Goal: Transaction & Acquisition: Purchase product/service

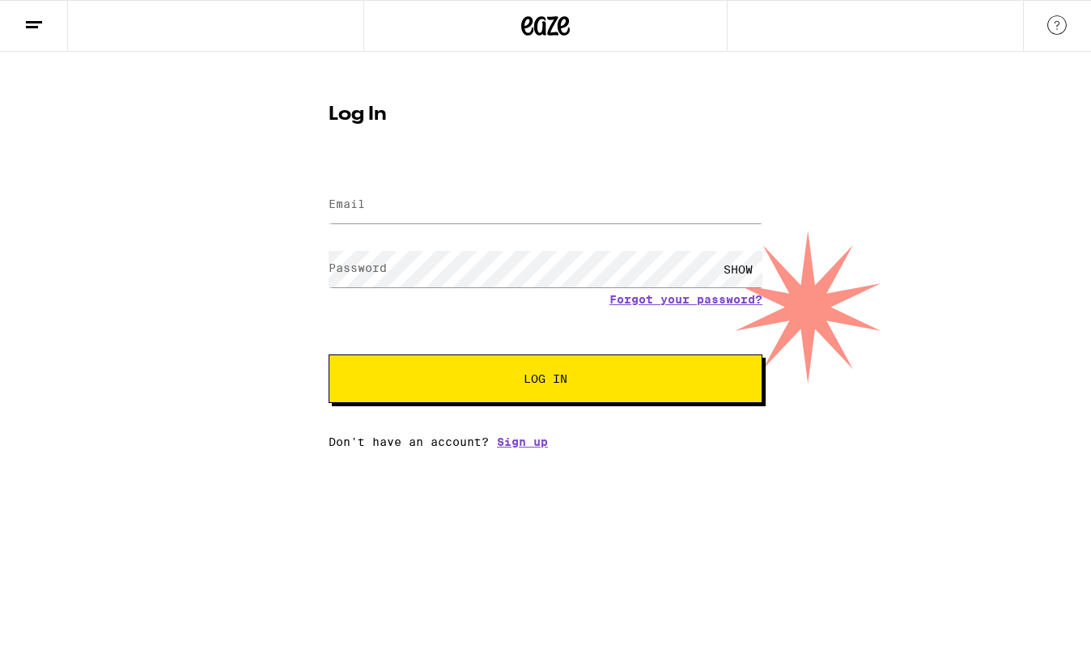
click at [345, 262] on label "Password" at bounding box center [357, 267] width 58 height 13
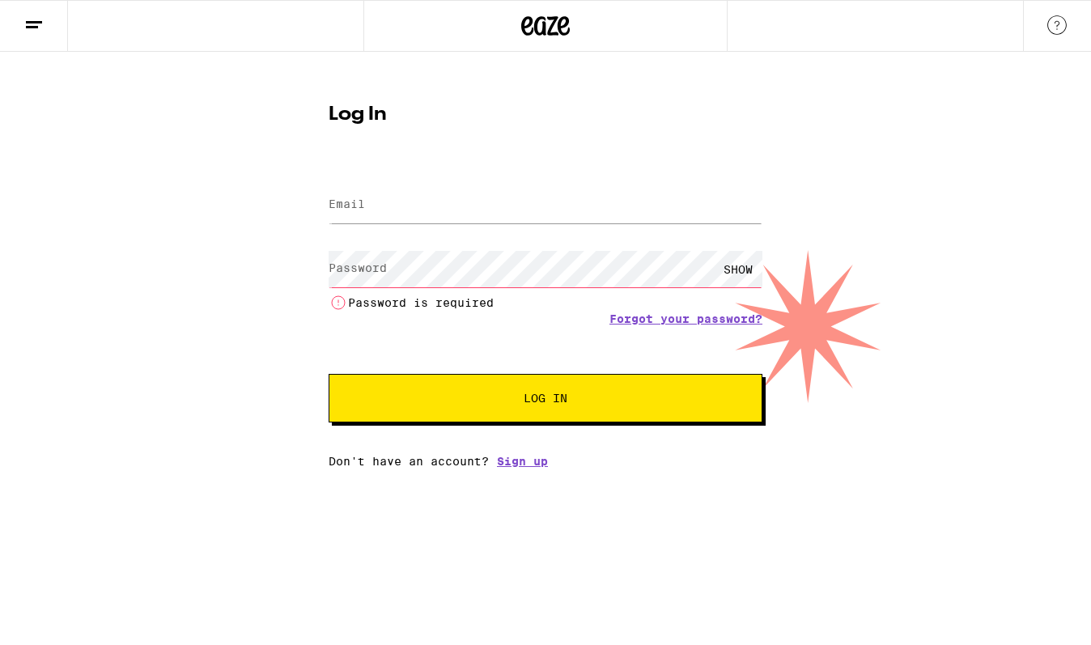
click at [348, 248] on div "SHOW Password is required" at bounding box center [545, 278] width 434 height 67
click at [353, 210] on label "Email" at bounding box center [346, 203] width 36 height 13
click at [353, 195] on input "Email" at bounding box center [545, 205] width 434 height 36
type input "[PERSON_NAME][EMAIL_ADDRESS][DOMAIN_NAME]"
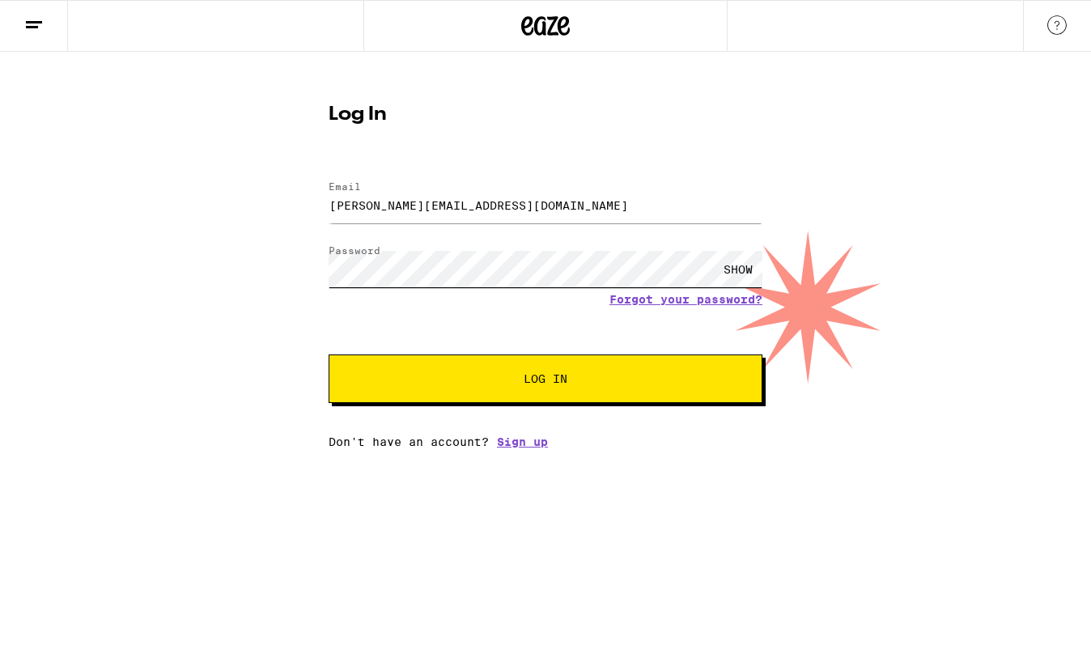
click at [328, 354] on button "Log In" at bounding box center [545, 378] width 434 height 49
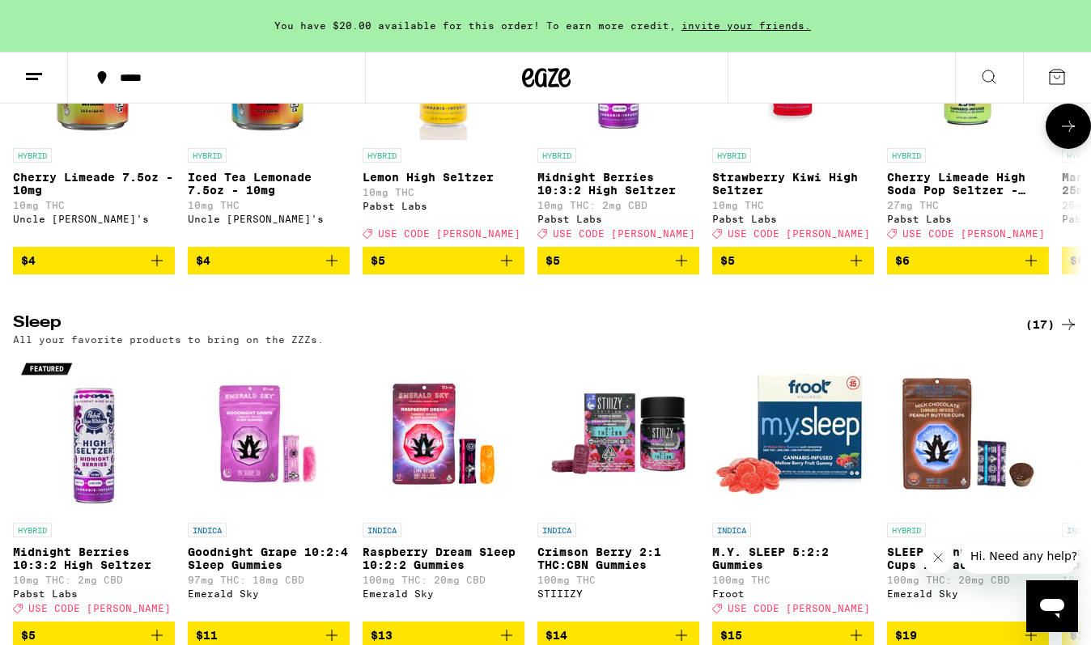
scroll to position [6025, 0]
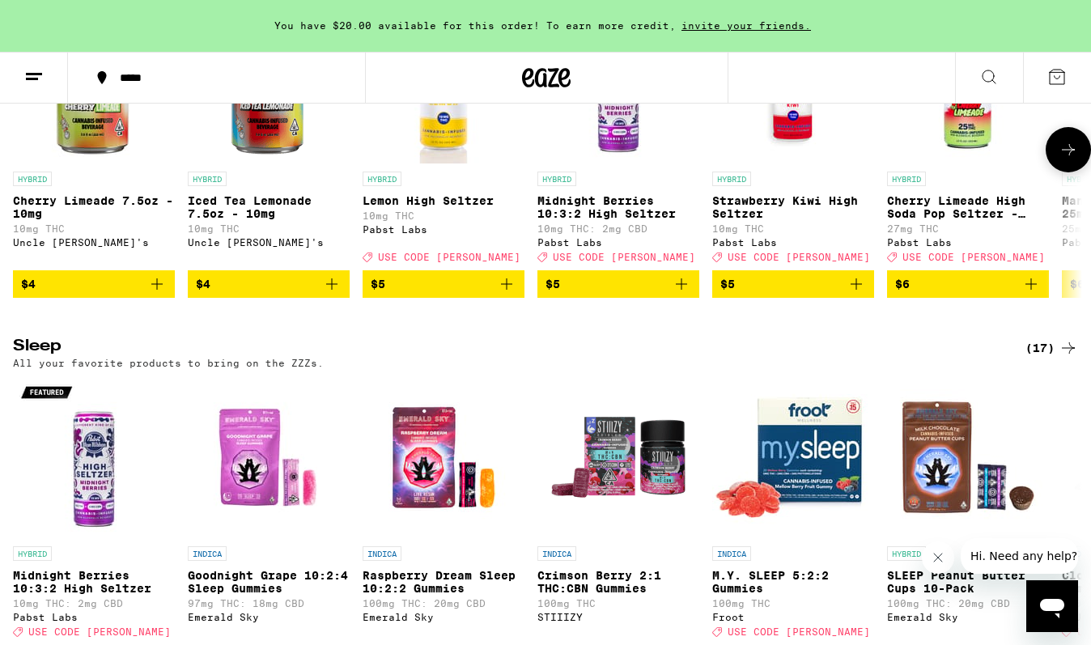
click at [1068, 159] on icon at bounding box center [1067, 149] width 19 height 19
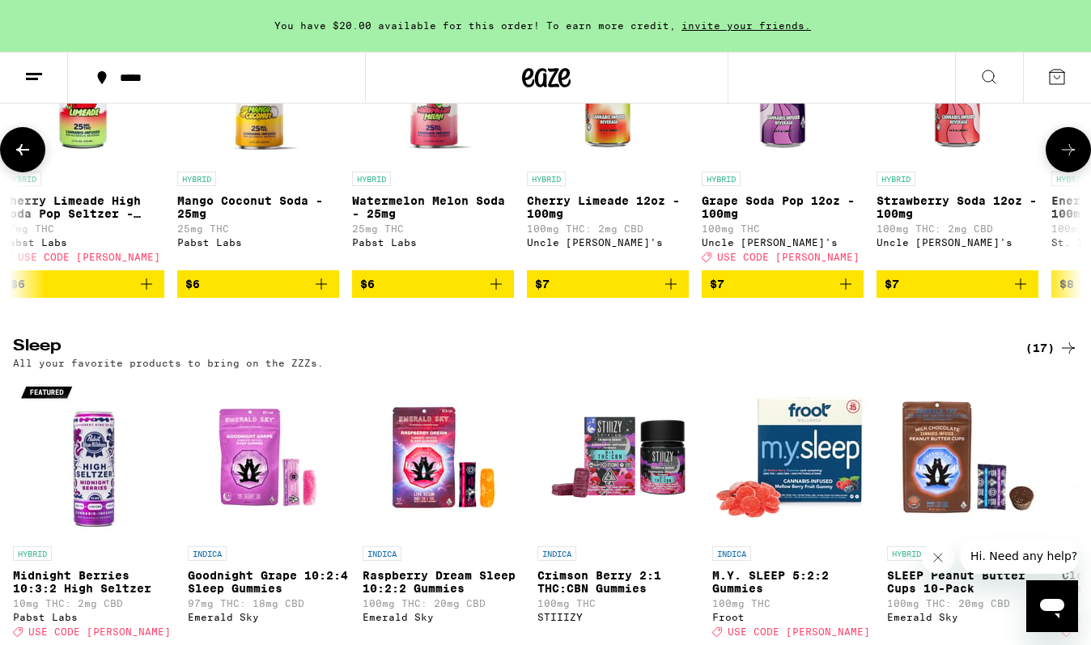
scroll to position [0, 888]
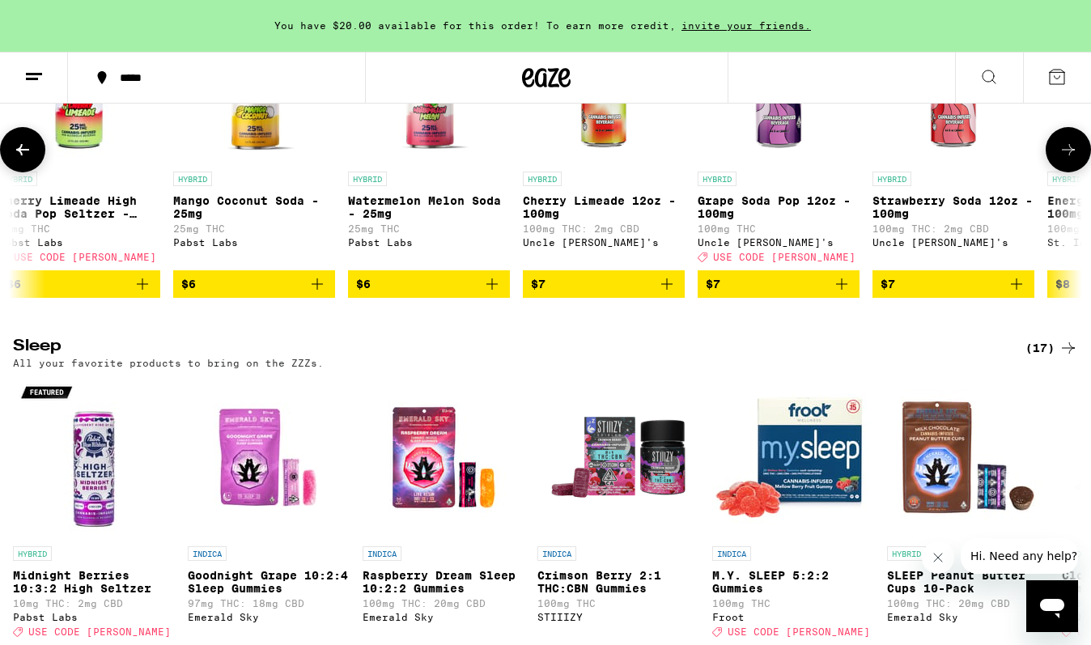
click at [1067, 159] on icon at bounding box center [1067, 149] width 19 height 19
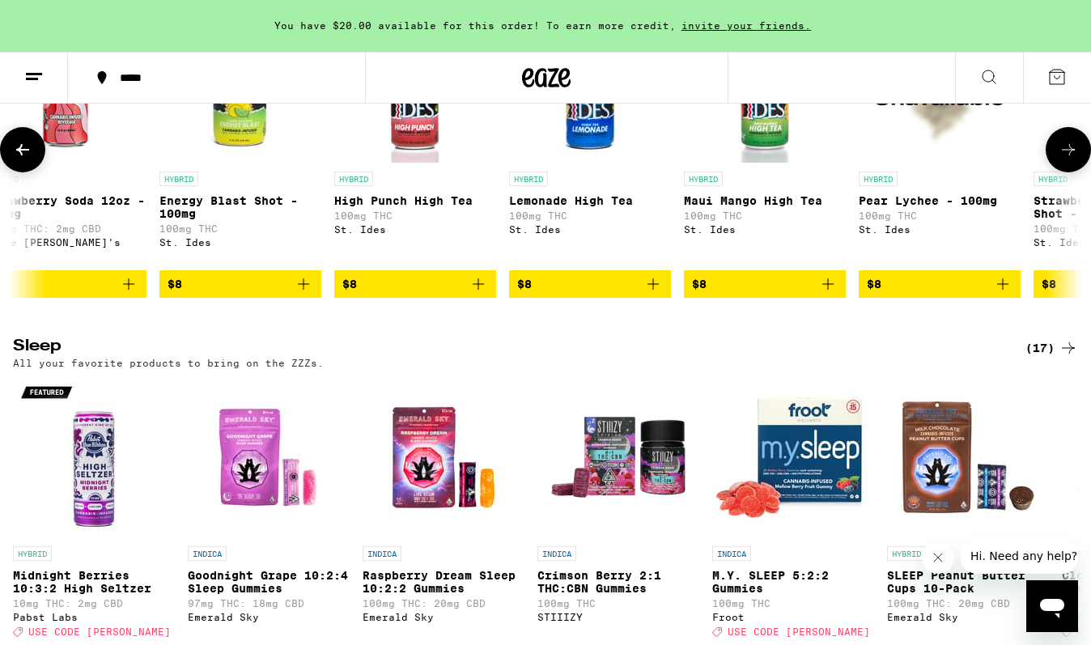
scroll to position [0, 1777]
click at [1069, 155] on icon at bounding box center [1067, 149] width 13 height 11
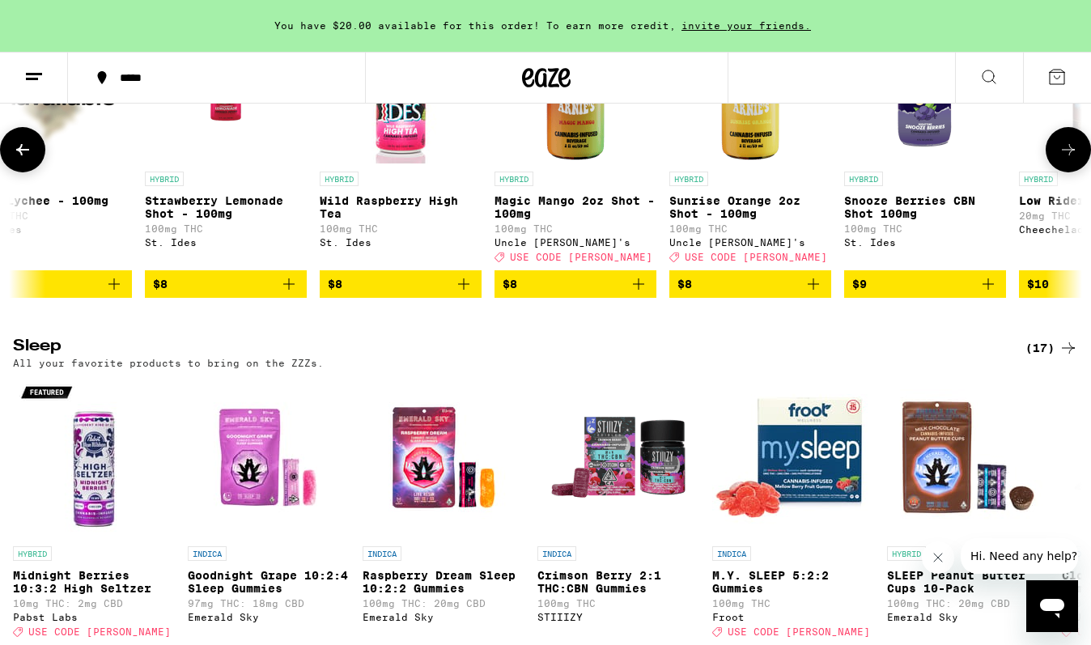
scroll to position [0, 2665]
click at [1054, 172] on button at bounding box center [1067, 149] width 45 height 45
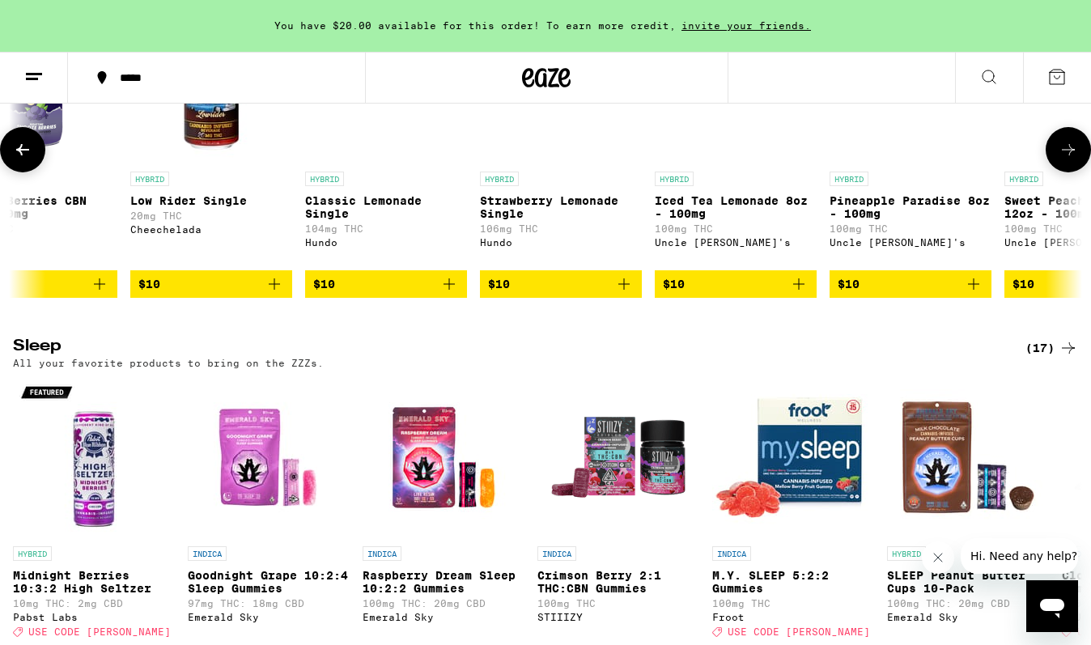
scroll to position [0, 3553]
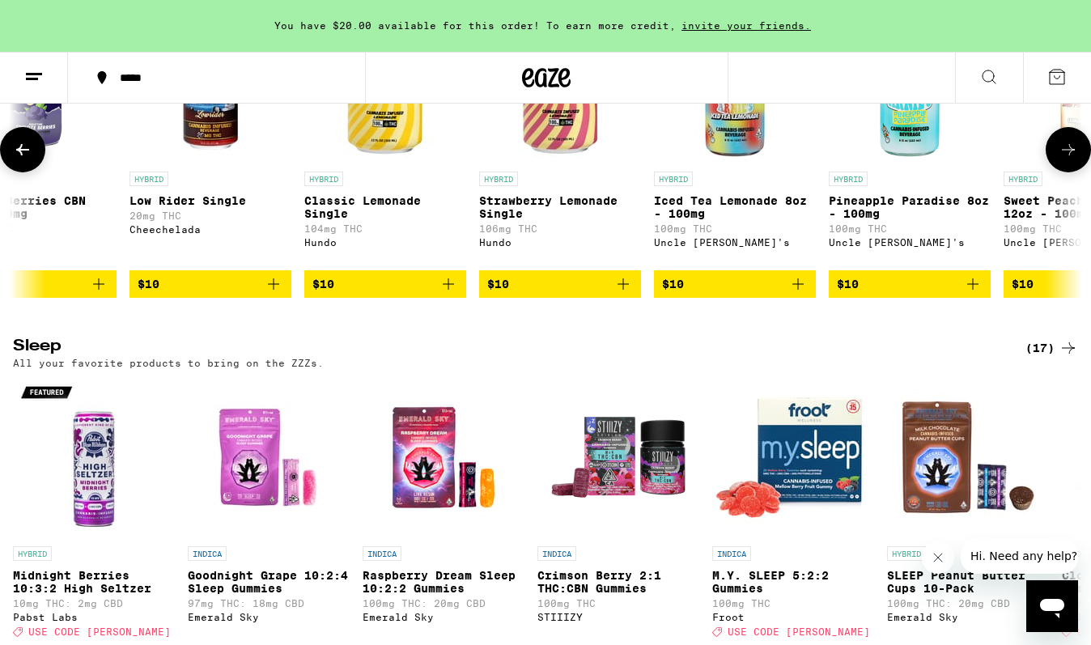
click at [1054, 172] on button at bounding box center [1067, 149] width 45 height 45
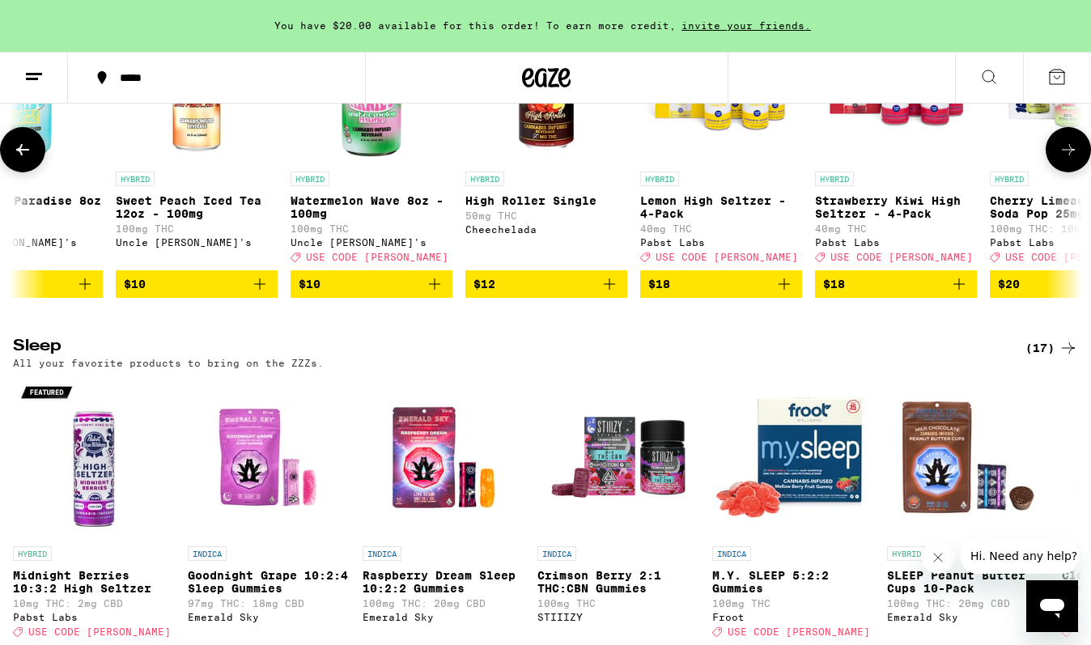
scroll to position [0, 4441]
click at [1054, 172] on button at bounding box center [1067, 149] width 45 height 45
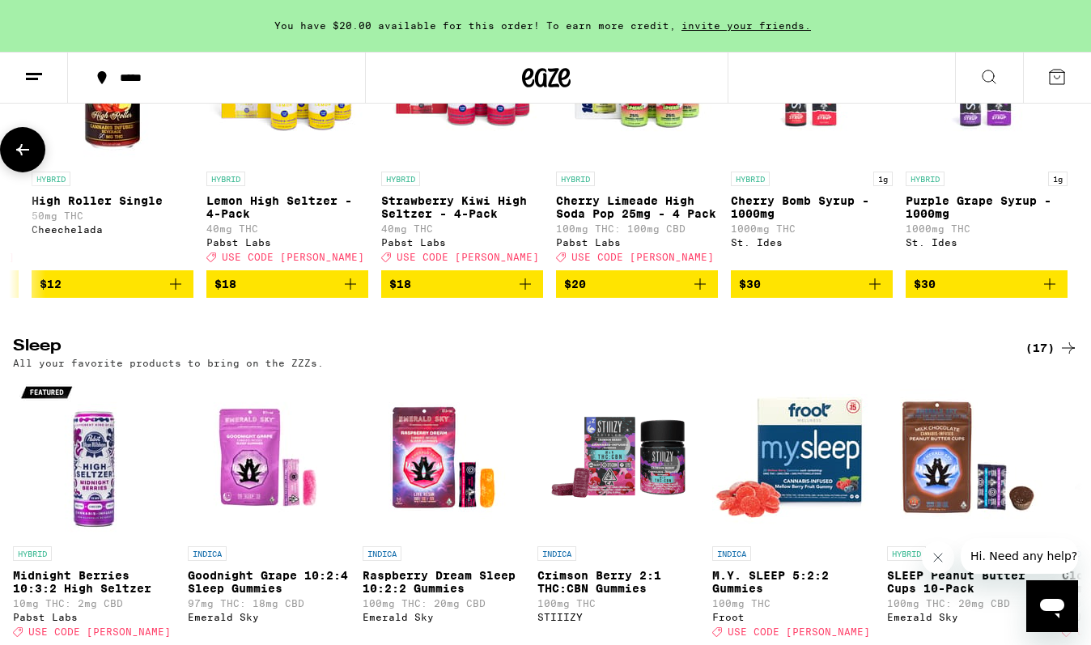
scroll to position [0, 4877]
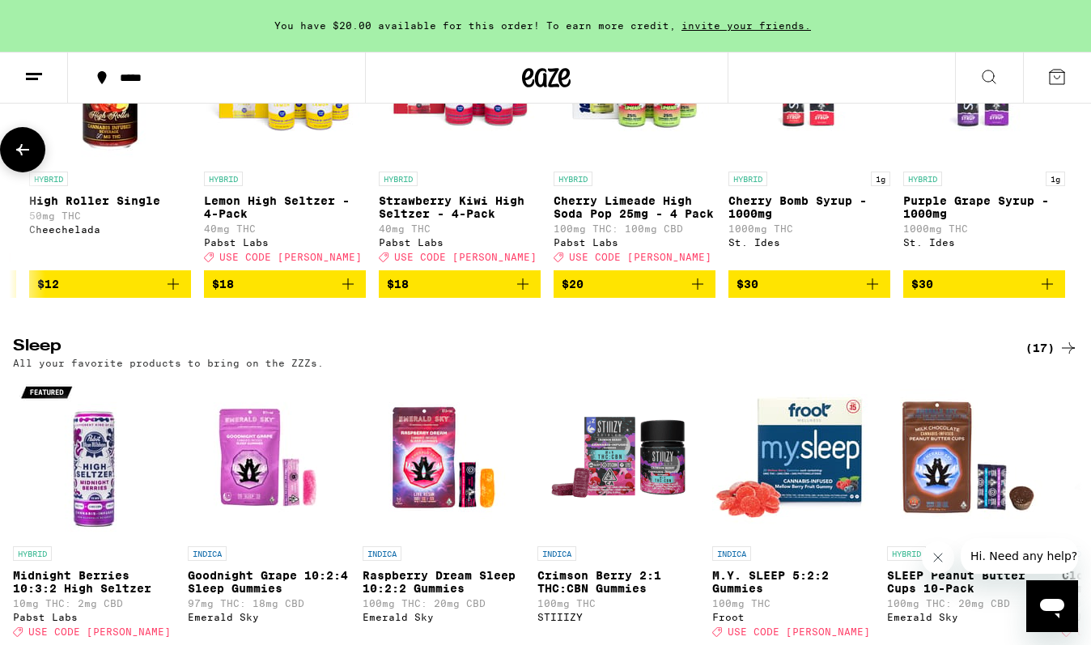
click at [23, 172] on button at bounding box center [22, 149] width 45 height 45
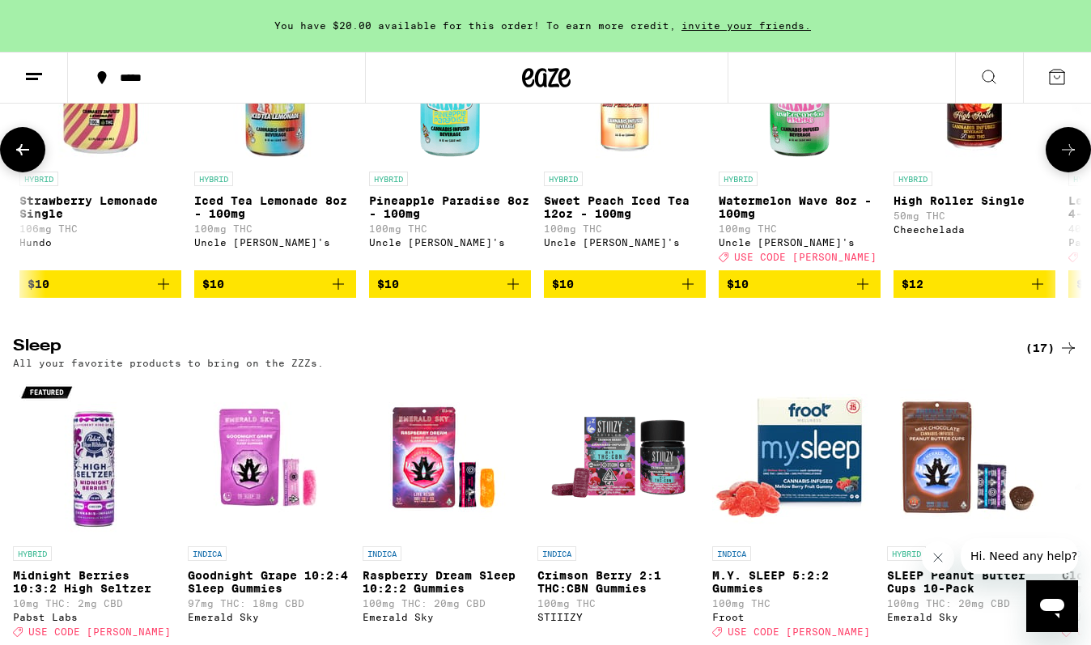
click at [23, 172] on button at bounding box center [22, 149] width 45 height 45
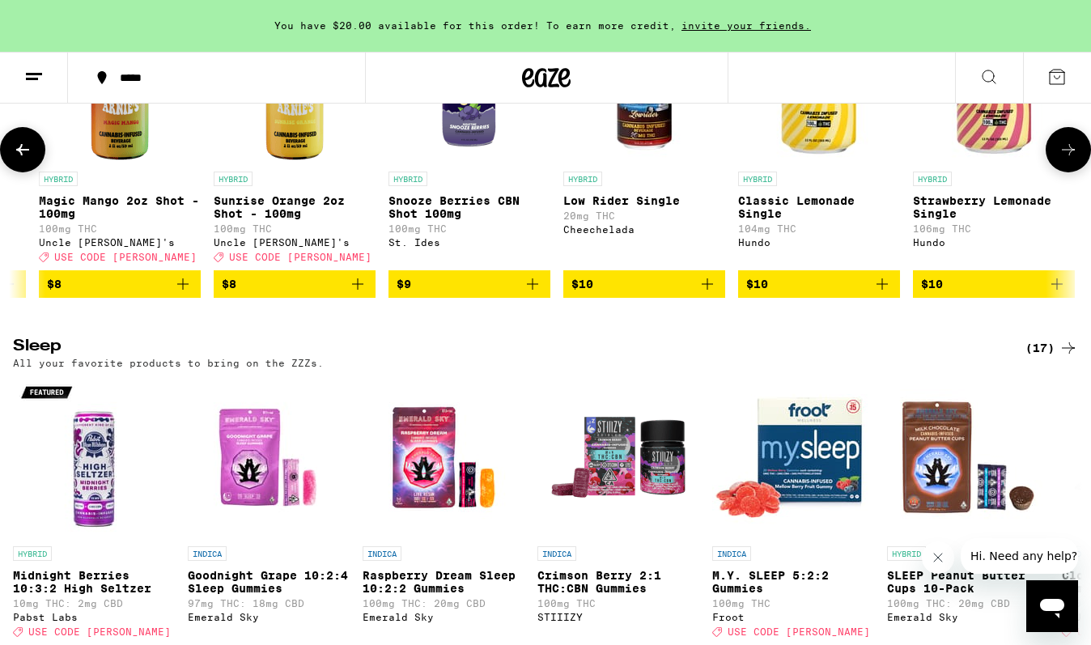
click at [23, 172] on button at bounding box center [22, 149] width 45 height 45
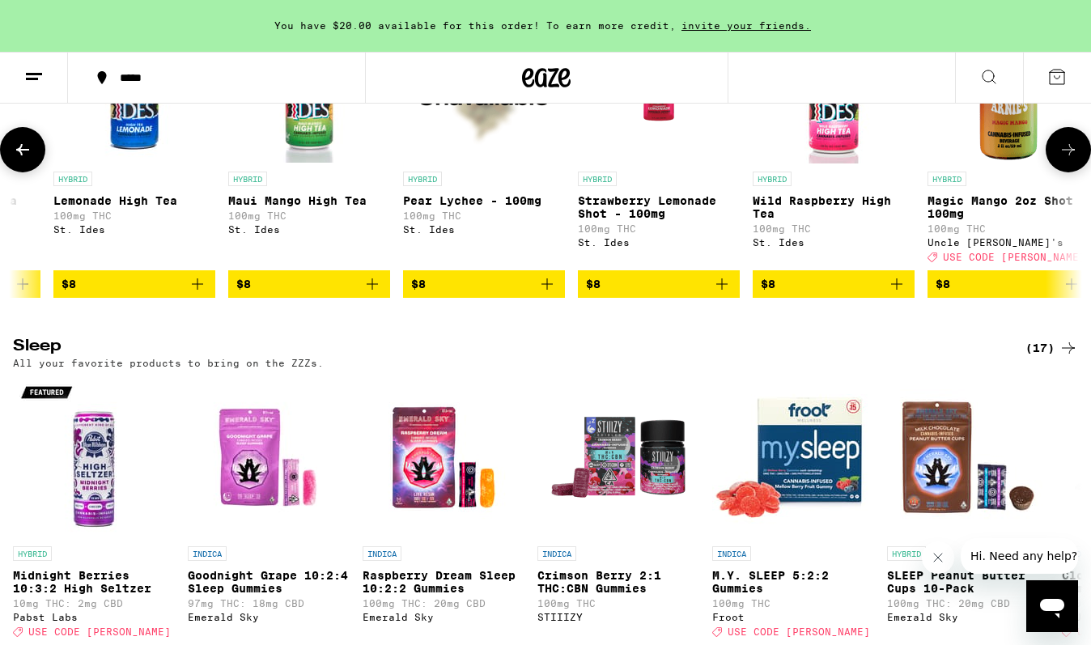
click at [23, 172] on button at bounding box center [22, 149] width 45 height 45
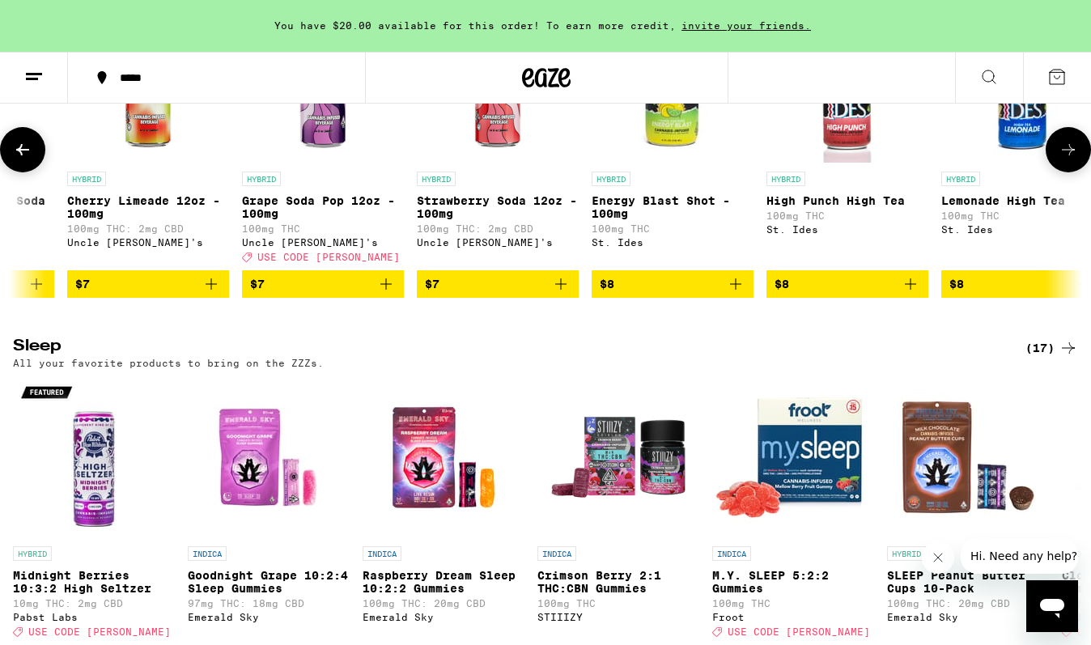
click at [23, 172] on button at bounding box center [22, 149] width 45 height 45
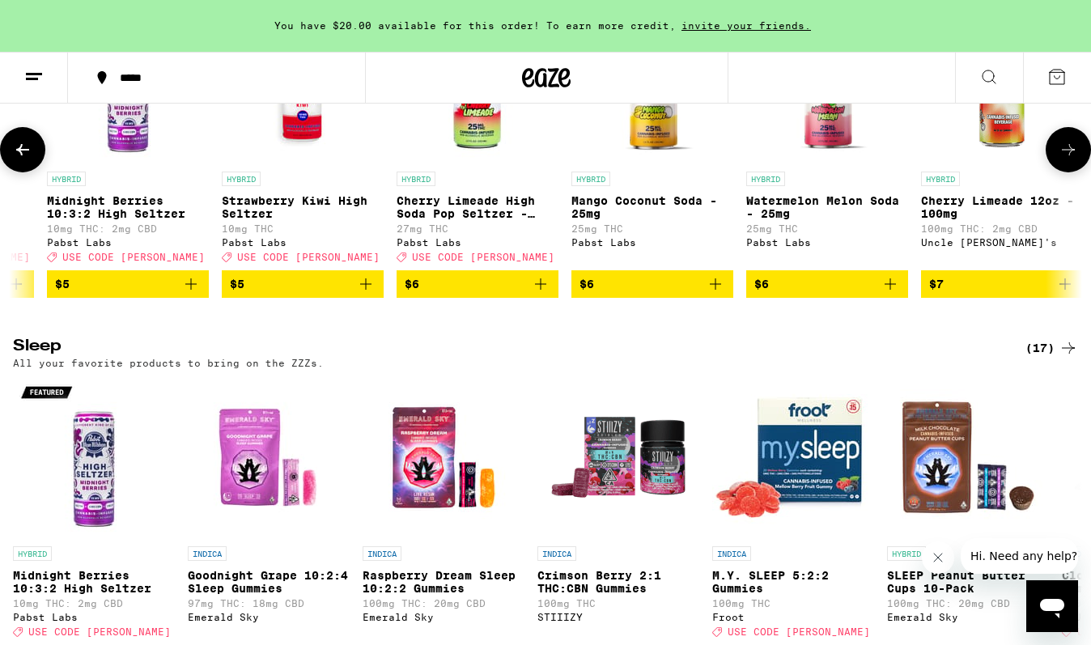
scroll to position [0, 455]
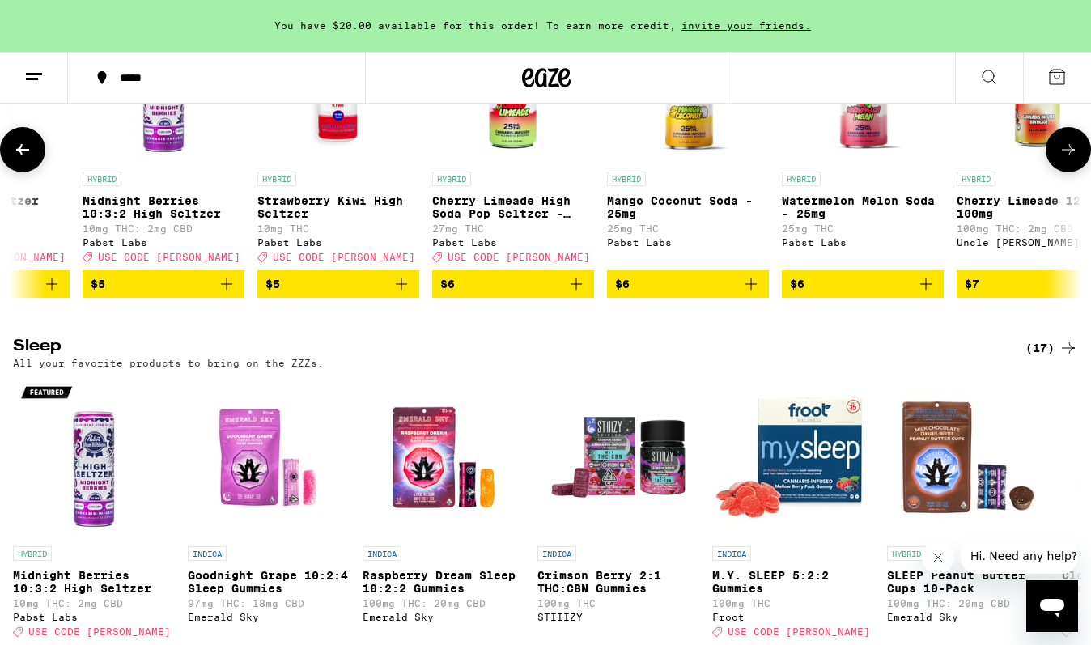
click at [23, 172] on button at bounding box center [22, 149] width 45 height 45
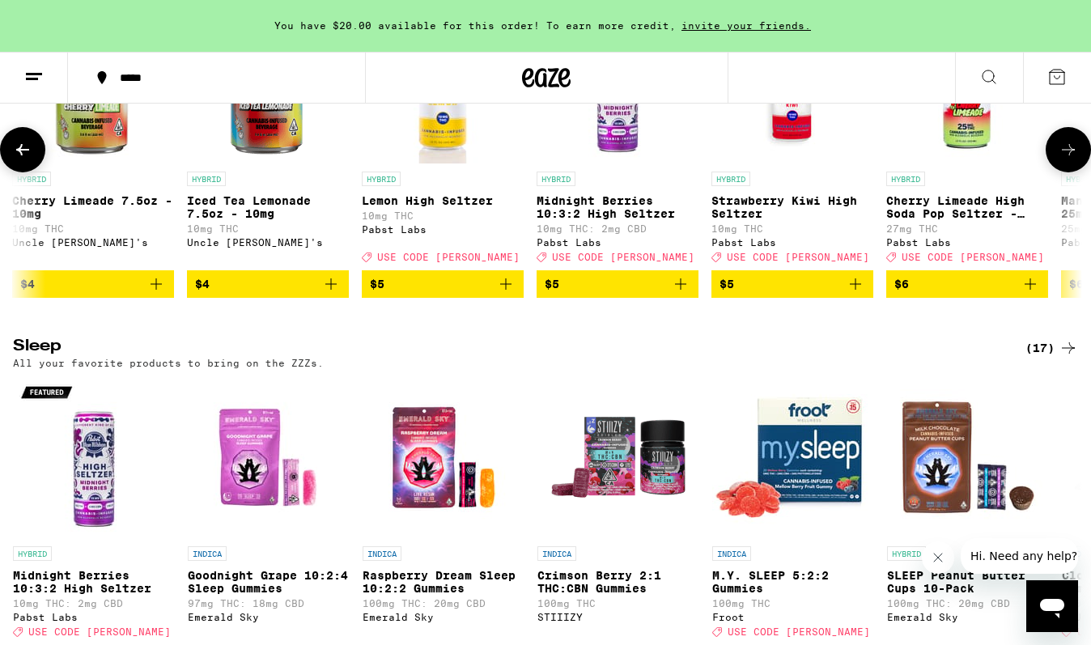
scroll to position [0, 0]
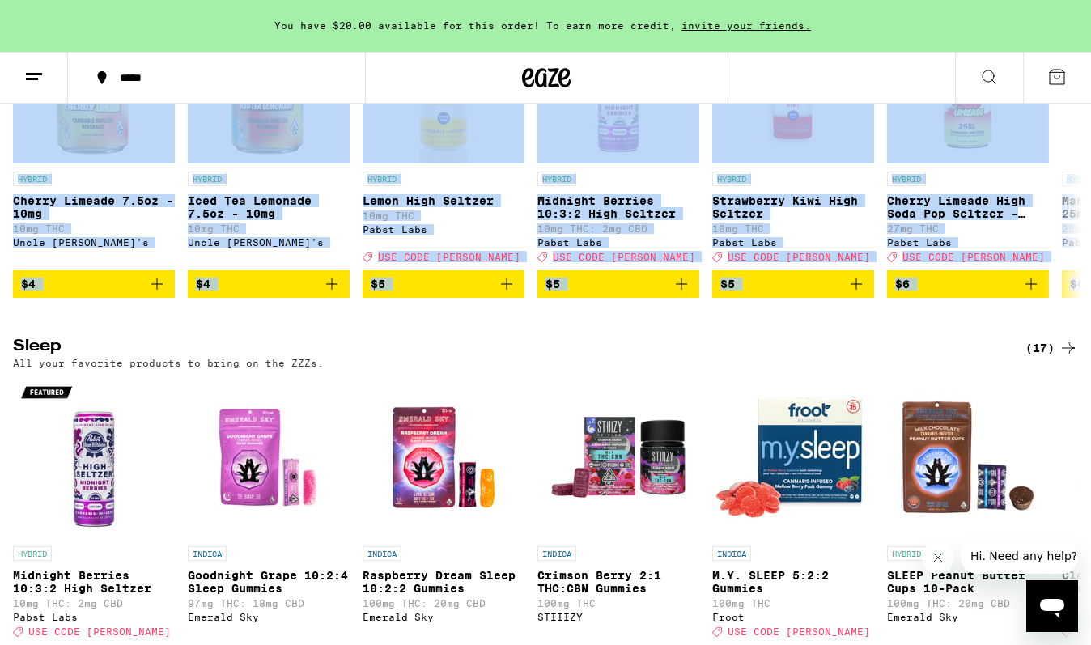
drag, startPoint x: 23, startPoint y: 342, endPoint x: 32, endPoint y: 515, distance: 173.4
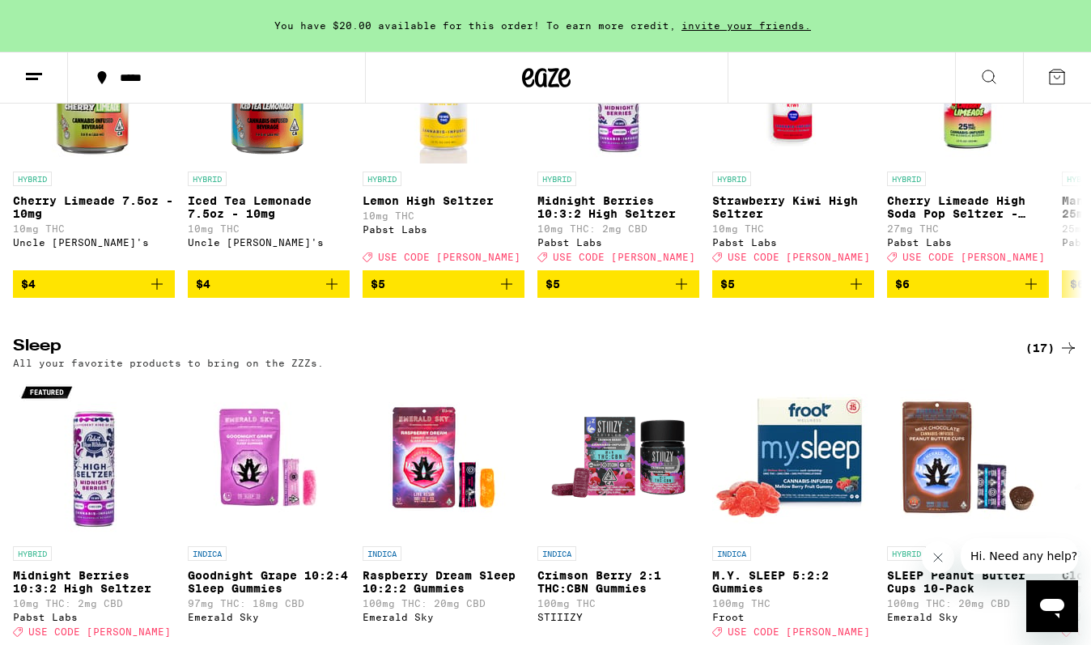
click at [218, 358] on h2 "Sleep" at bounding box center [505, 347] width 985 height 19
click at [149, 294] on icon "Add to bag" at bounding box center [156, 283] width 19 height 19
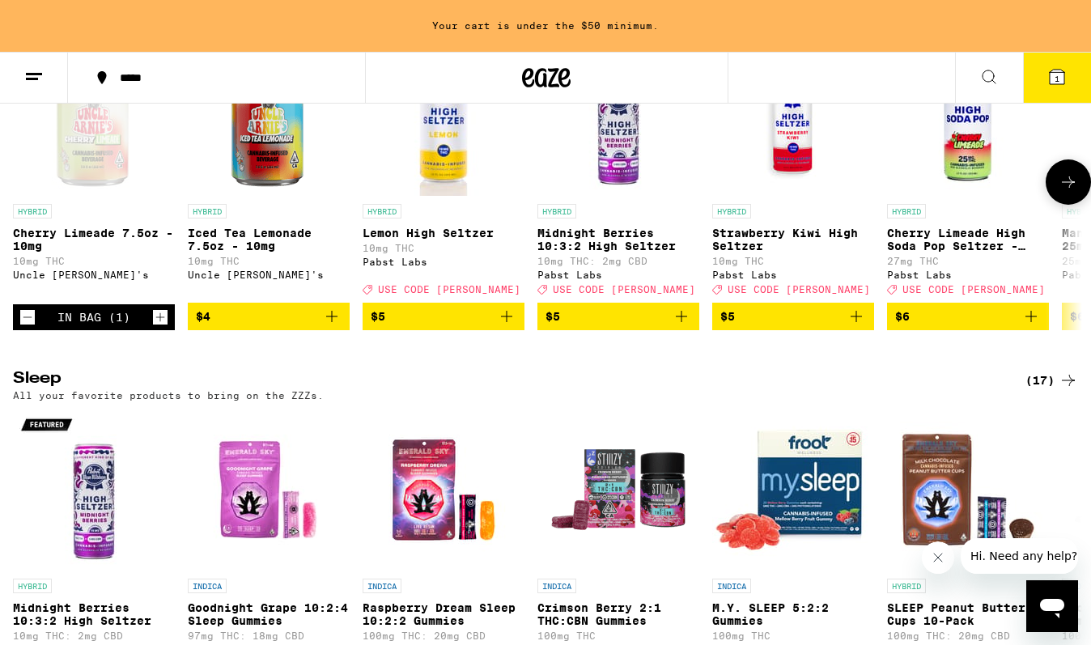
scroll to position [5964, 0]
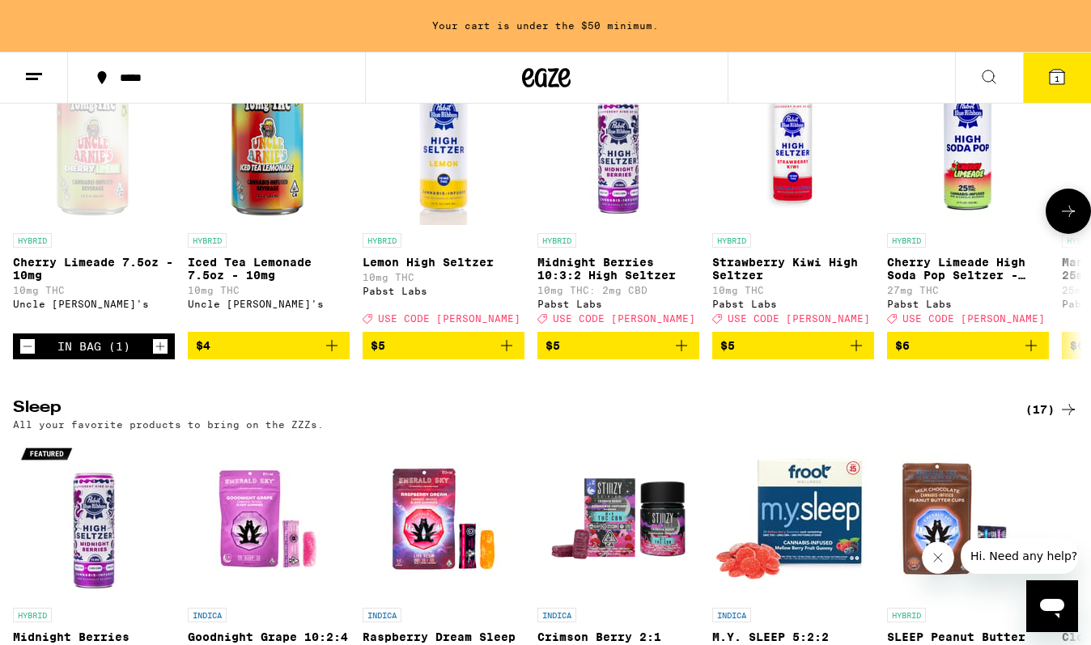
drag, startPoint x: 1065, startPoint y: 389, endPoint x: 916, endPoint y: 518, distance: 197.3
click at [916, 359] on div "HYBRID Cherry Limeade 7.5oz - 10mg 10mg THC Uncle [PERSON_NAME]'s In Bag (1) HY…" at bounding box center [545, 211] width 1091 height 296
click at [1080, 234] on div at bounding box center [1067, 210] width 45 height 45
click at [1078, 234] on button at bounding box center [1067, 210] width 45 height 45
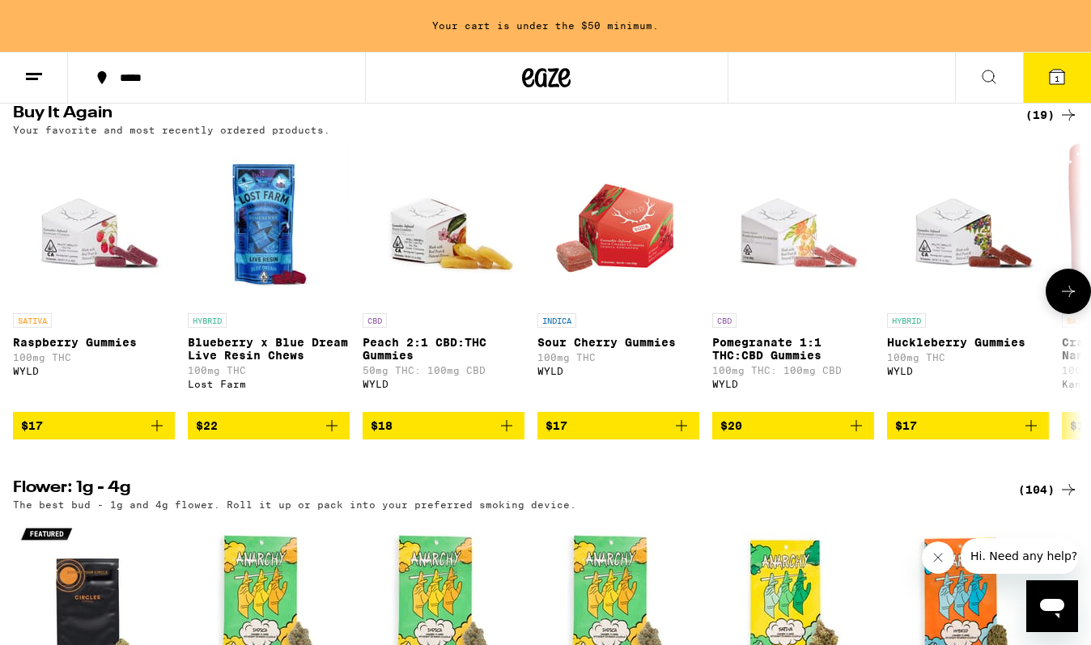
scroll to position [1637, 0]
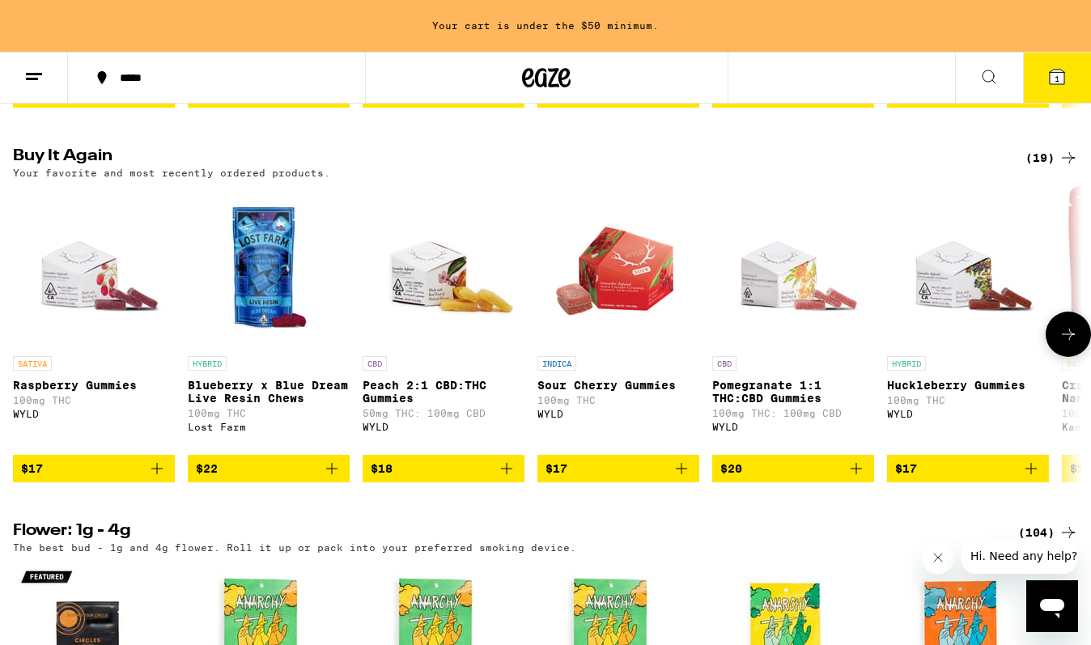
click at [502, 474] on icon "Add to bag" at bounding box center [506, 468] width 11 height 11
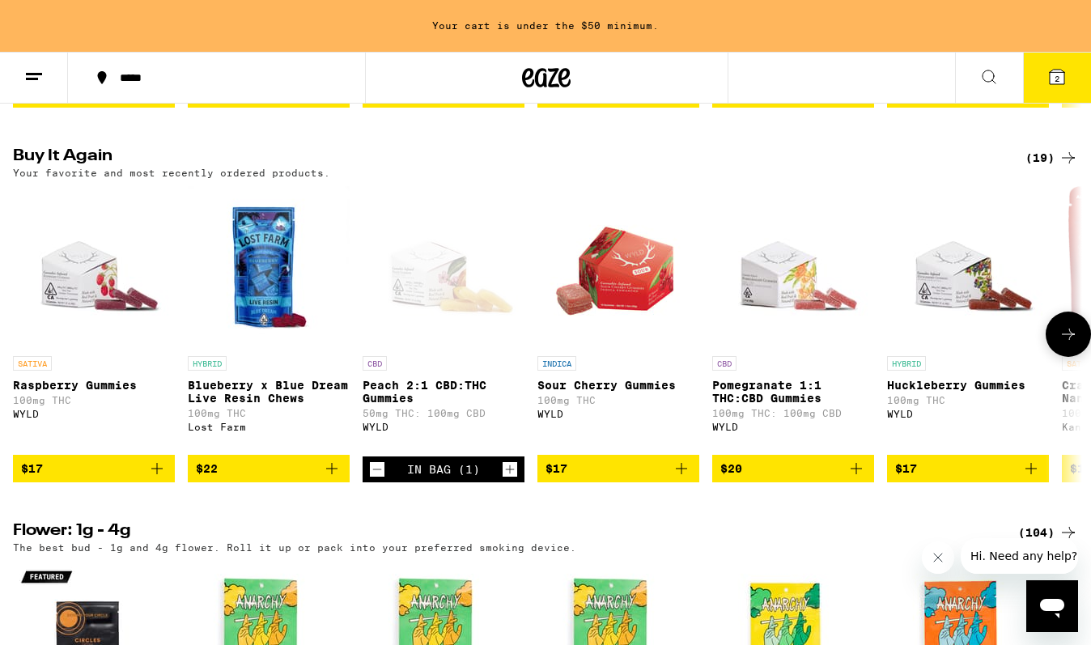
click at [502, 479] on icon "Increment" at bounding box center [509, 469] width 15 height 19
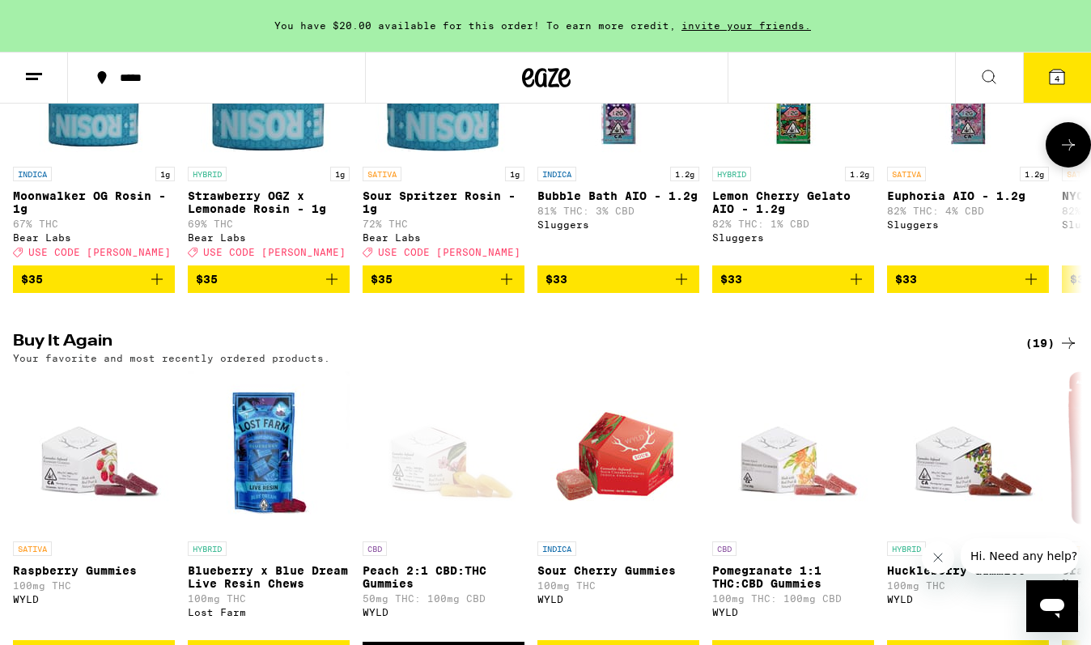
scroll to position [1641, 0]
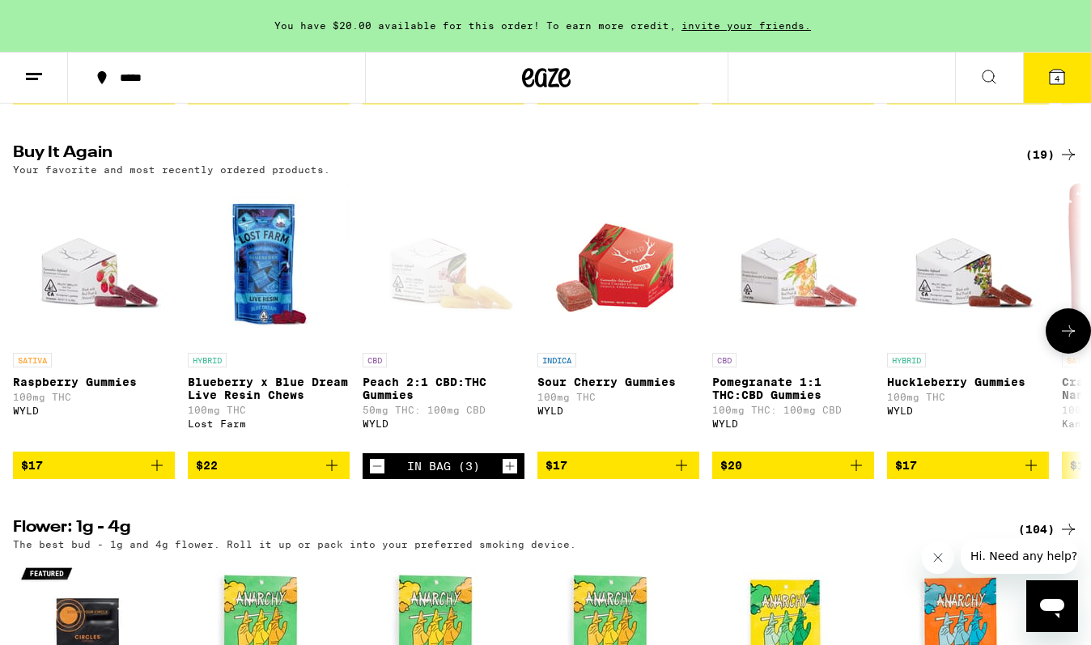
click at [1061, 341] on icon at bounding box center [1067, 330] width 19 height 19
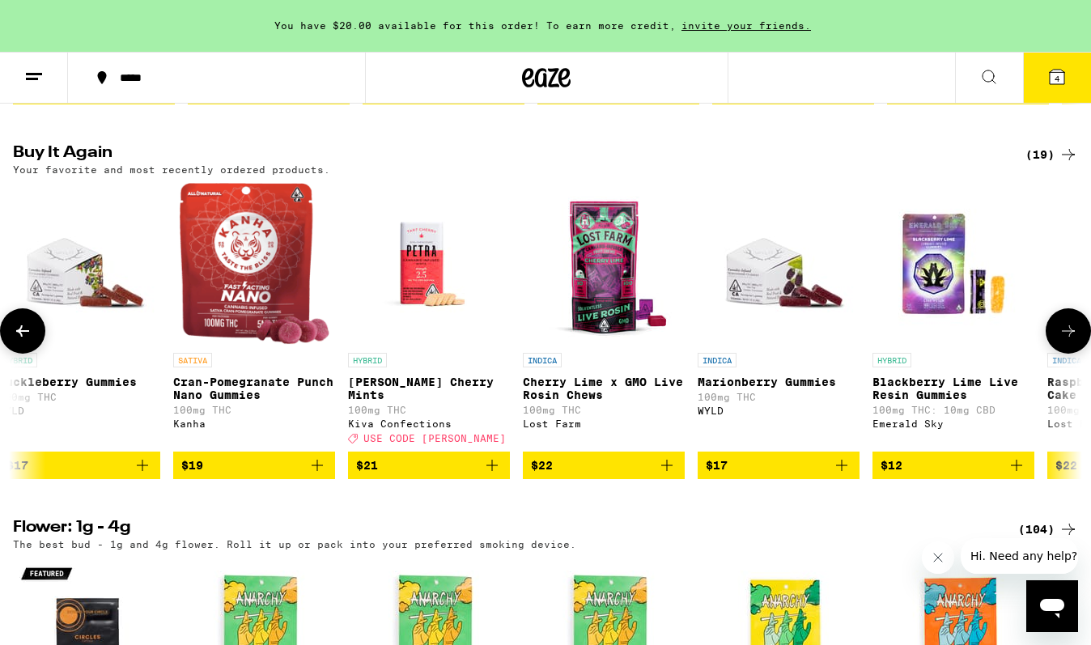
click at [1061, 341] on icon at bounding box center [1067, 330] width 19 height 19
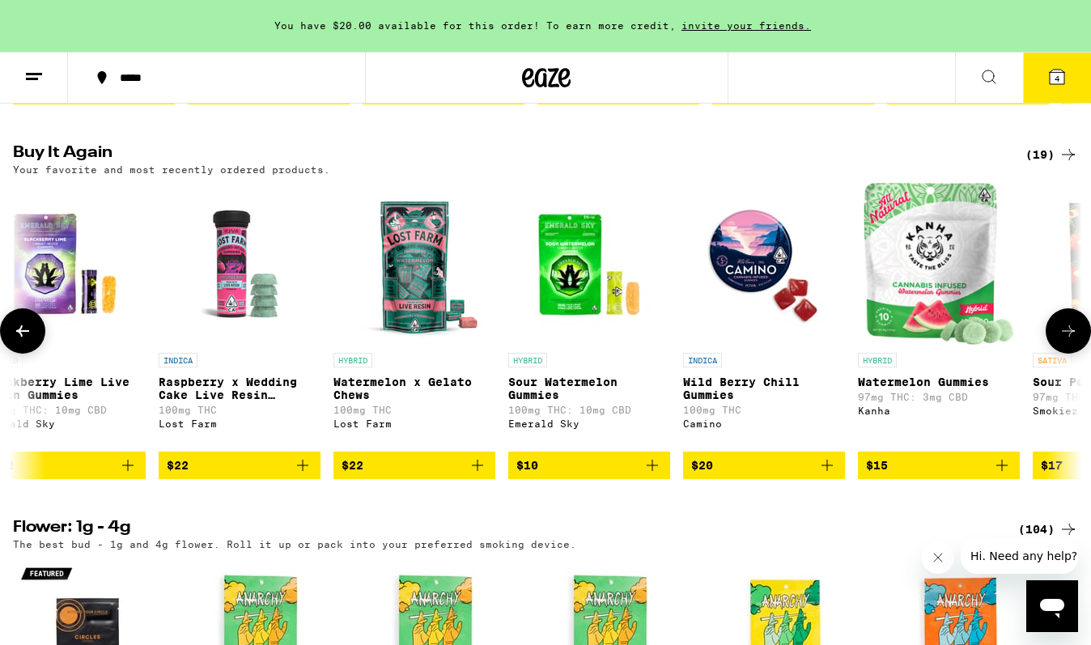
click at [1061, 341] on icon at bounding box center [1067, 330] width 19 height 19
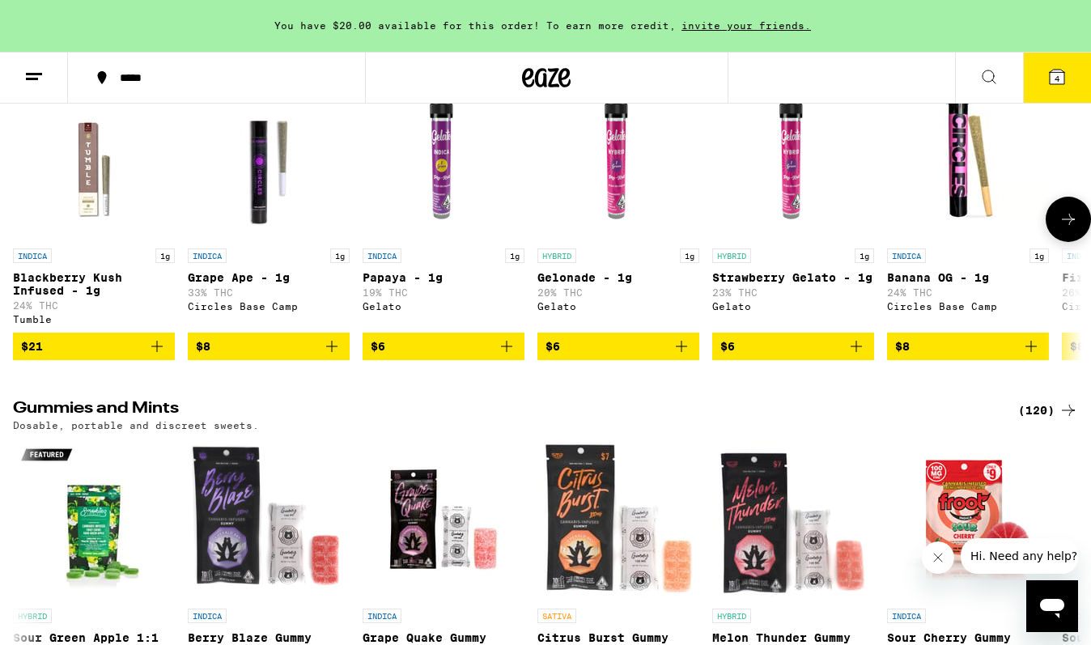
scroll to position [5175, 0]
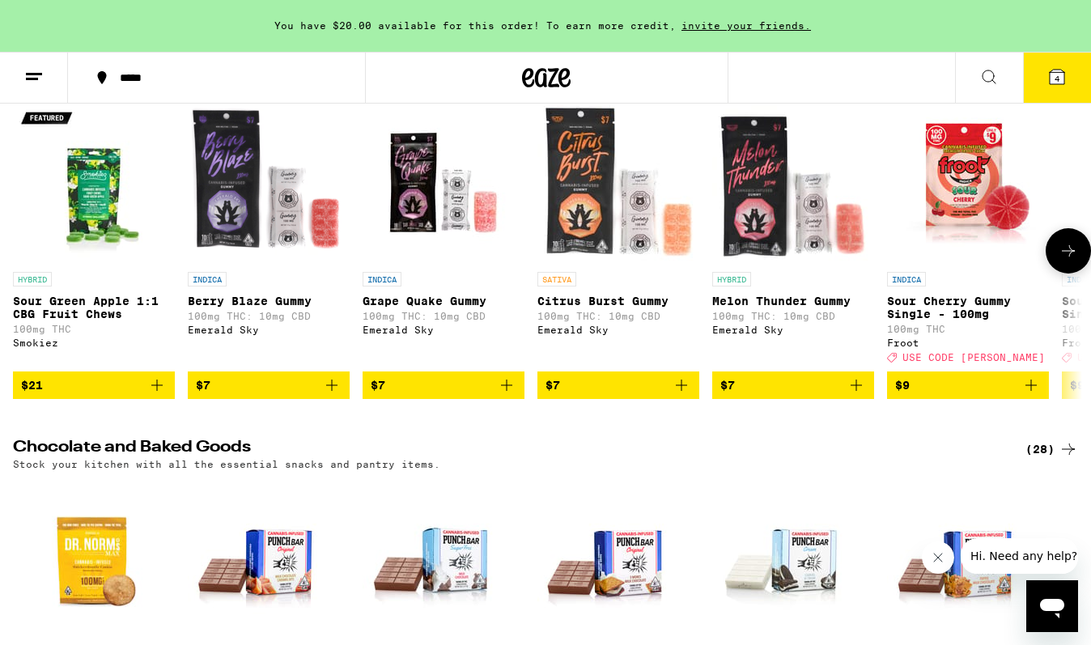
drag, startPoint x: 1073, startPoint y: 409, endPoint x: 1075, endPoint y: 272, distance: 137.5
click at [1075, 282] on div "HYBRID Sour Green Apple 1:1 CBG Fruit Chews 100mg THC Smokiez $21 INDICA [PERSO…" at bounding box center [545, 250] width 1091 height 296
click at [1077, 83] on icon at bounding box center [1067, 73] width 19 height 19
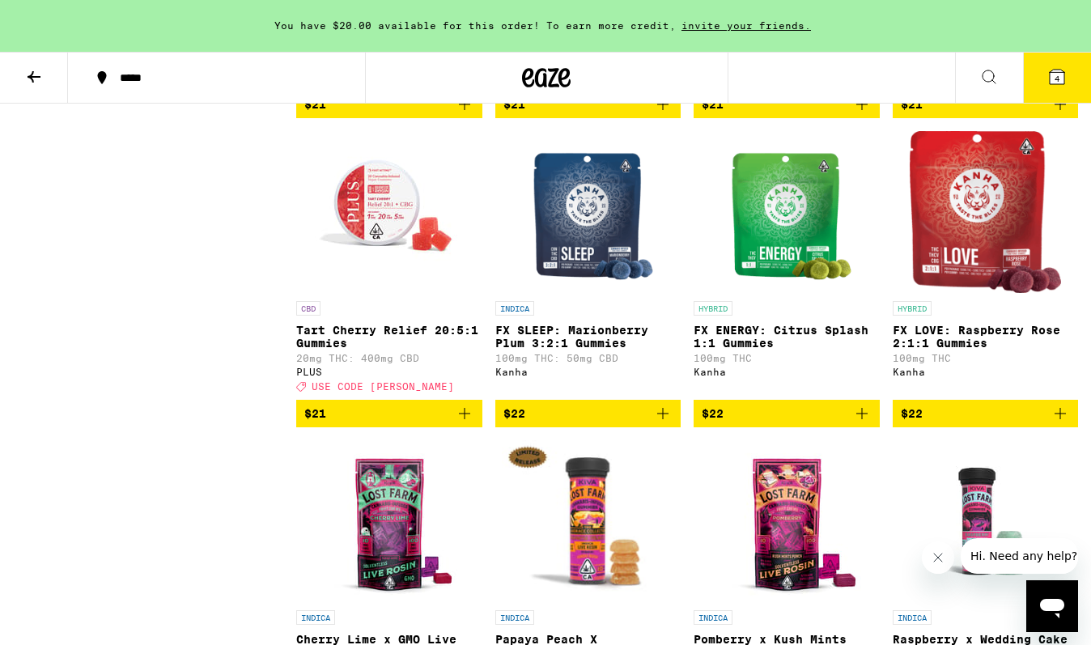
scroll to position [7639, 0]
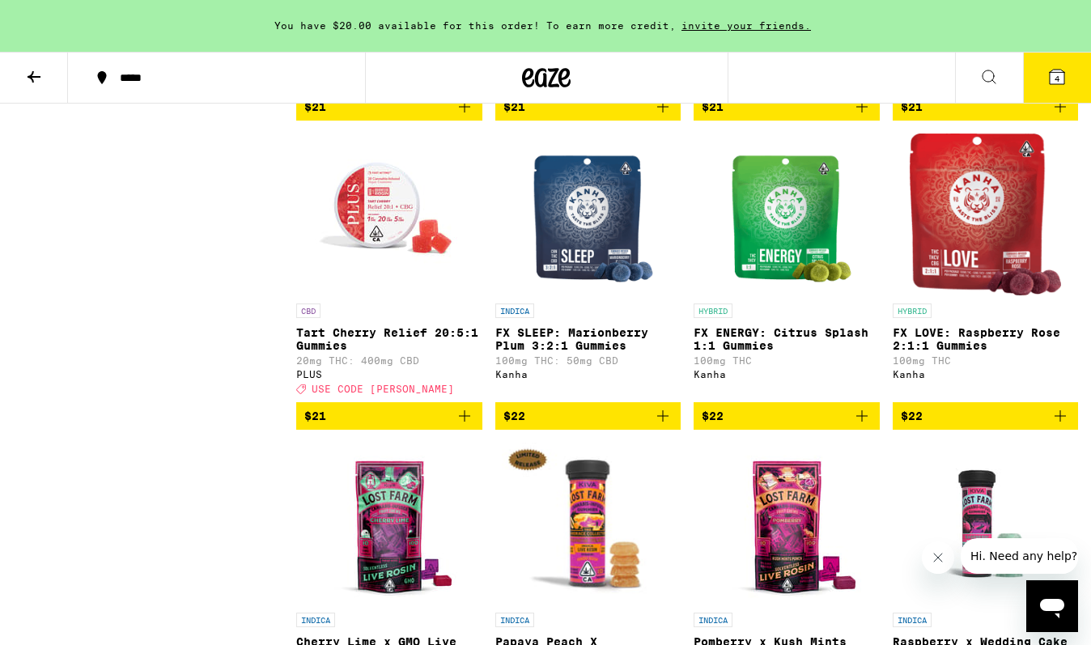
click at [1052, 116] on icon "Add to bag" at bounding box center [1059, 106] width 19 height 19
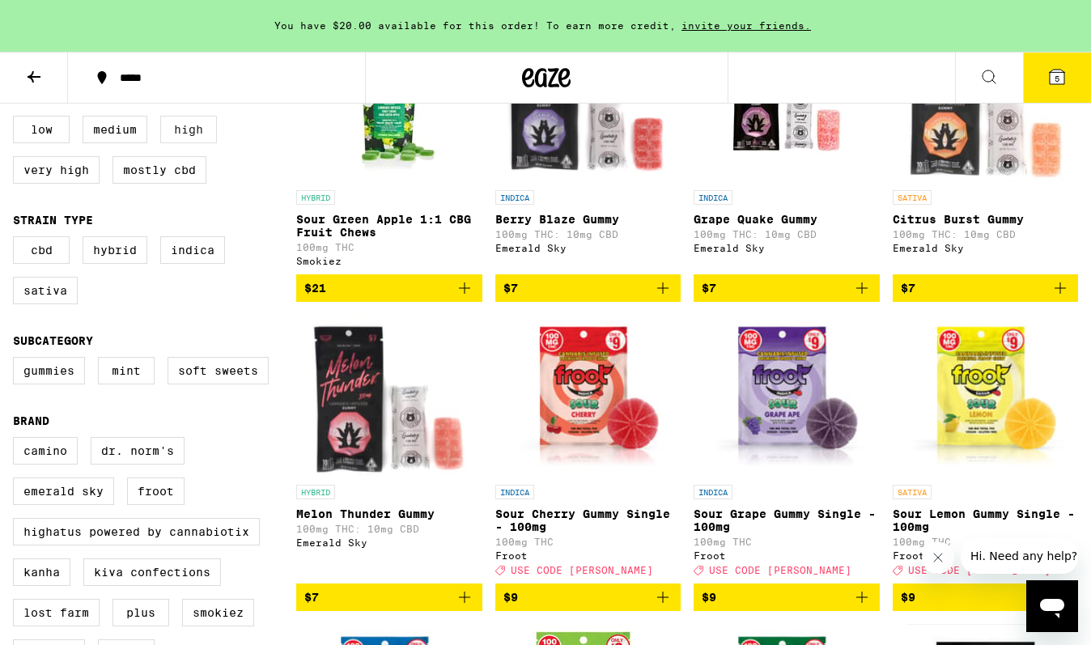
scroll to position [0, 0]
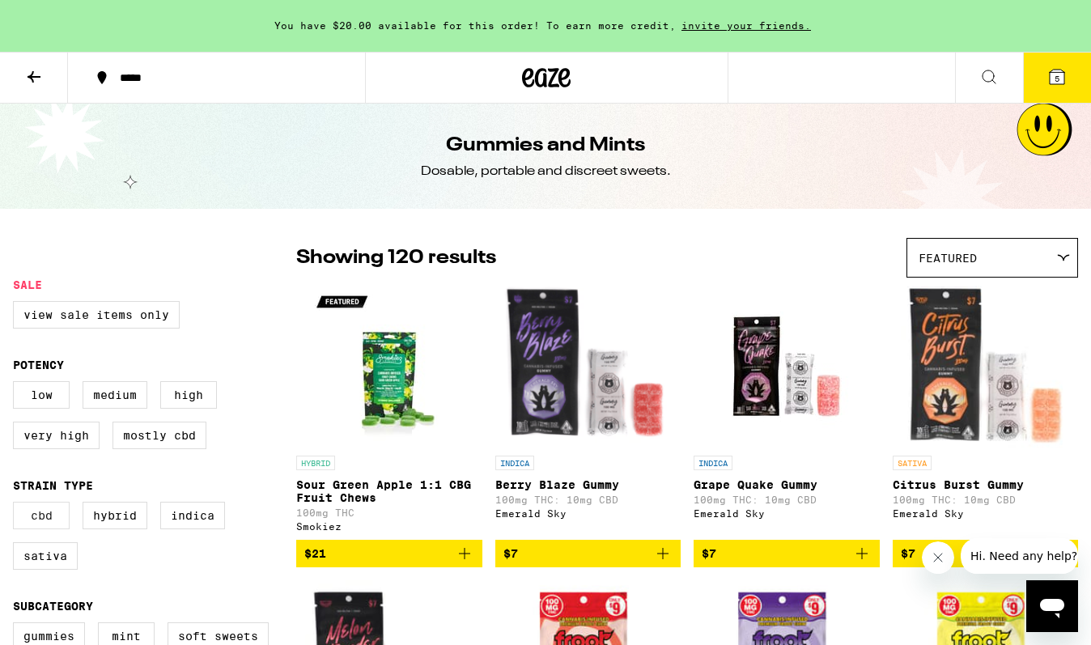
click at [48, 518] on label "CBD" at bounding box center [41, 516] width 57 height 28
click at [17, 505] on input "CBD" at bounding box center [16, 504] width 1 height 1
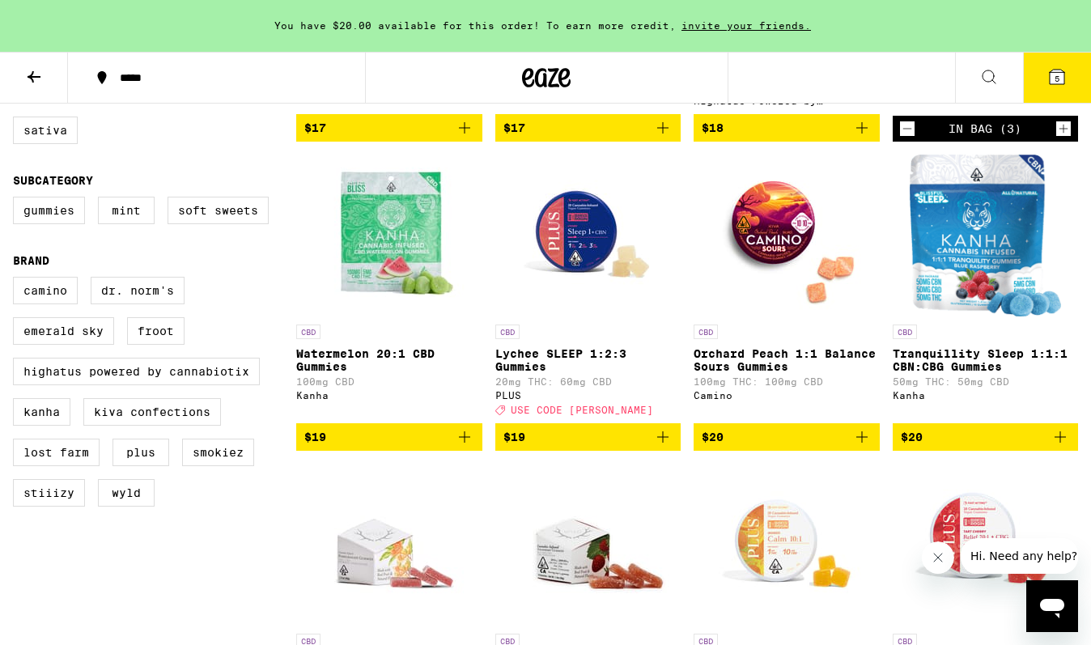
scroll to position [383, 0]
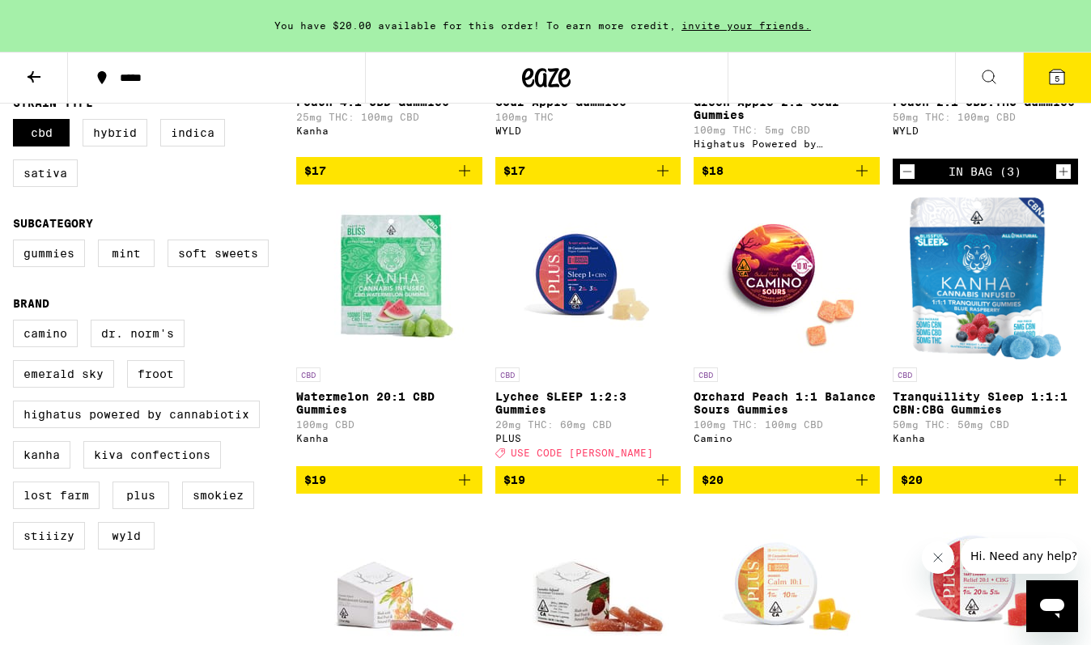
click at [36, 109] on legend "Strain Type" at bounding box center [53, 102] width 80 height 13
click at [36, 142] on label "CBD" at bounding box center [41, 133] width 57 height 28
click at [17, 122] on input "CBD" at bounding box center [16, 121] width 1 height 1
checkbox input "false"
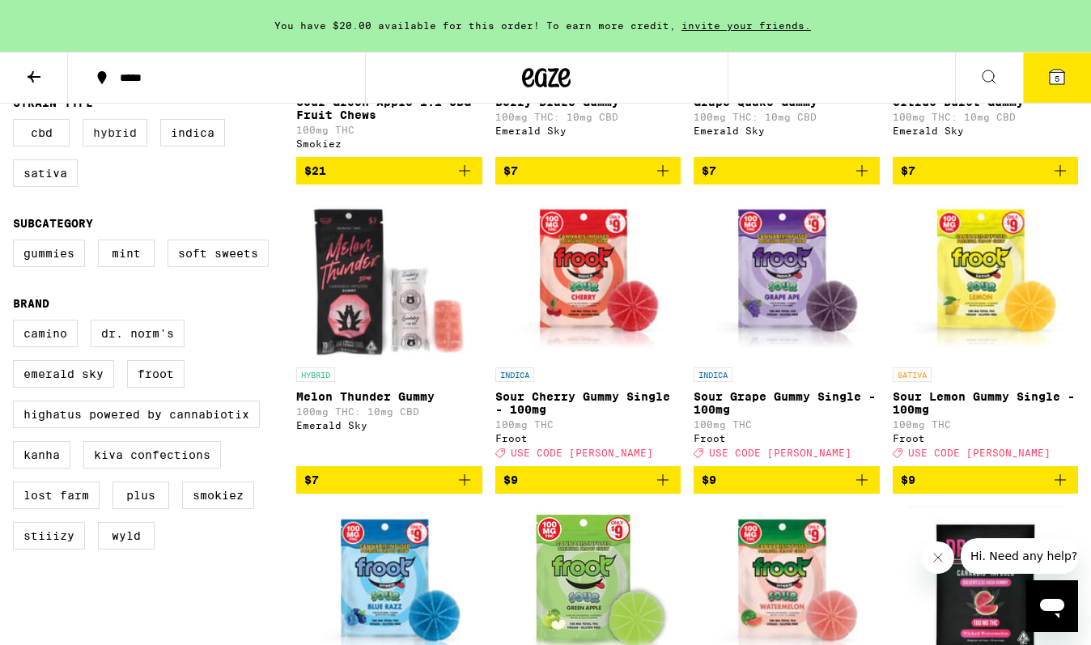
click at [114, 146] on label "Hybrid" at bounding box center [115, 133] width 65 height 28
click at [17, 122] on input "Hybrid" at bounding box center [16, 121] width 1 height 1
checkbox input "true"
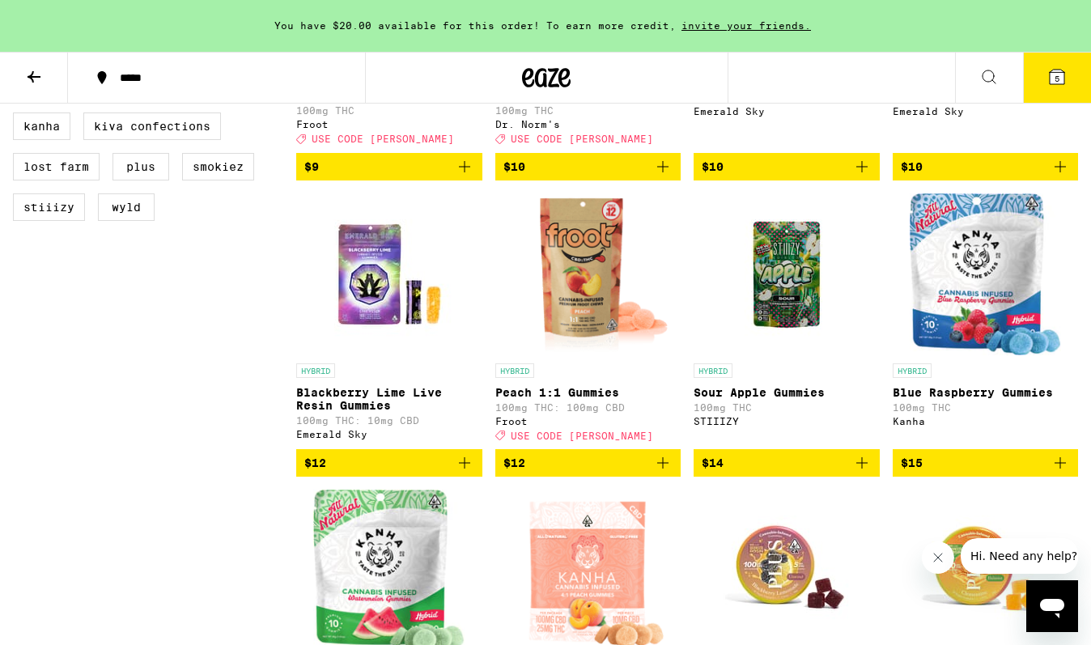
scroll to position [774, 0]
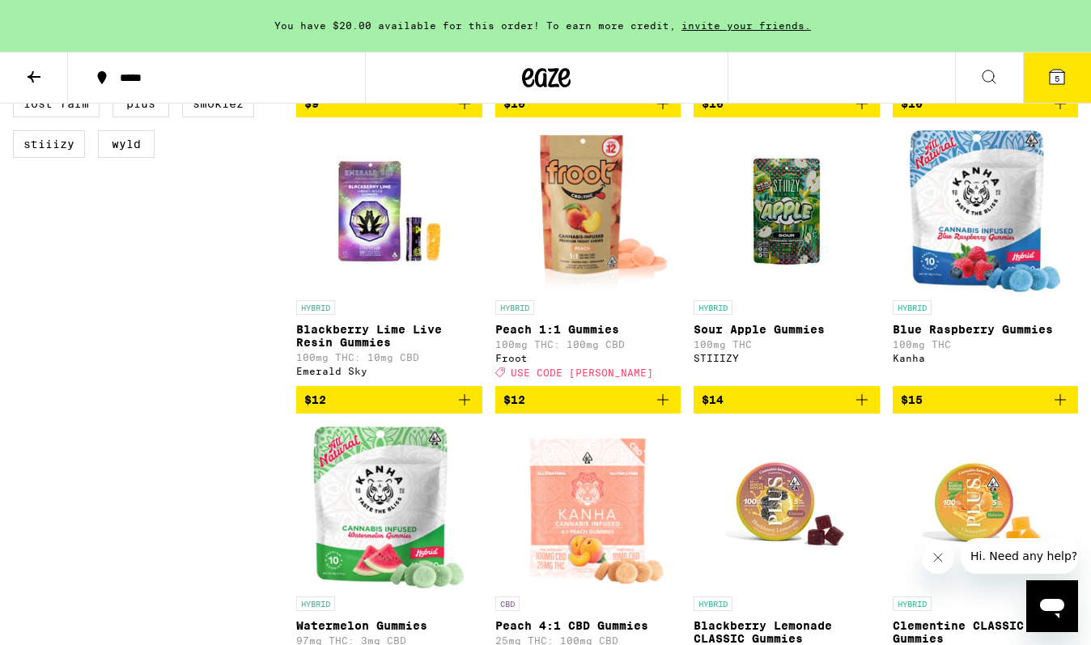
click at [536, 292] on img "Open page for Peach 1:1 Gummies from Froot" at bounding box center [588, 211] width 166 height 162
click at [665, 409] on icon "Add to bag" at bounding box center [662, 399] width 19 height 19
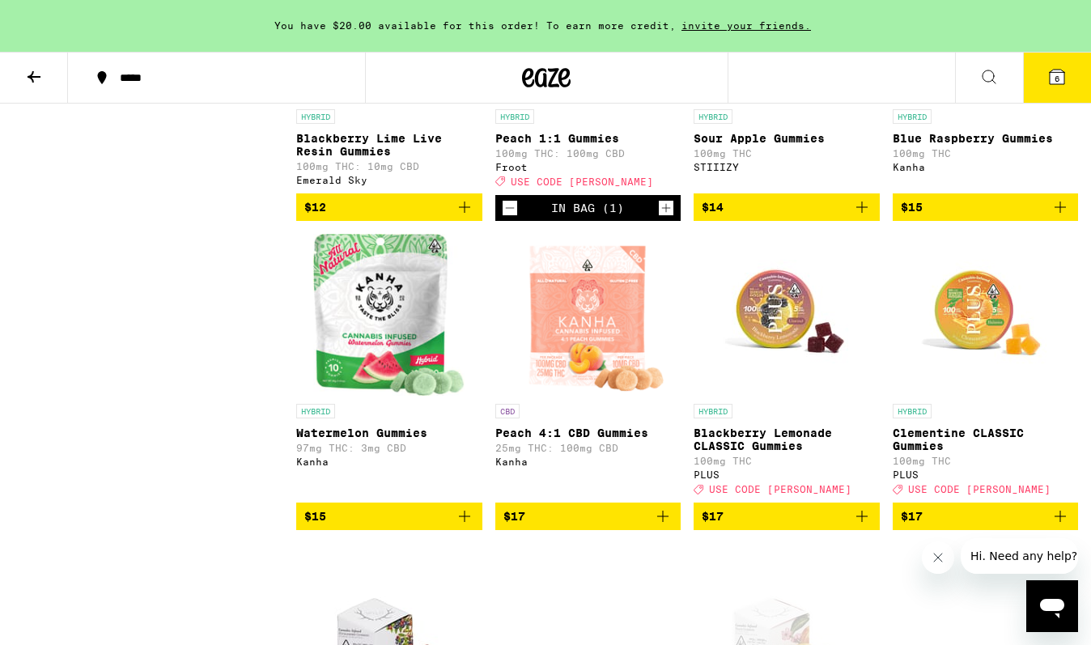
scroll to position [988, 0]
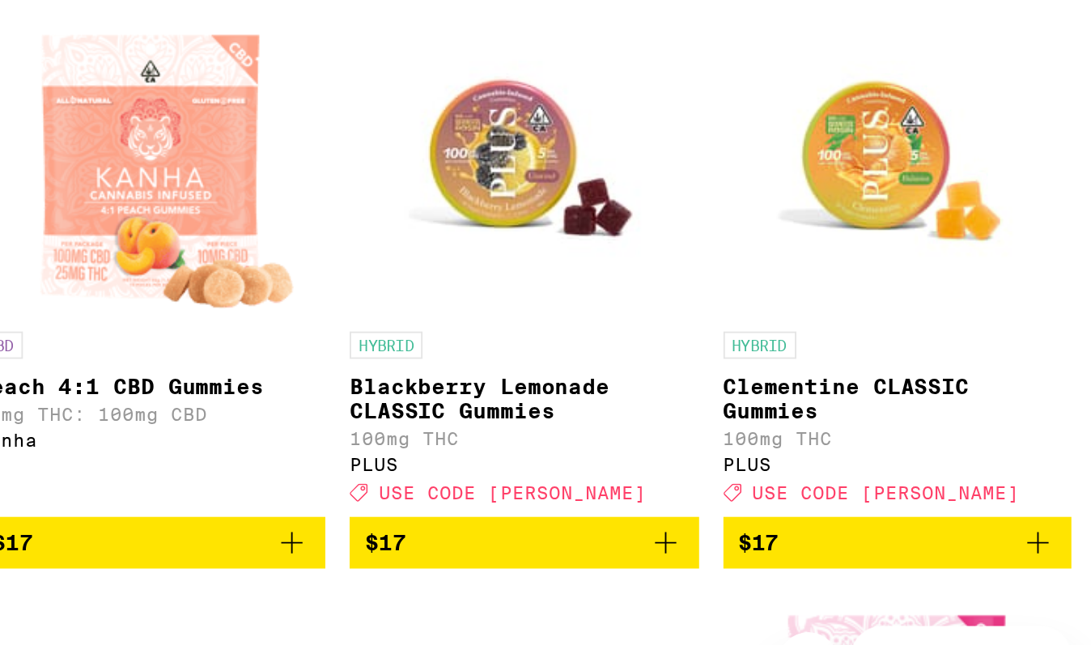
click at [929, 358] on img "Open page for Clementine CLASSIC Gummies from PLUS" at bounding box center [985, 292] width 162 height 162
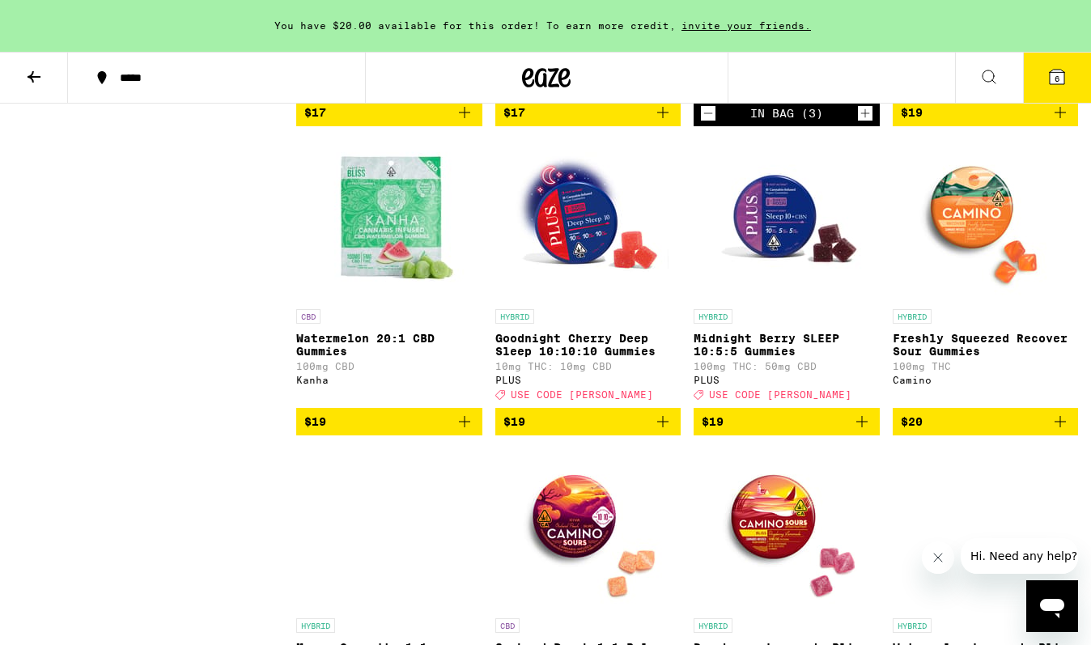
scroll to position [1665, 0]
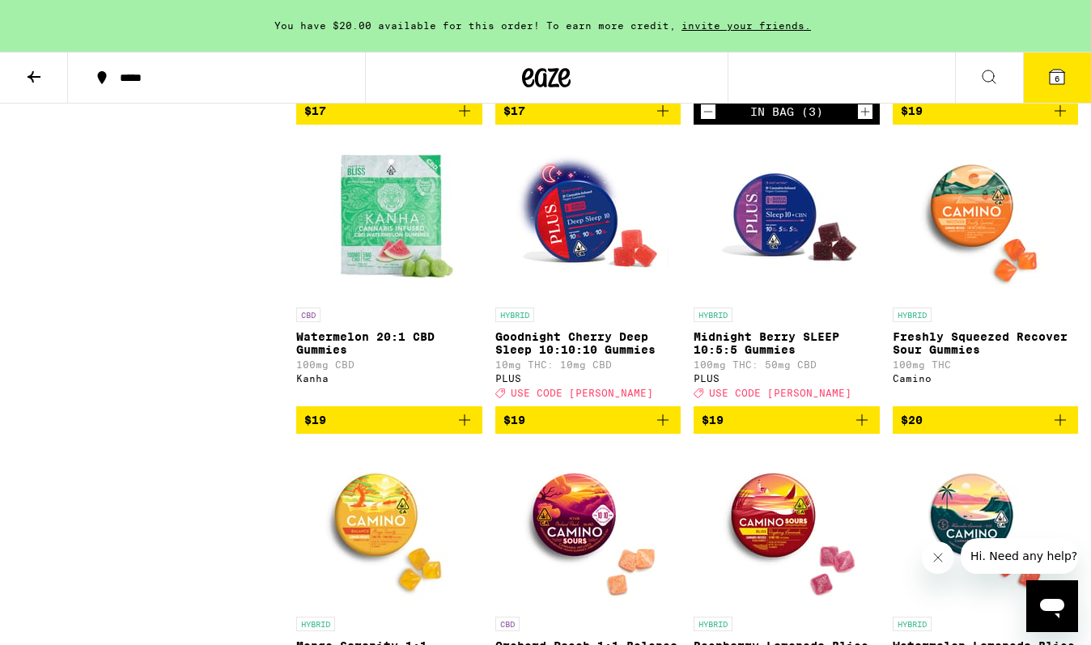
click at [934, 322] on div "HYBRID" at bounding box center [985, 314] width 186 height 15
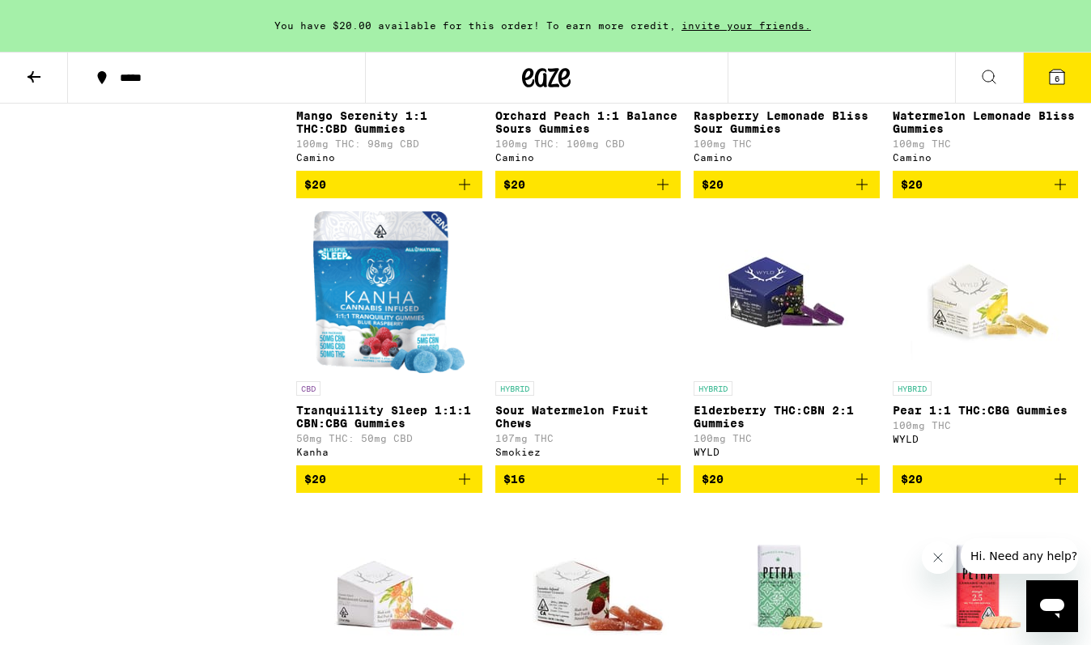
scroll to position [2193, 0]
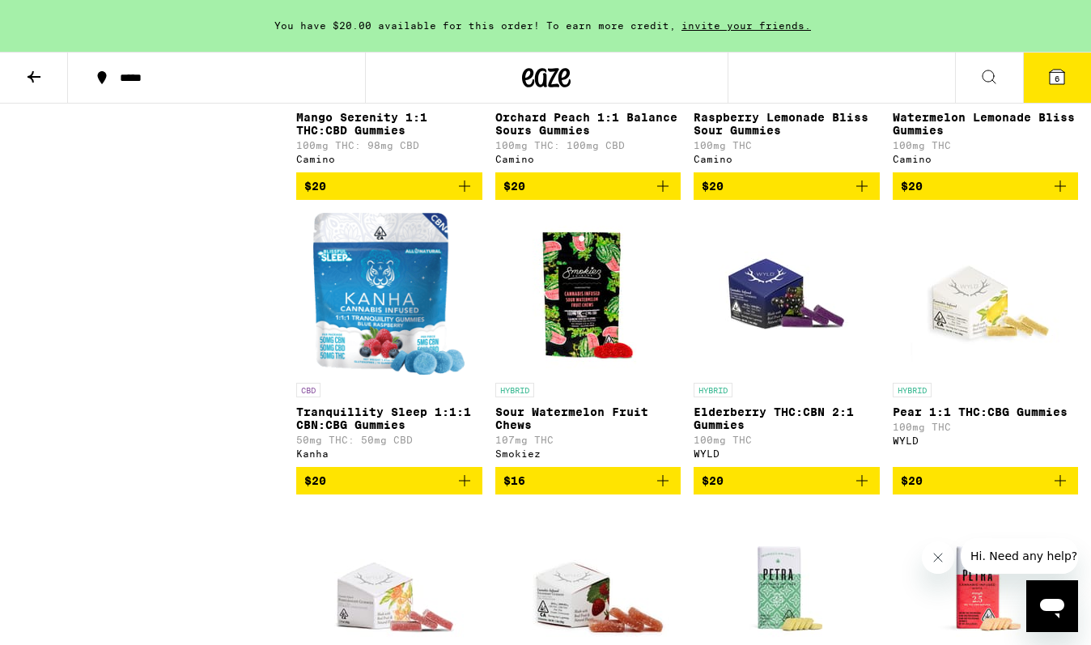
click at [915, 137] on p "Watermelon Lemonade Bliss Gummies" at bounding box center [985, 124] width 186 height 26
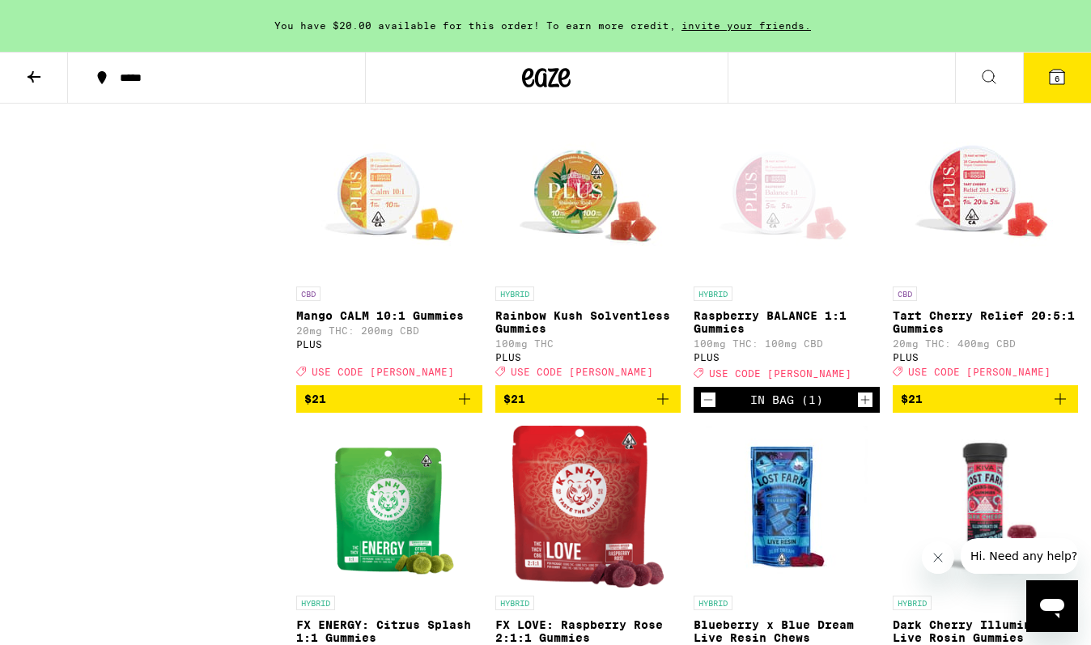
scroll to position [2896, 0]
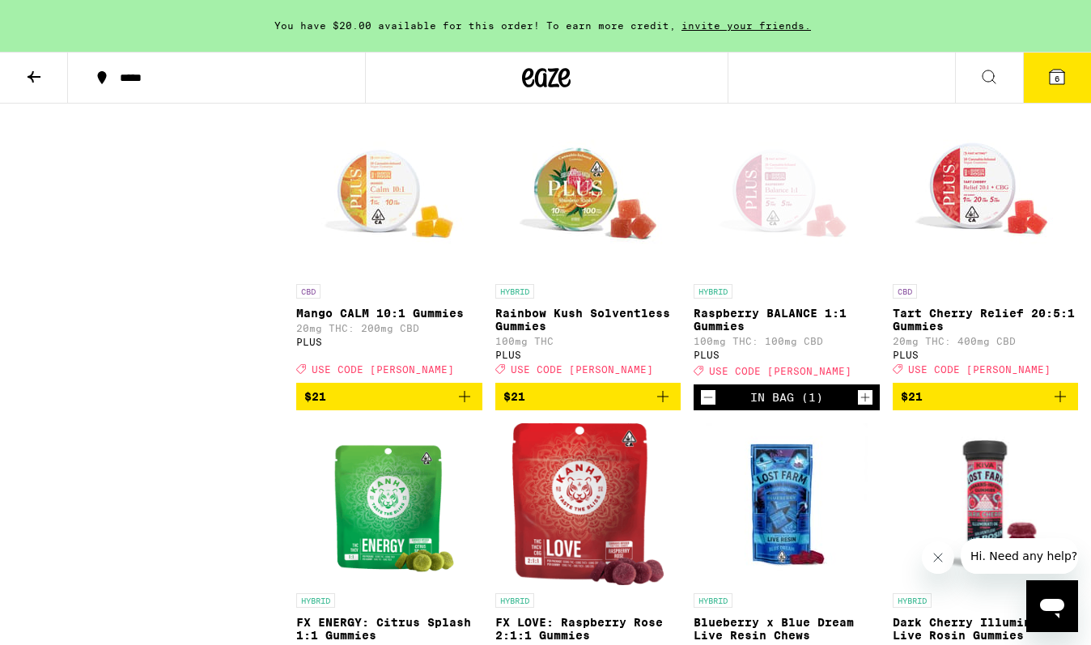
click at [570, 332] on p "Rainbow Kush Solventless Gummies" at bounding box center [588, 320] width 186 height 26
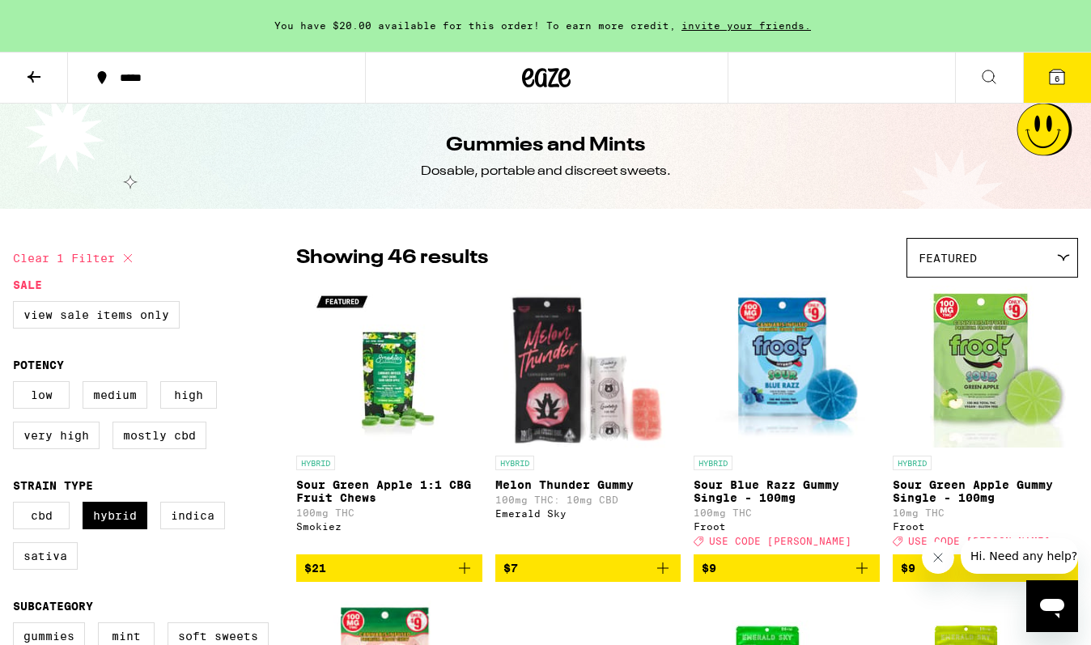
click at [1025, 89] on button "6" at bounding box center [1057, 78] width 68 height 50
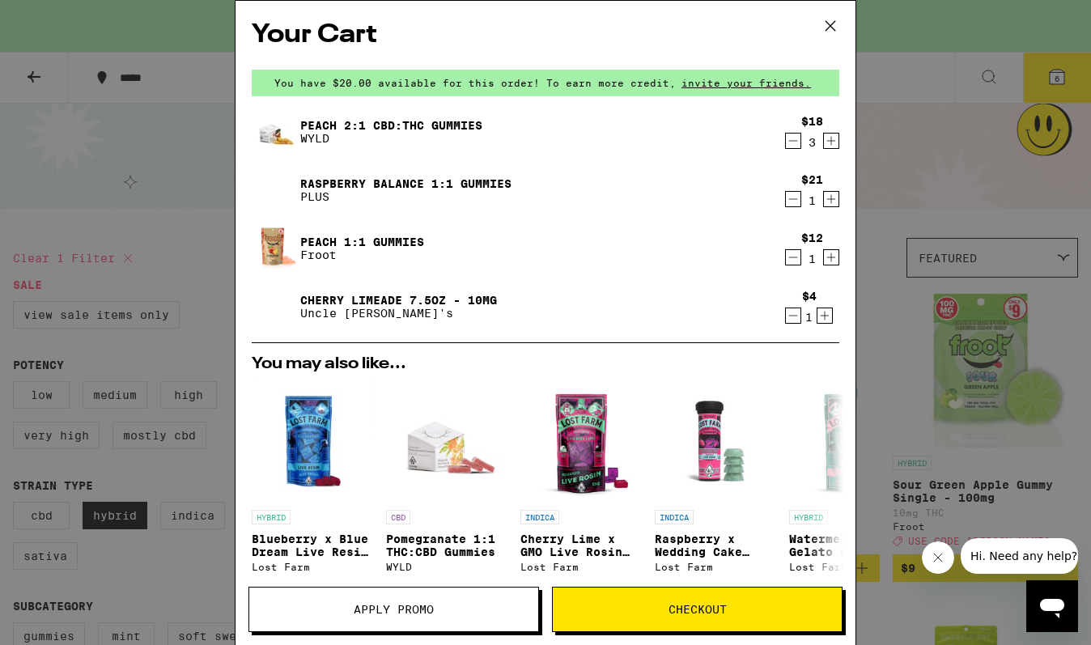
click at [824, 314] on icon "Increment" at bounding box center [824, 315] width 15 height 19
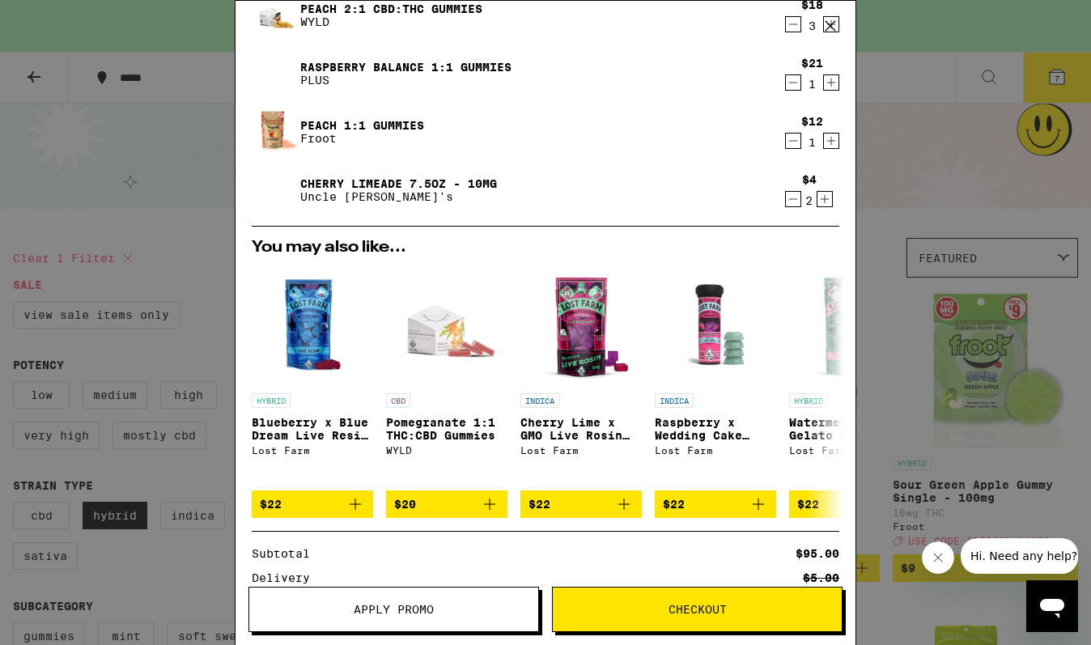
scroll to position [129, 0]
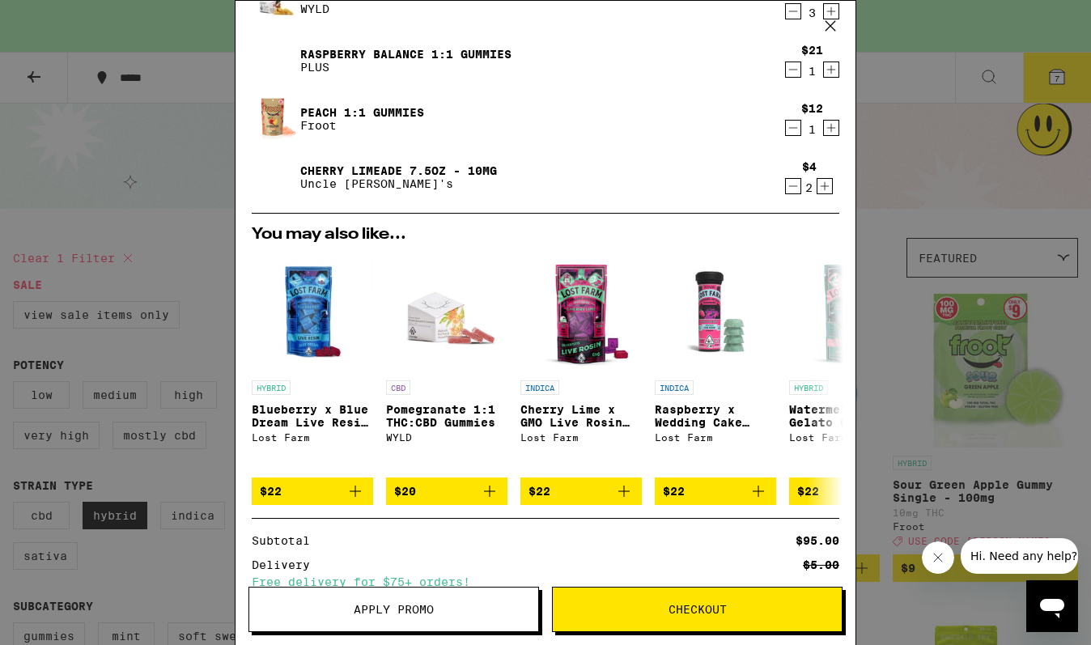
click at [379, 612] on span "Apply Promo" at bounding box center [394, 609] width 80 height 11
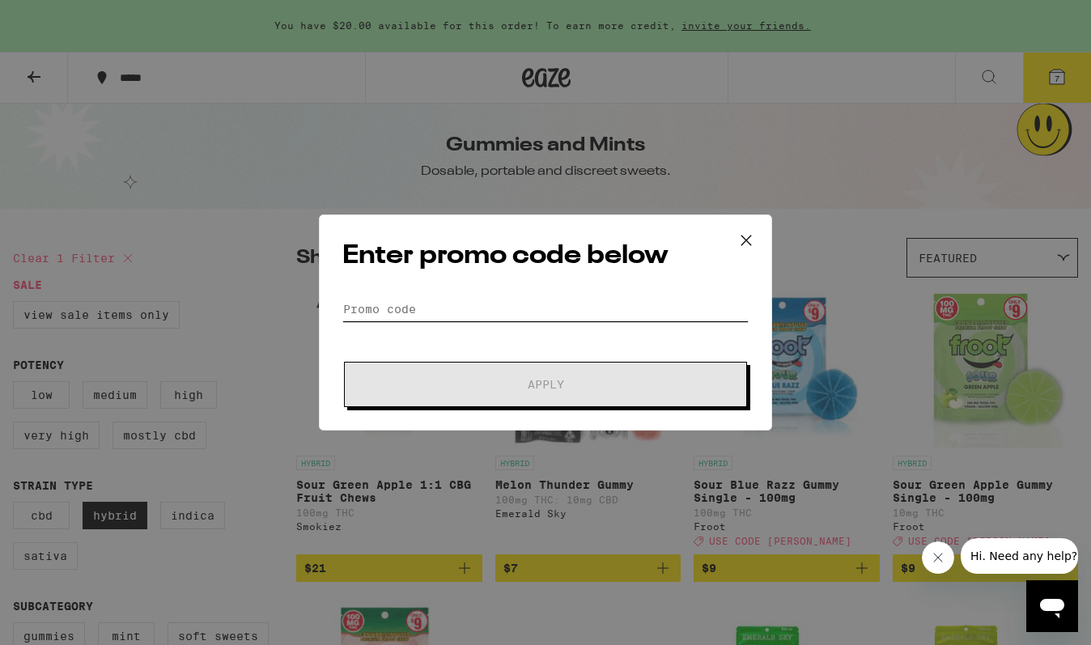
click at [437, 306] on input "Promo Code" at bounding box center [545, 309] width 406 height 24
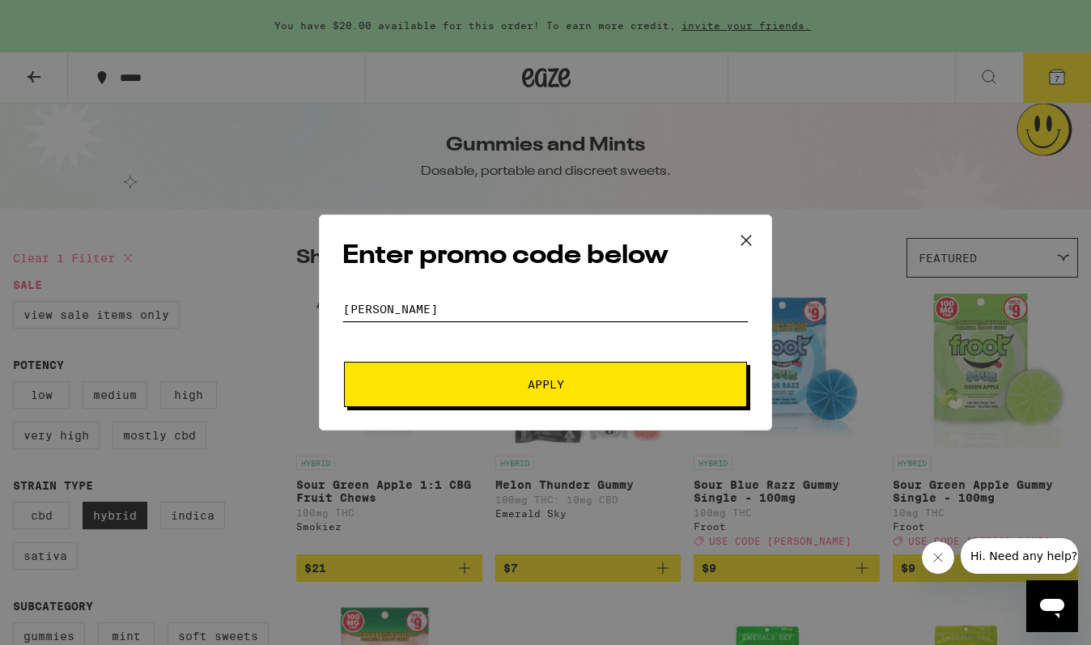
type input "[PERSON_NAME]"
click at [441, 380] on span "Apply" at bounding box center [545, 384] width 291 height 11
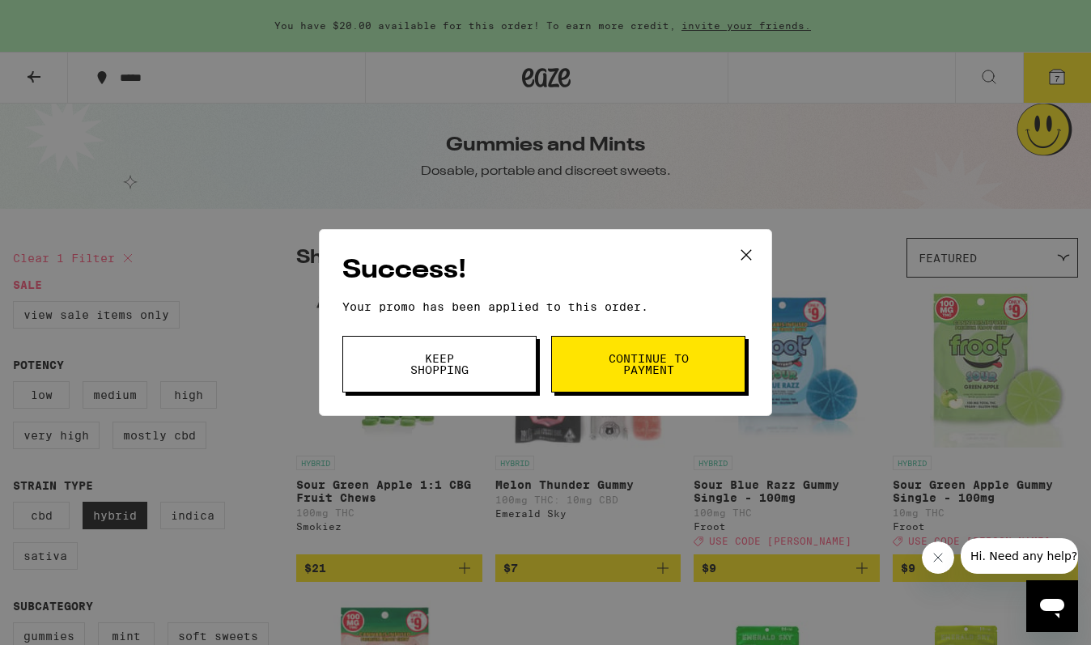
click at [598, 368] on button "Continue to payment" at bounding box center [648, 364] width 194 height 57
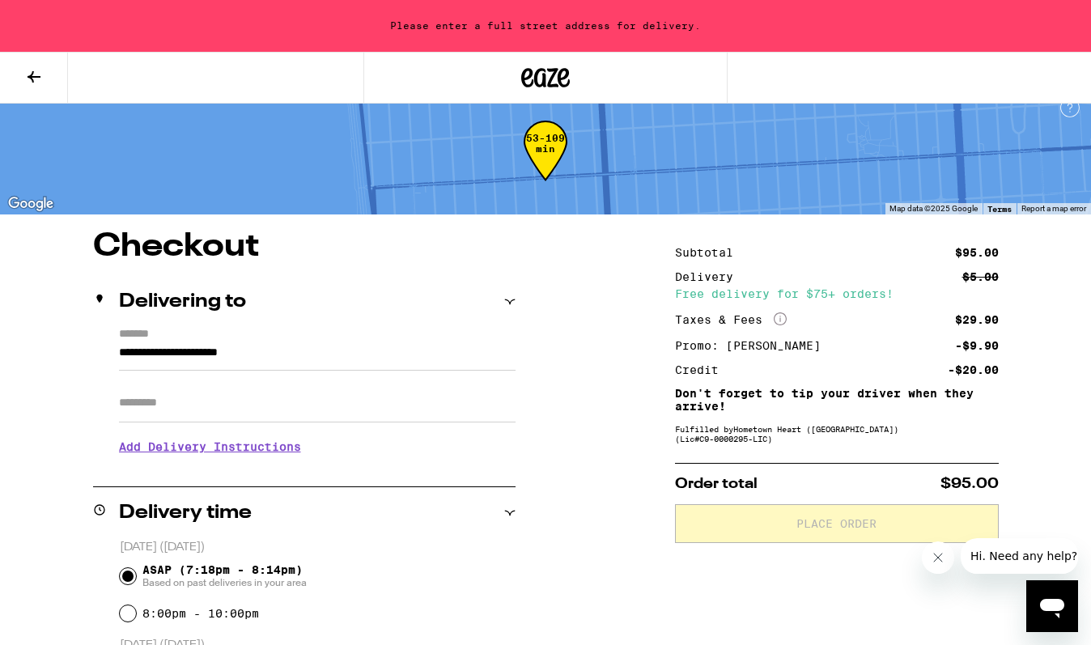
scroll to position [12, 0]
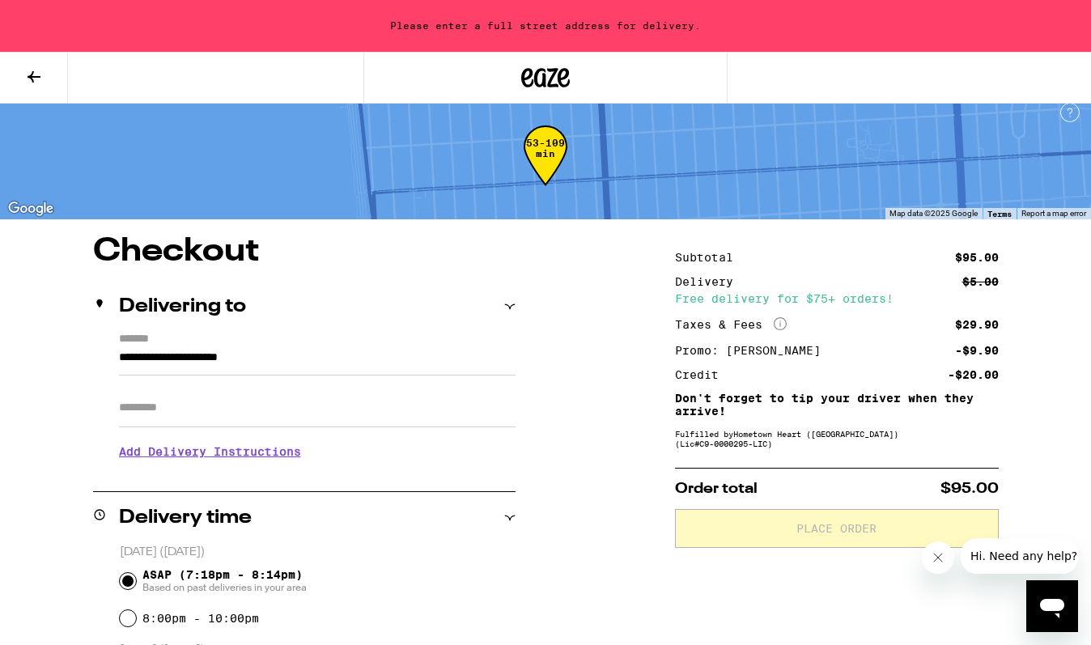
click at [333, 369] on input "**********" at bounding box center [317, 362] width 396 height 28
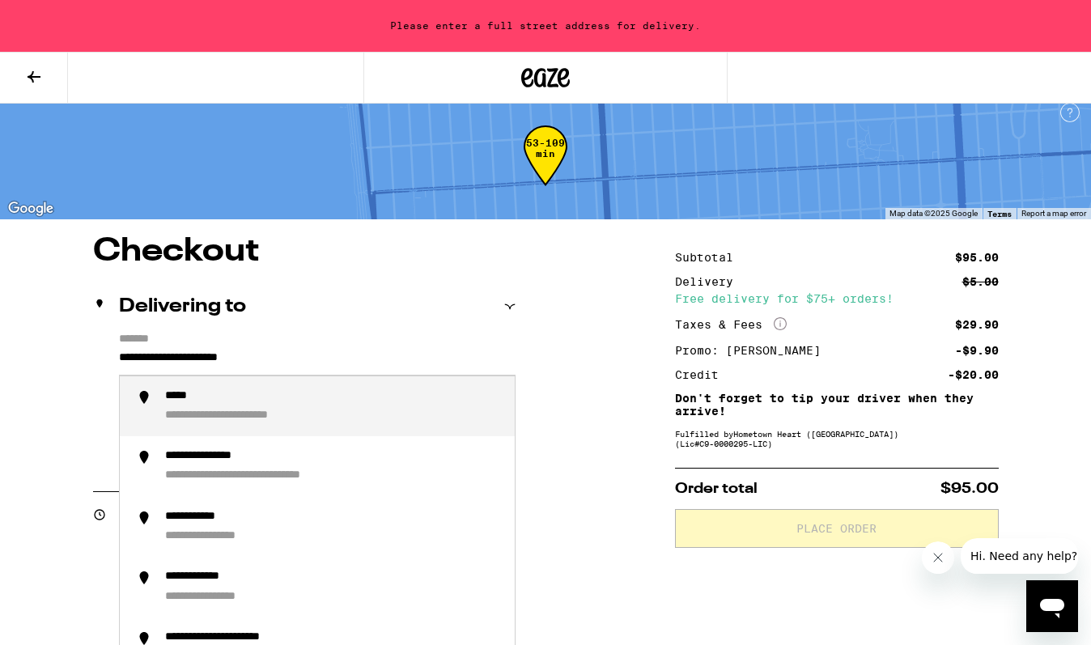
click at [333, 369] on input "**********" at bounding box center [317, 362] width 396 height 28
click at [321, 430] on li "**********" at bounding box center [317, 406] width 395 height 61
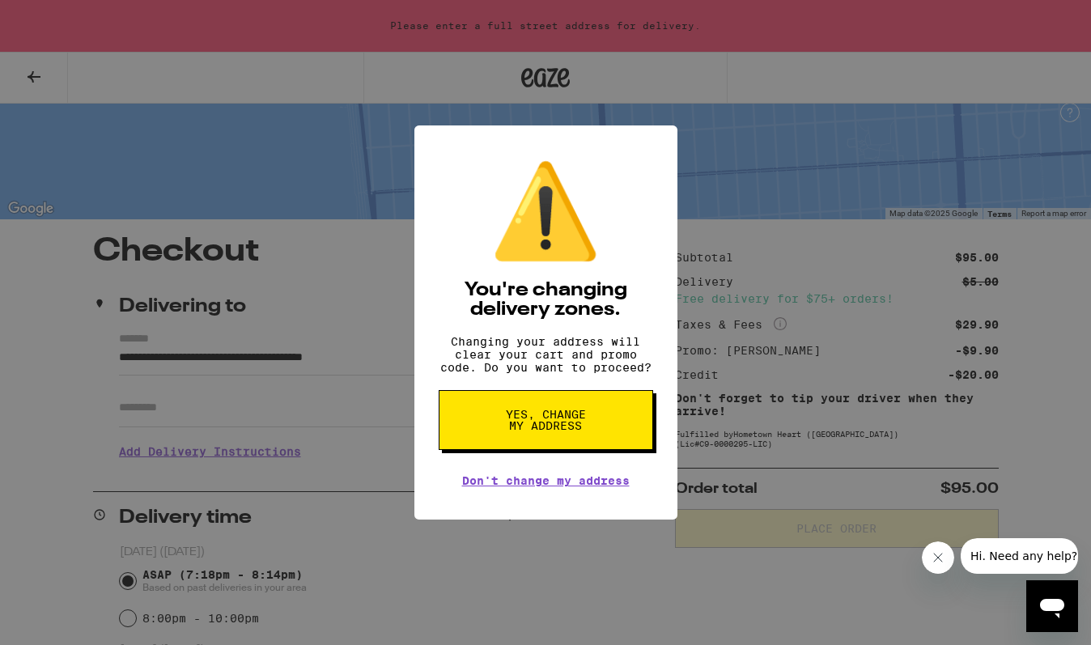
click at [506, 428] on span "Yes, change my address" at bounding box center [545, 420] width 83 height 23
type input "**********"
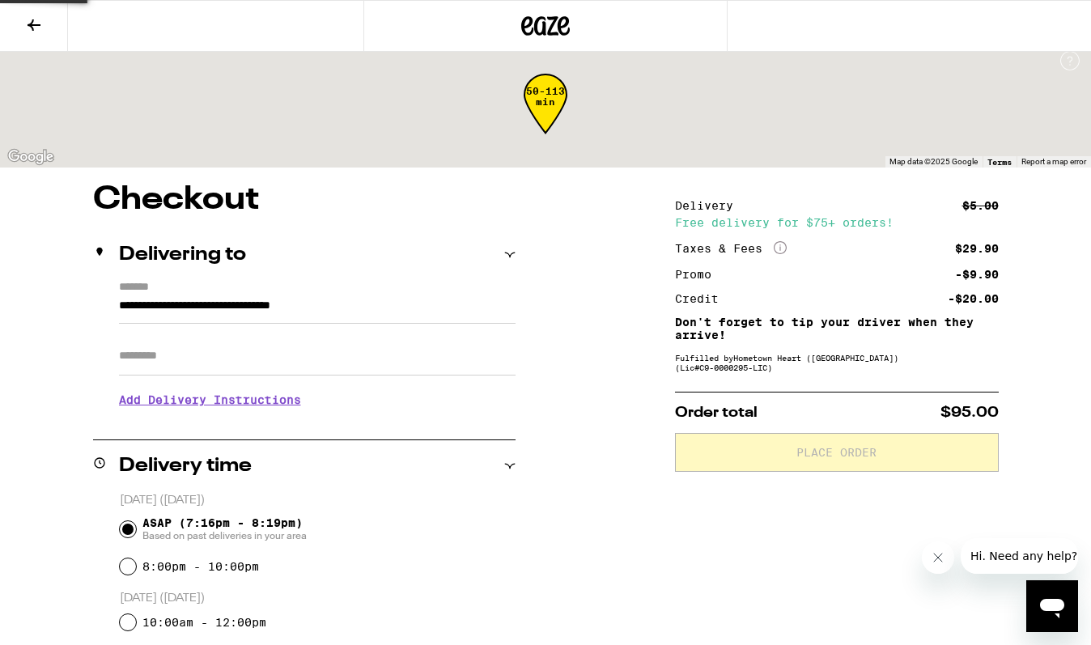
scroll to position [0, 0]
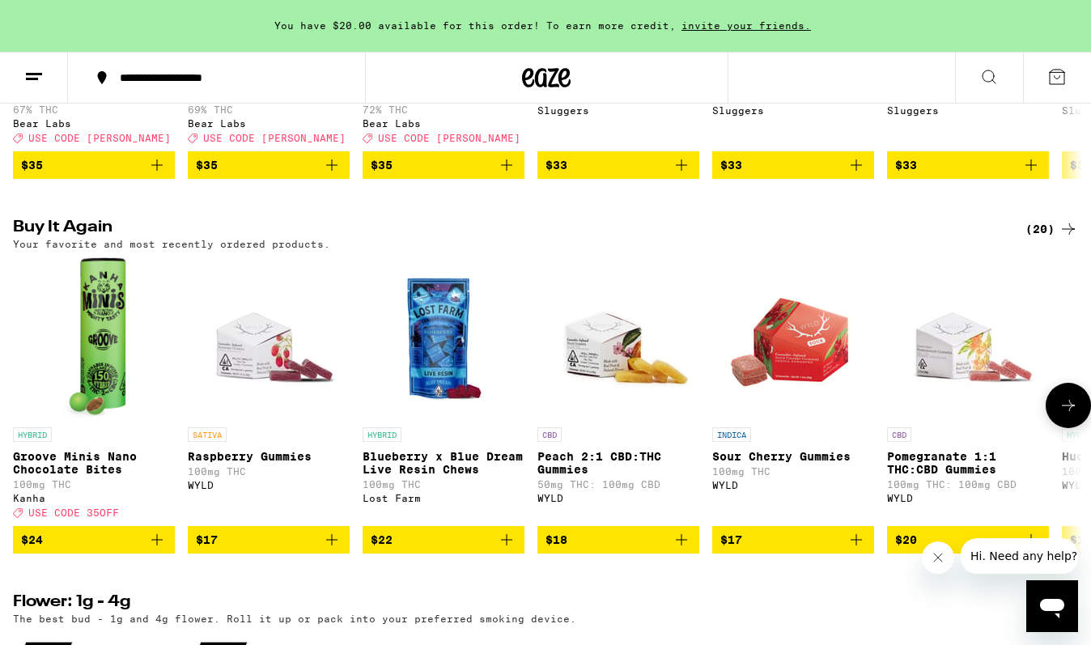
scroll to position [1648, 0]
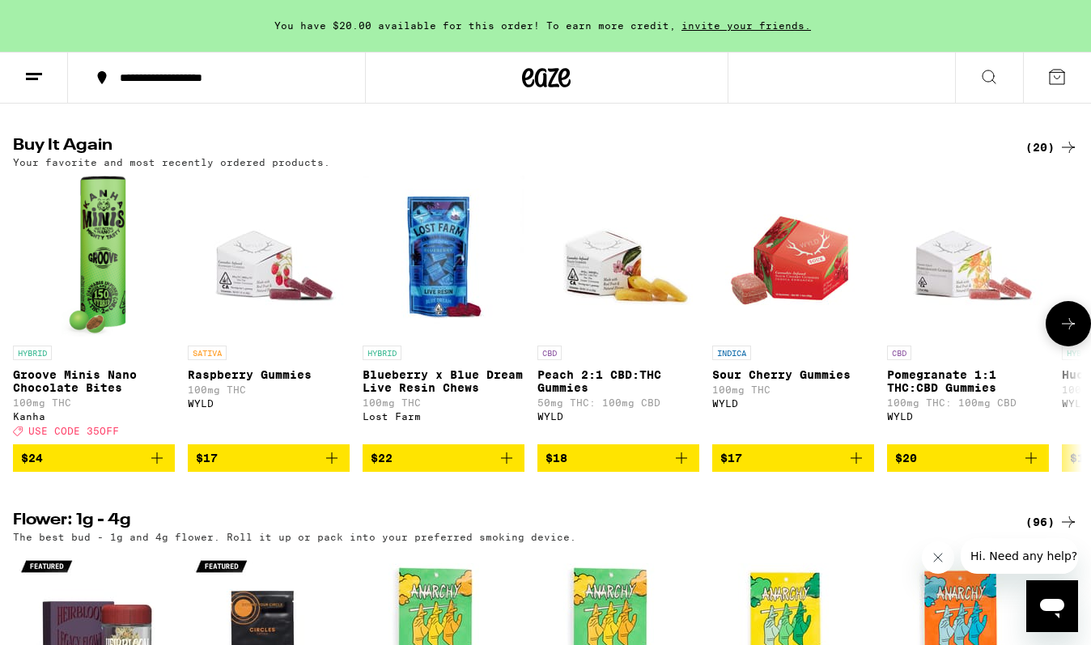
click at [686, 468] on icon "Add to bag" at bounding box center [680, 457] width 19 height 19
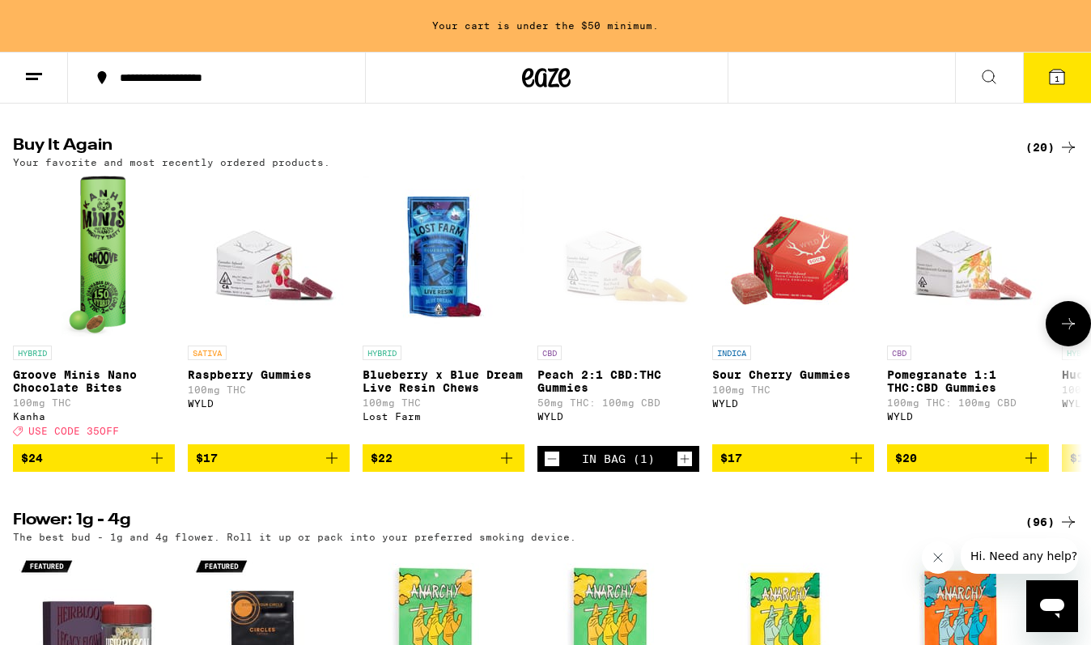
click at [686, 468] on icon "Increment" at bounding box center [684, 458] width 15 height 19
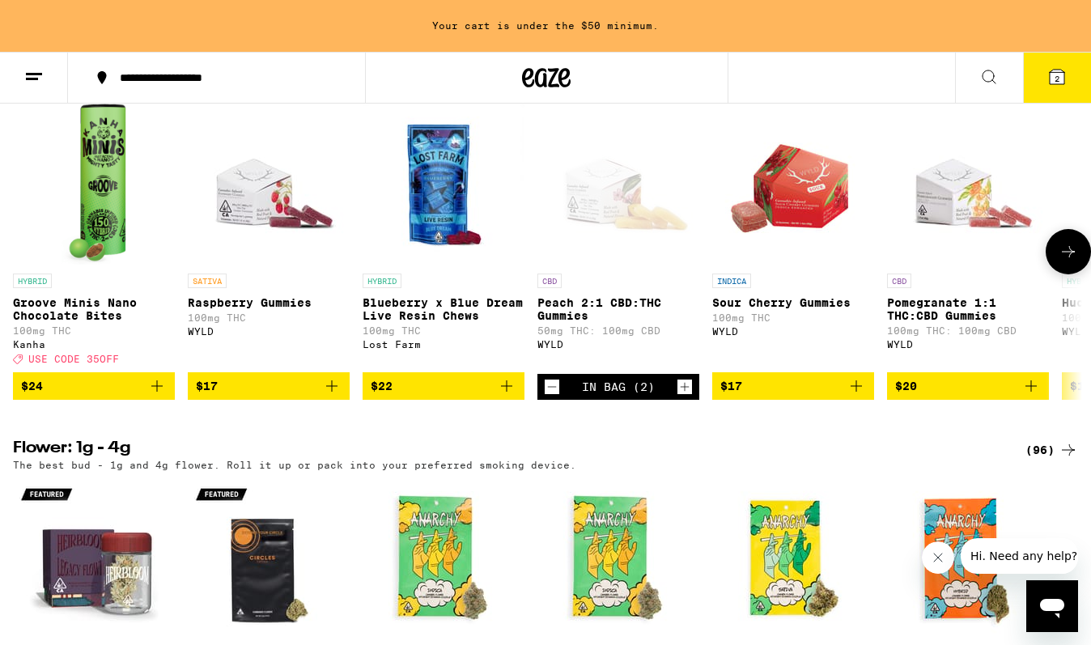
scroll to position [1726, 0]
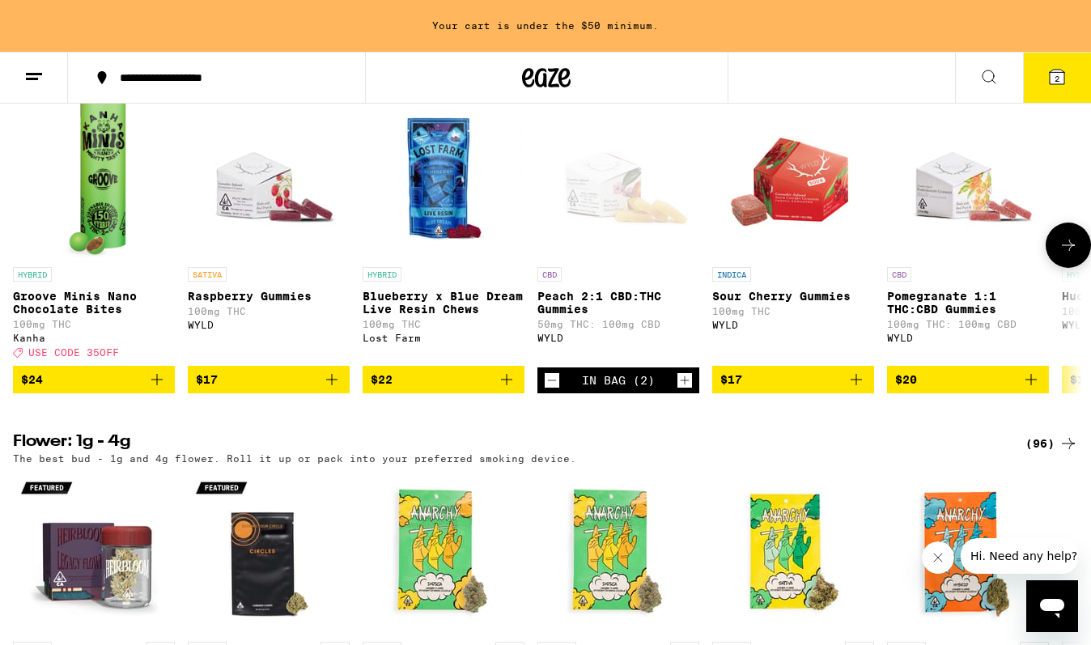
click at [1059, 255] on icon at bounding box center [1067, 244] width 19 height 19
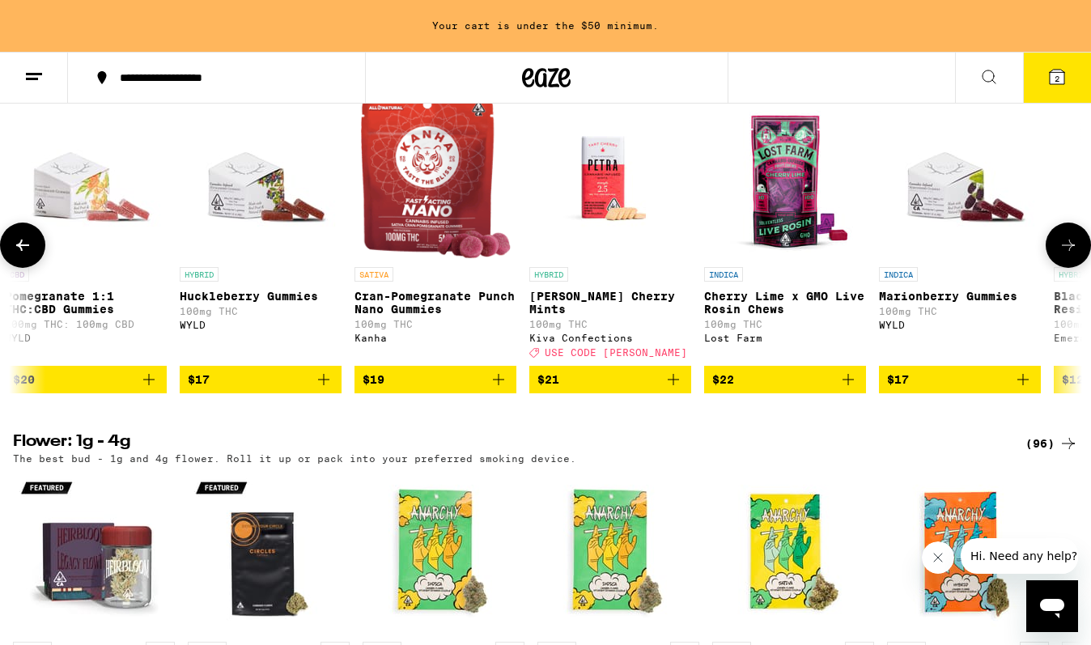
scroll to position [0, 888]
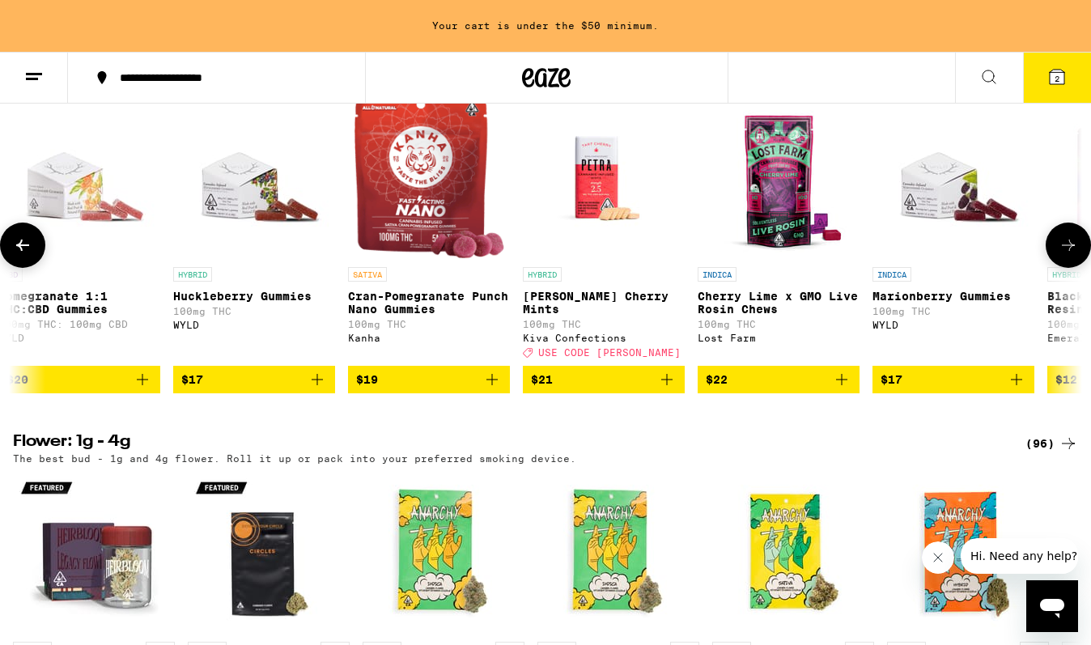
click at [498, 393] on button "$19" at bounding box center [429, 380] width 162 height 28
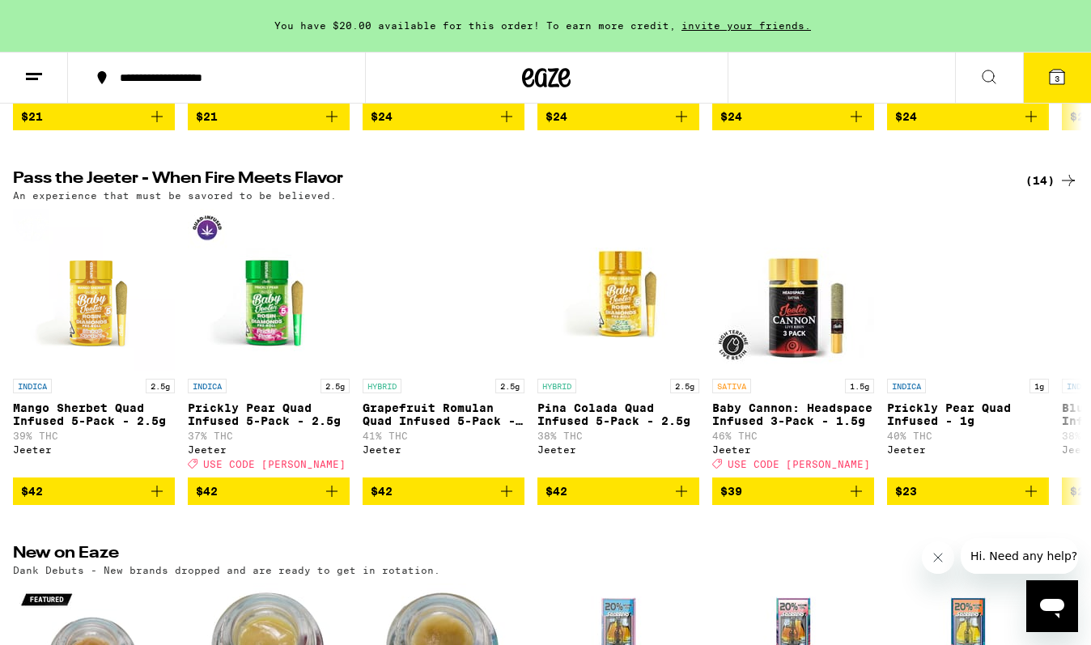
scroll to position [0, 0]
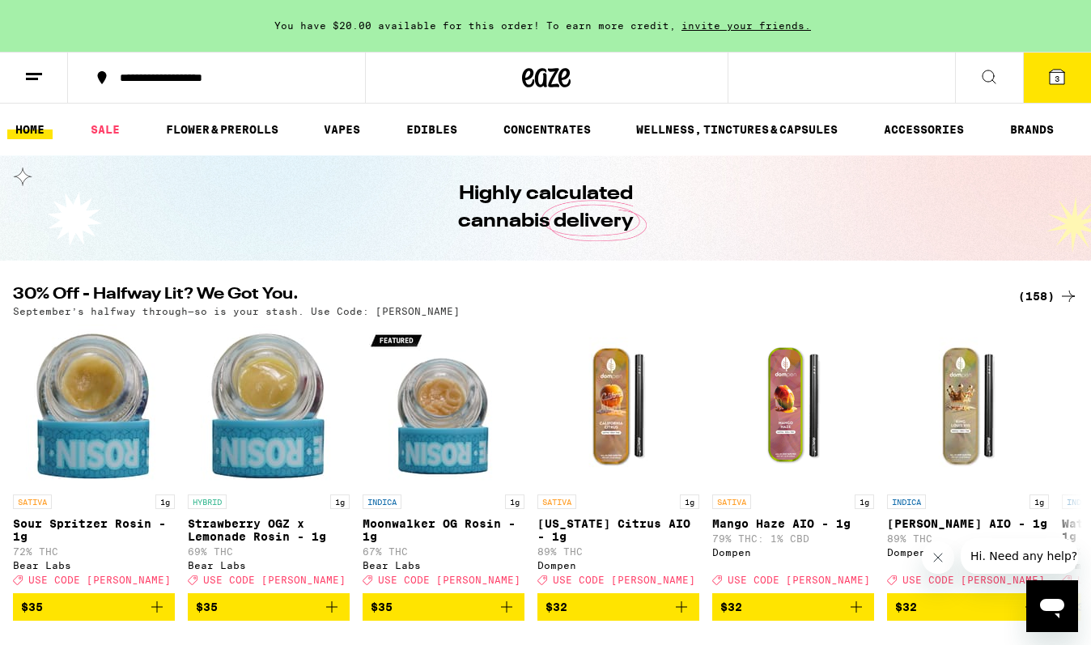
click at [1033, 87] on button "3" at bounding box center [1057, 78] width 68 height 50
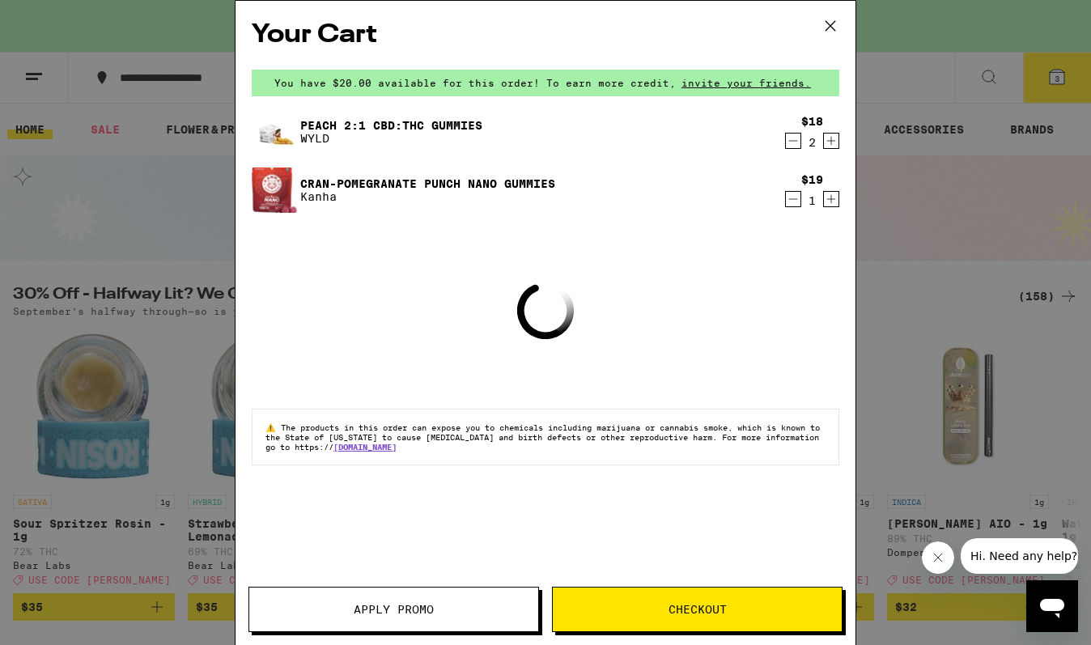
click at [919, 224] on div "Your Cart You have $20.00 available for this order! To earn more credit, invite…" at bounding box center [545, 322] width 1091 height 645
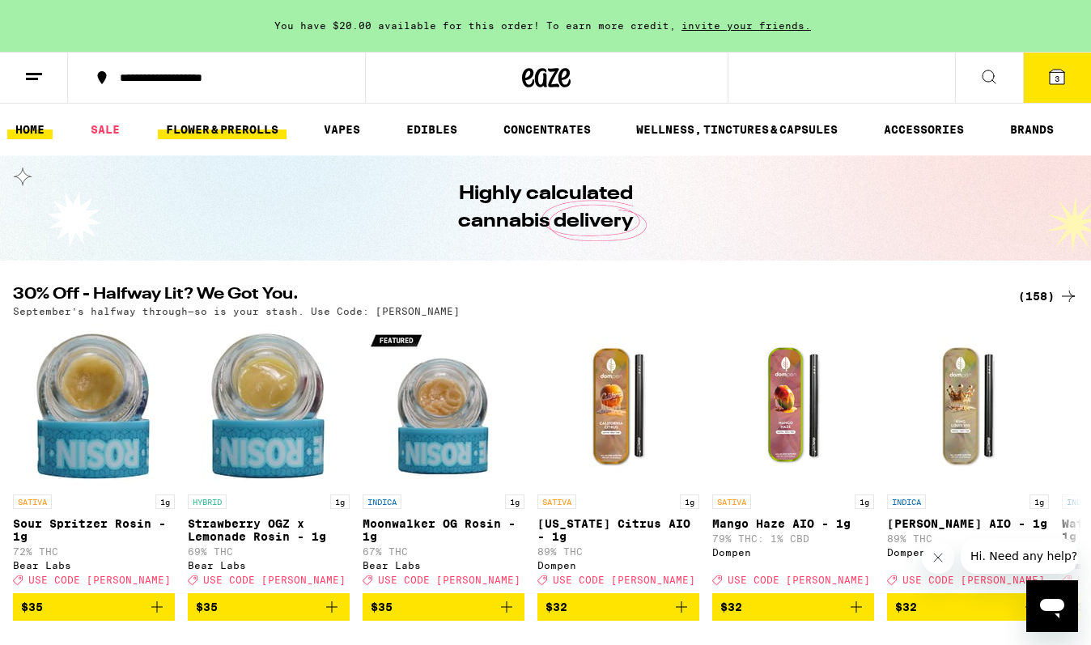
click at [181, 139] on link "FLOWER & PREROLLS" at bounding box center [222, 129] width 129 height 19
click at [294, 129] on li "FLOWER & PREROLLS" at bounding box center [229, 129] width 143 height 19
click at [339, 129] on link "VAPES" at bounding box center [342, 129] width 53 height 19
click at [361, 126] on link "VAPES" at bounding box center [342, 129] width 53 height 19
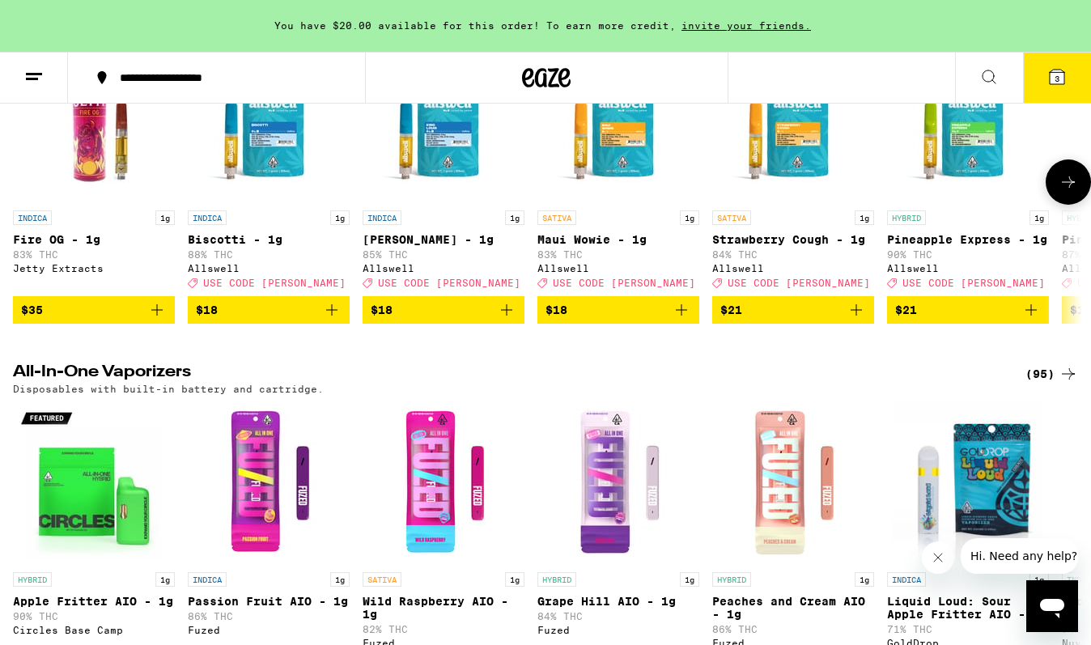
scroll to position [489, 0]
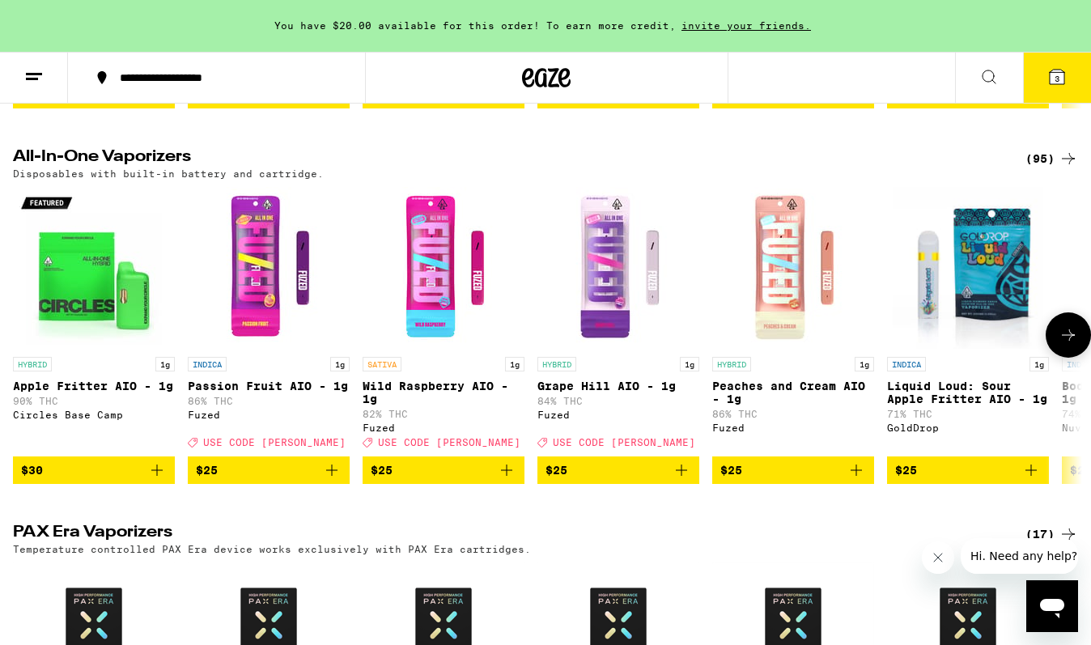
click at [1060, 358] on div at bounding box center [1067, 334] width 45 height 45
click at [1060, 358] on button at bounding box center [1067, 334] width 45 height 45
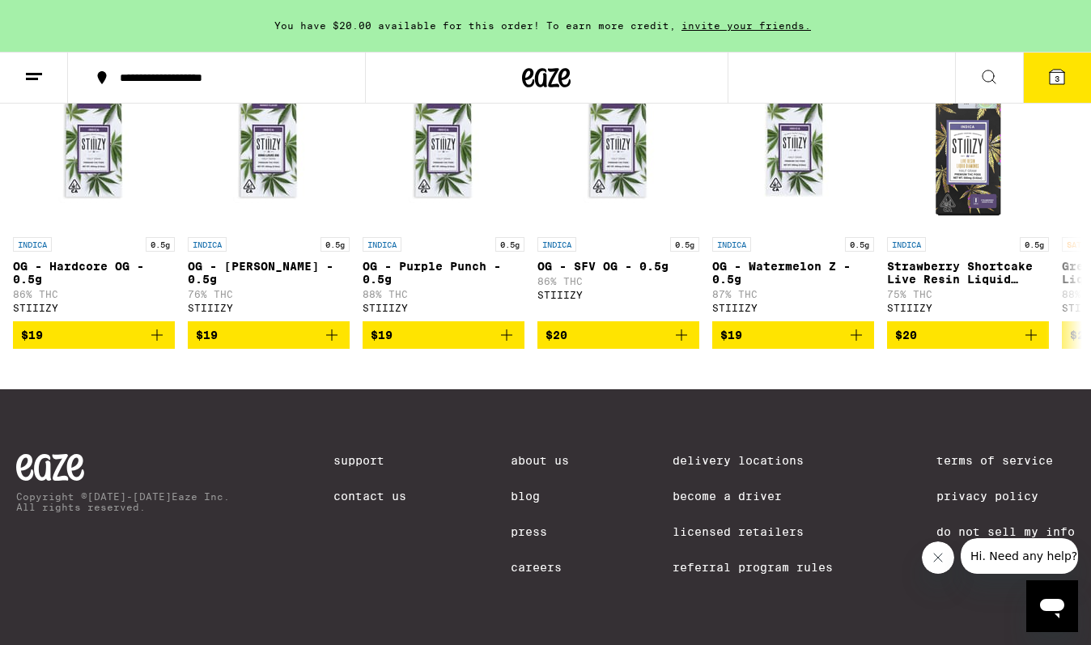
scroll to position [0, 0]
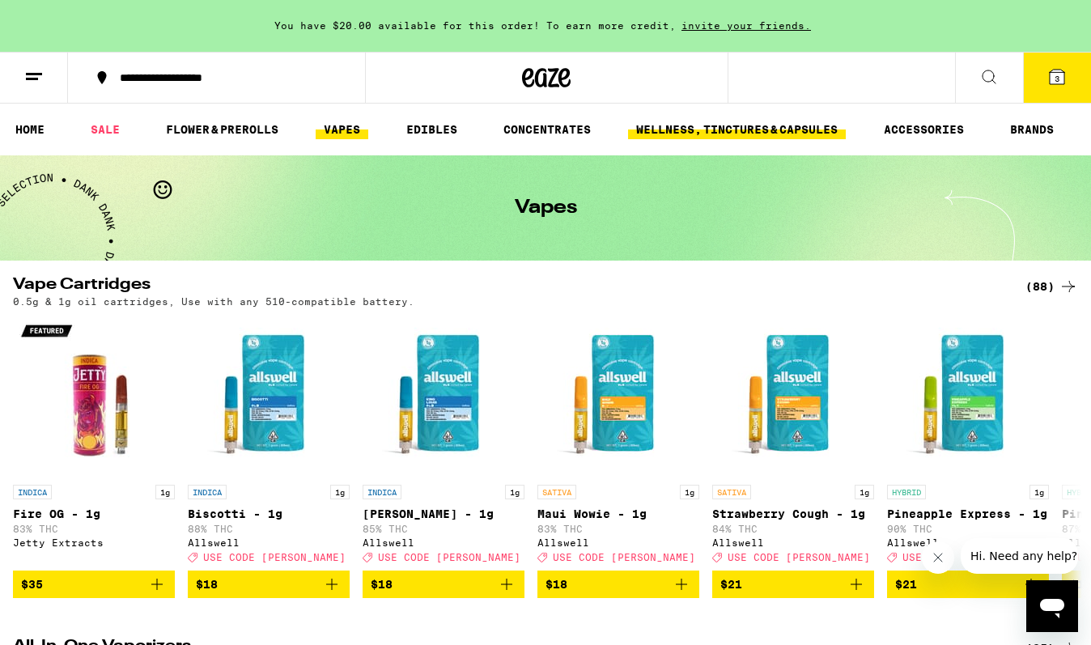
click at [665, 129] on link "WELLNESS, TINCTURES & CAPSULES" at bounding box center [737, 129] width 218 height 19
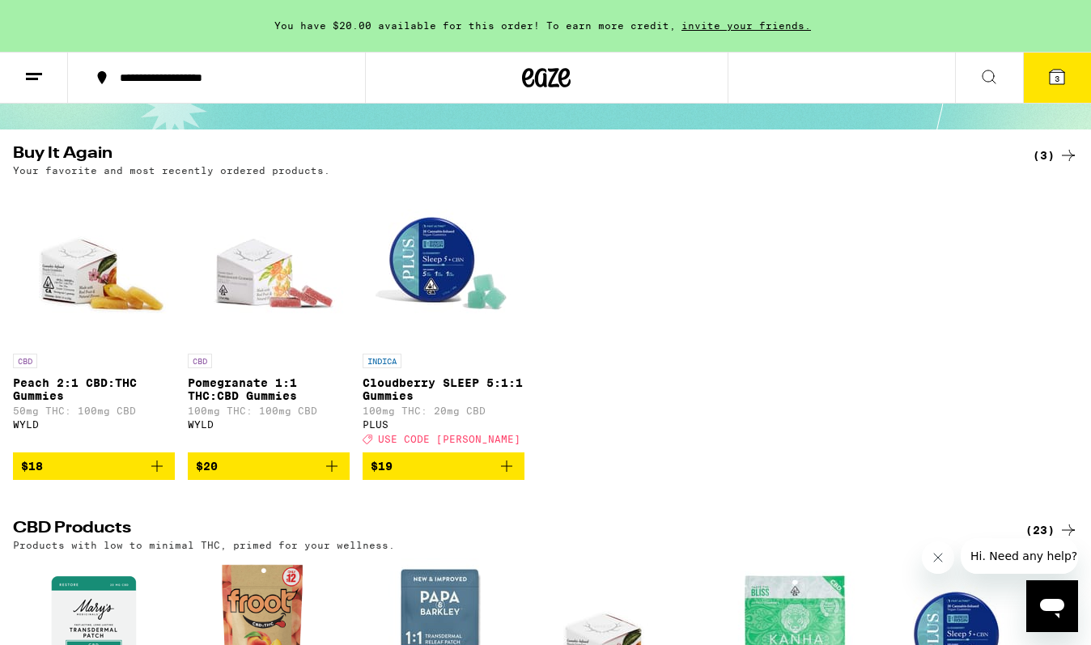
scroll to position [120, 0]
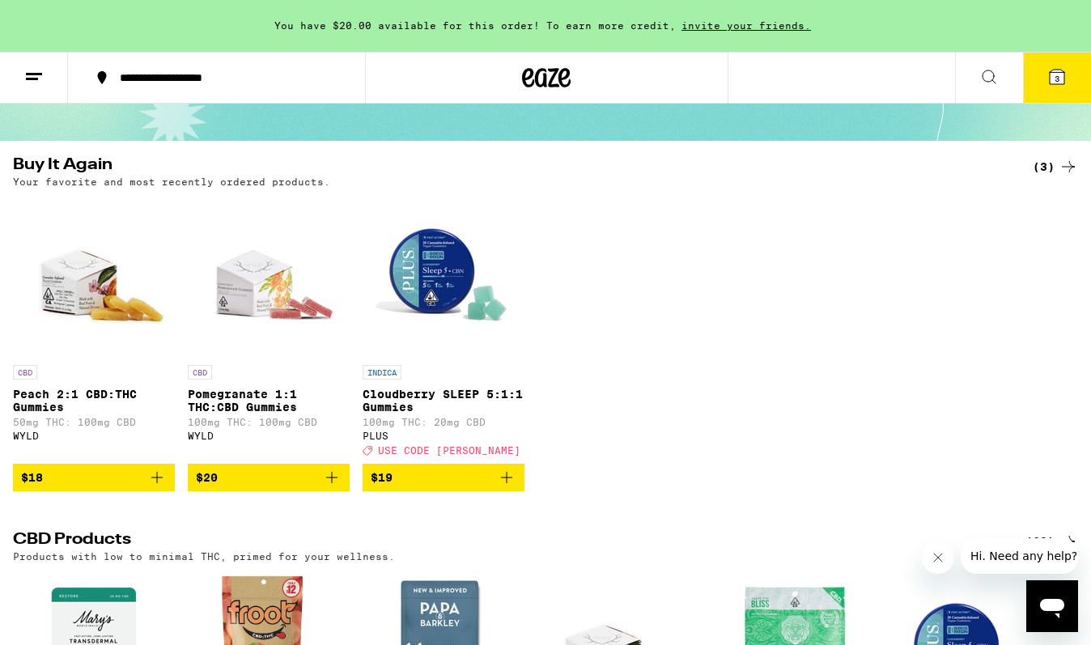
drag, startPoint x: 628, startPoint y: 439, endPoint x: 593, endPoint y: 364, distance: 82.9
click at [593, 364] on div "CBD Peach 2:1 CBD:THC Gummies 50mg THC: 100mg CBD WYLD $18 CBD Pomegranate 1:1 …" at bounding box center [545, 343] width 1091 height 296
drag, startPoint x: 593, startPoint y: 364, endPoint x: 593, endPoint y: 308, distance: 55.8
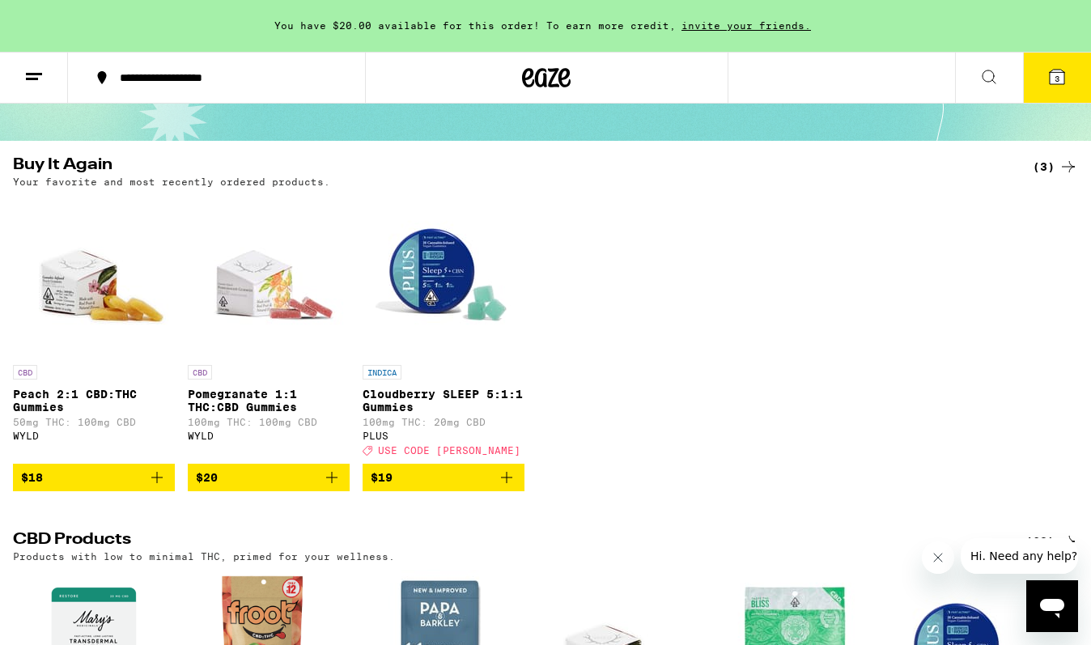
click at [593, 308] on div "CBD Peach 2:1 CBD:THC Gummies 50mg THC: 100mg CBD WYLD $18 CBD Pomegranate 1:1 …" at bounding box center [545, 343] width 1091 height 296
click at [593, 316] on div "CBD Peach 2:1 CBD:THC Gummies 50mg THC: 100mg CBD WYLD $18 CBD Pomegranate 1:1 …" at bounding box center [545, 343] width 1091 height 296
click at [329, 487] on icon "Add to bag" at bounding box center [331, 477] width 19 height 19
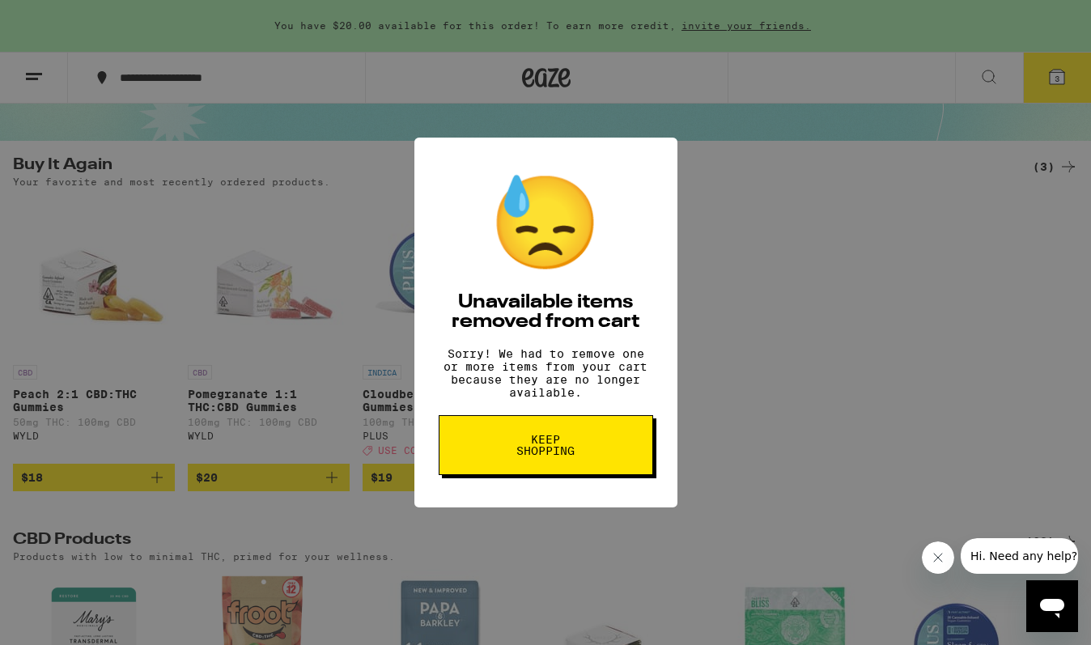
click at [441, 458] on button "Keep Shopping" at bounding box center [545, 445] width 214 height 60
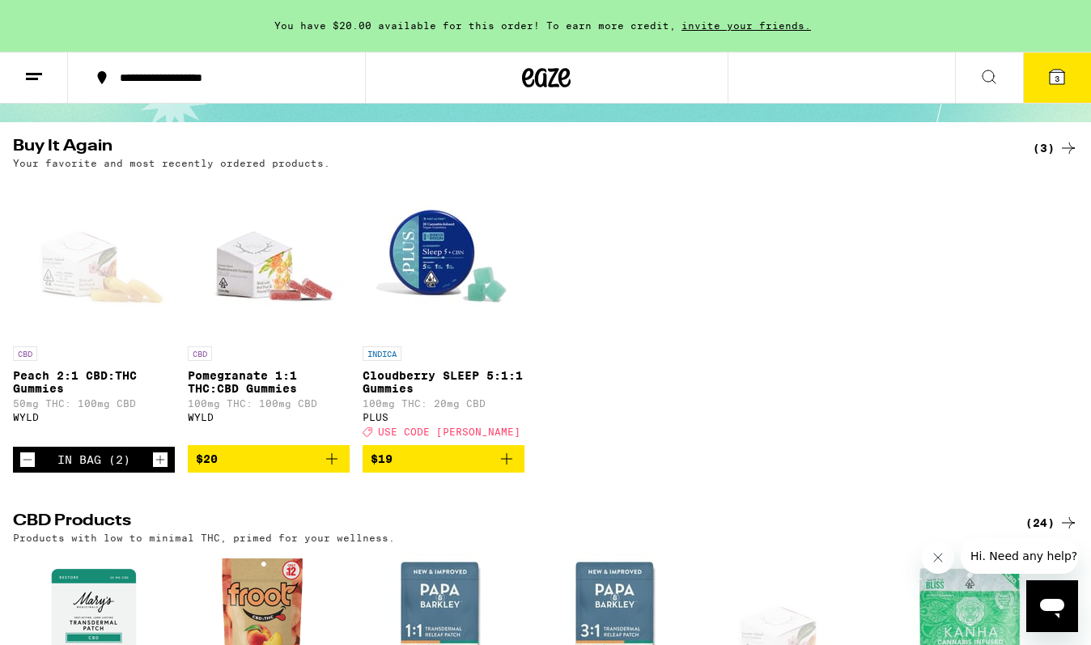
scroll to position [163, 0]
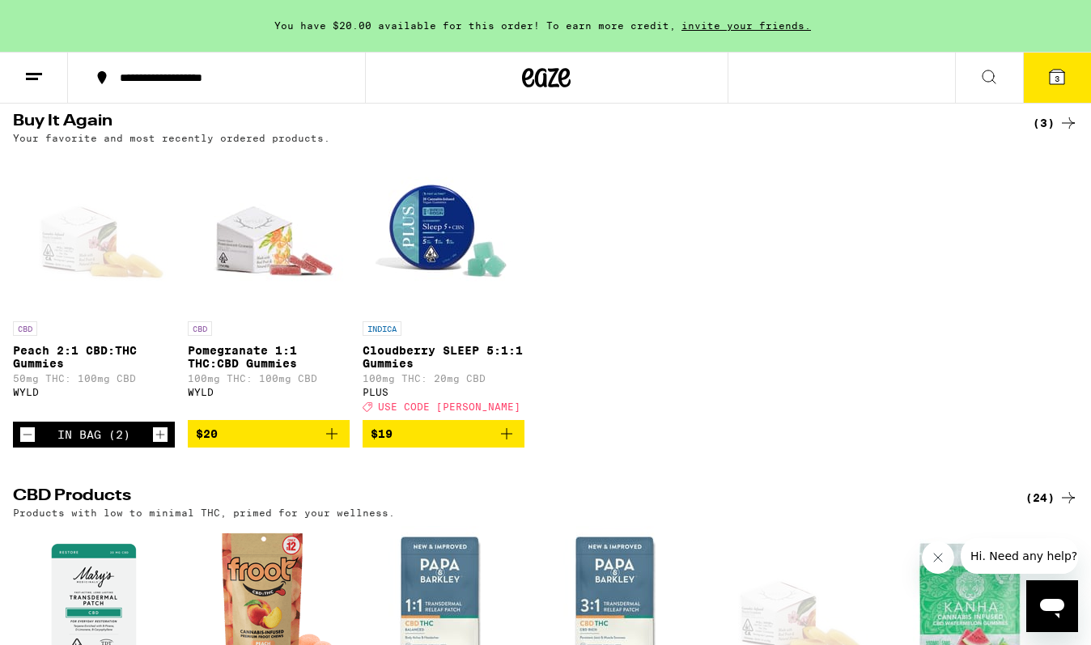
click at [164, 444] on icon "Increment" at bounding box center [160, 434] width 15 height 19
click at [24, 444] on icon "Decrement" at bounding box center [27, 434] width 15 height 19
click at [337, 443] on icon "Add to bag" at bounding box center [331, 433] width 19 height 19
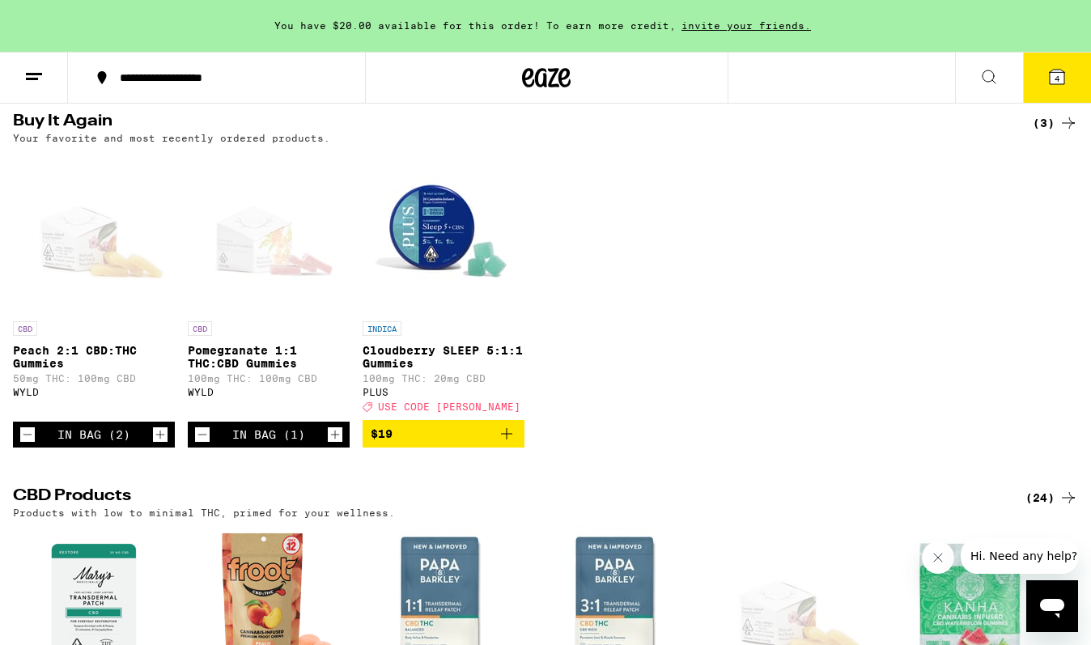
click at [156, 444] on icon "Increment" at bounding box center [160, 434] width 15 height 19
click at [18, 447] on div "In Bag (3)" at bounding box center [94, 434] width 162 height 26
click at [28, 444] on icon "Decrement" at bounding box center [27, 434] width 15 height 19
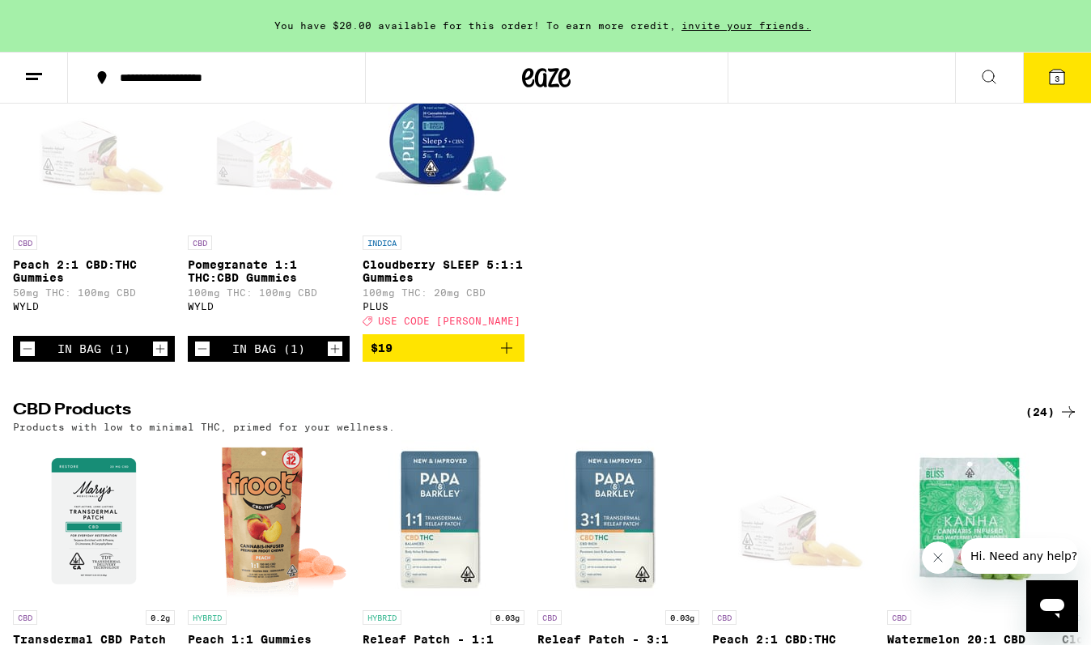
scroll to position [532, 0]
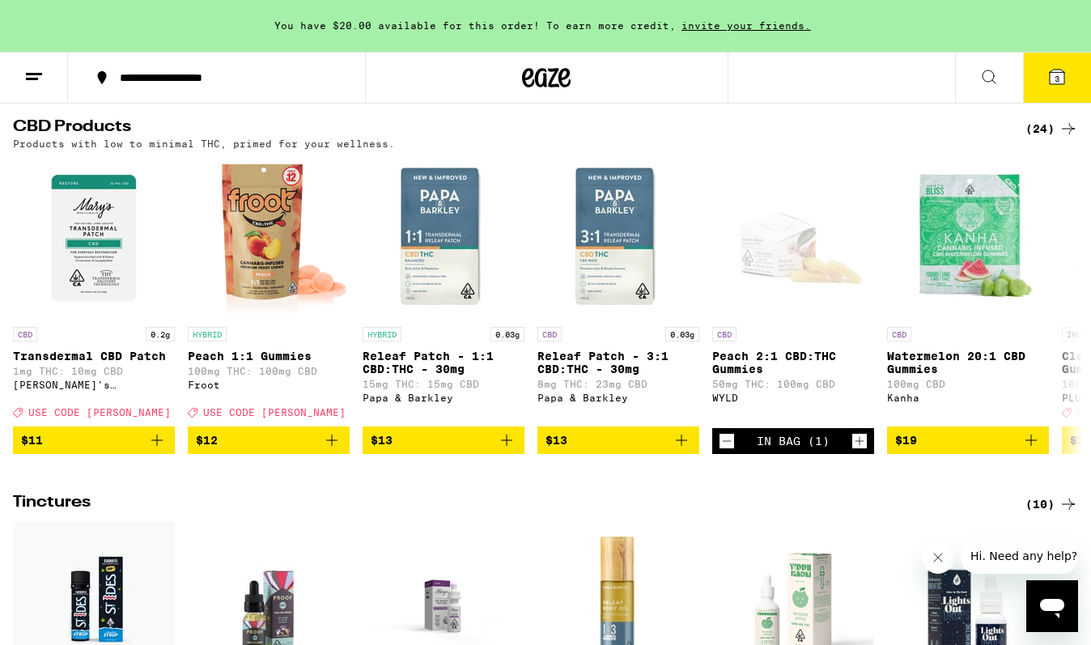
click at [1058, 78] on span "3" at bounding box center [1056, 79] width 5 height 10
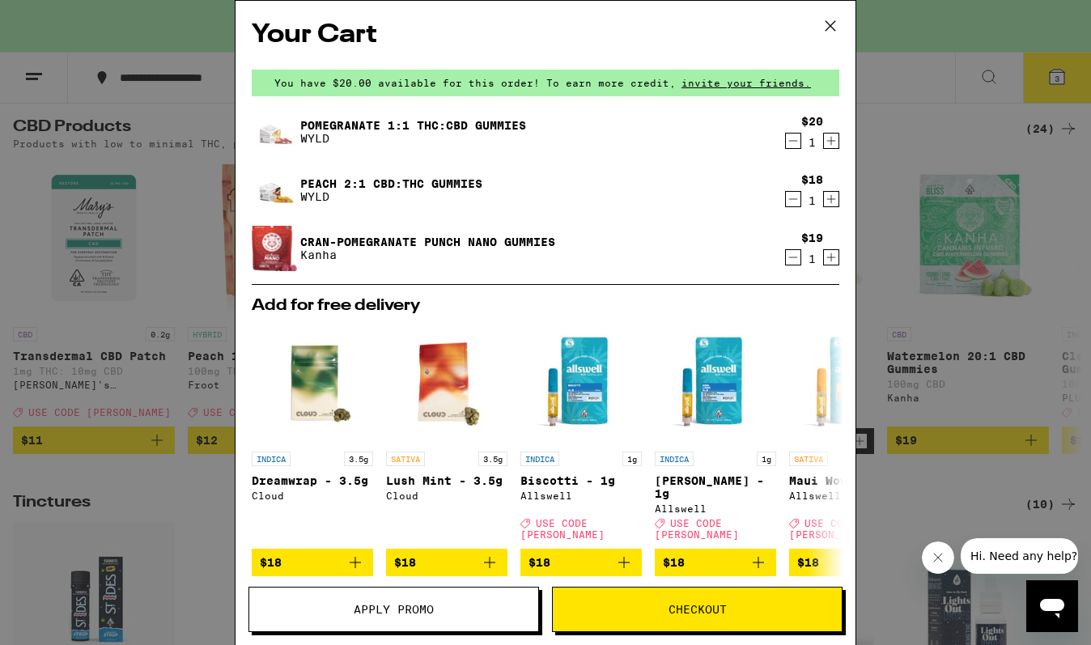
click at [94, 411] on div "Your Cart You have $20.00 available for this order! To earn more credit, invite…" at bounding box center [545, 322] width 1091 height 645
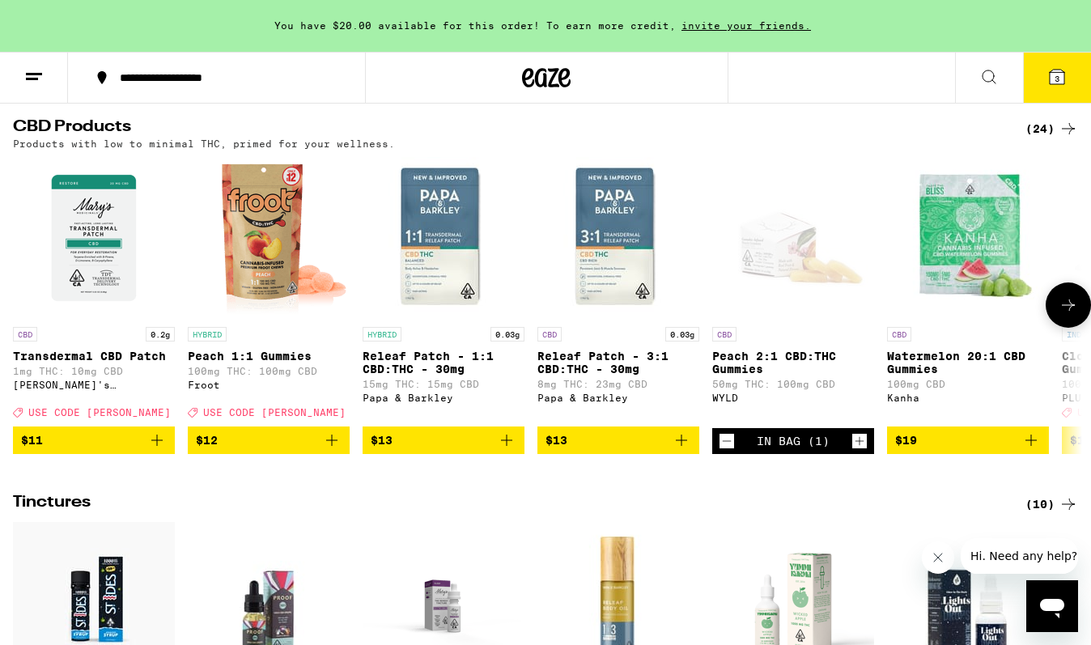
click at [1071, 315] on icon at bounding box center [1067, 304] width 19 height 19
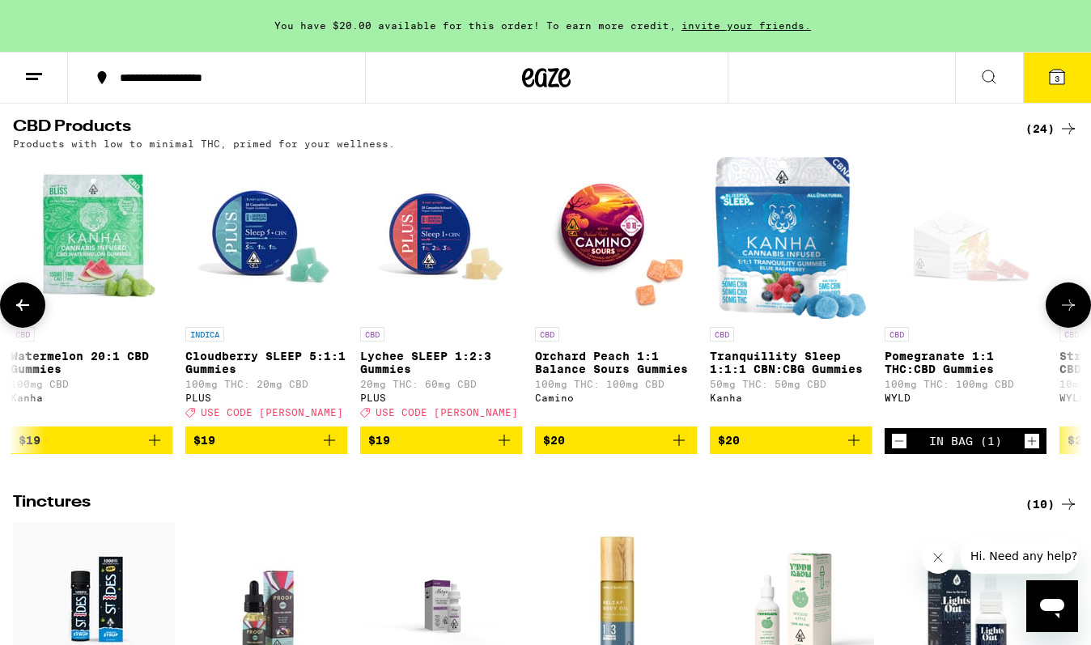
scroll to position [0, 888]
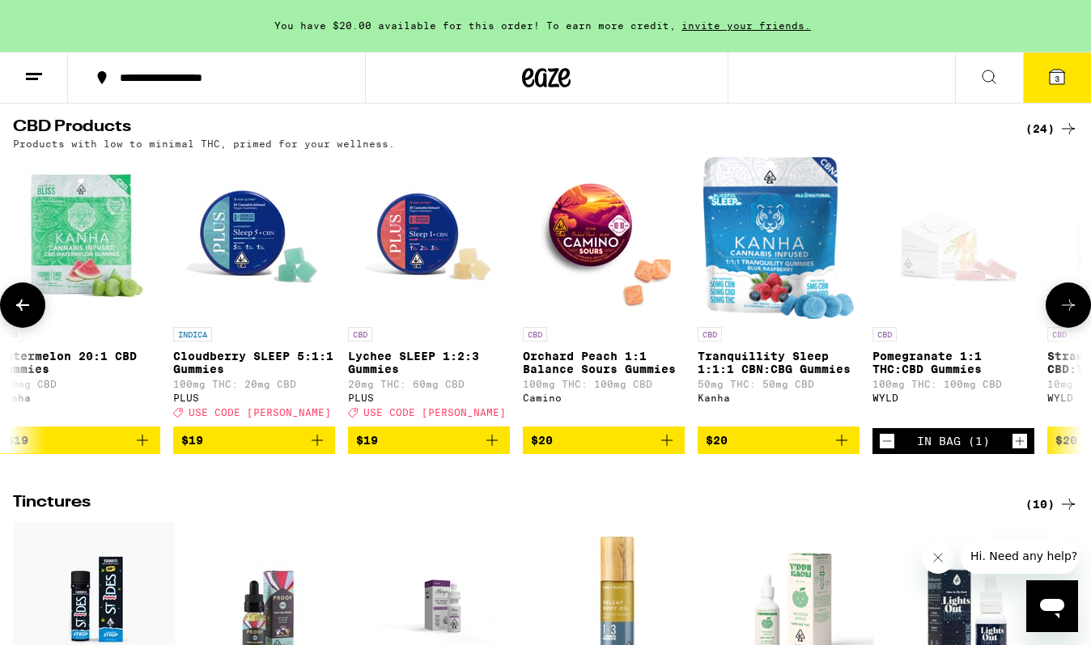
click at [608, 262] on img "Open page for Orchard Peach 1:1 Balance Sours Gummies from Camino" at bounding box center [604, 238] width 162 height 162
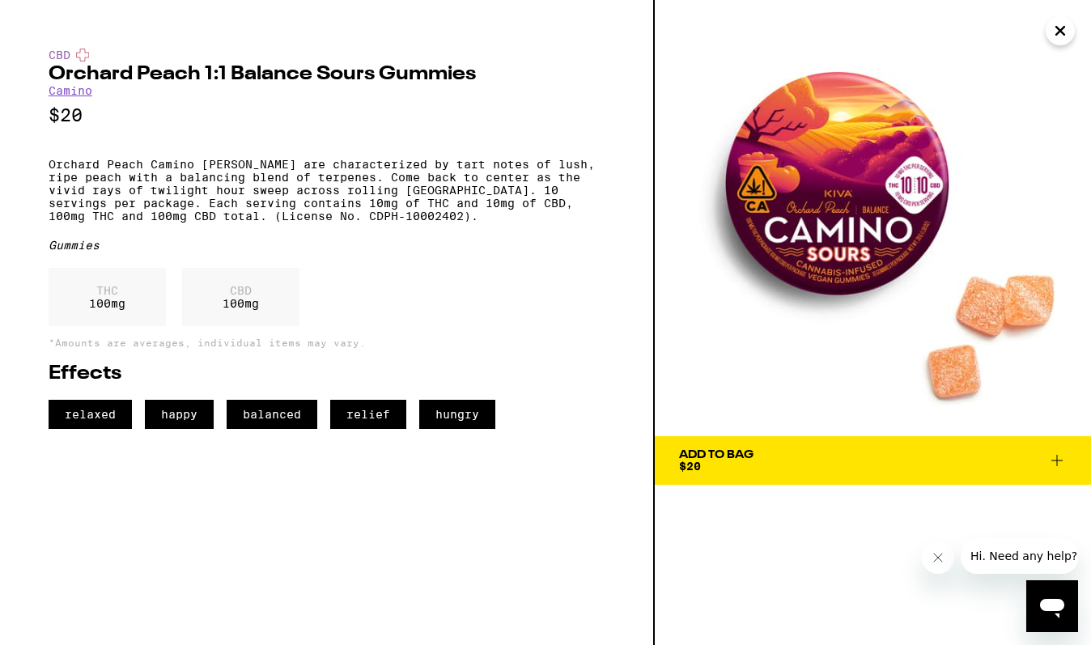
click at [694, 461] on span "$20" at bounding box center [690, 466] width 22 height 13
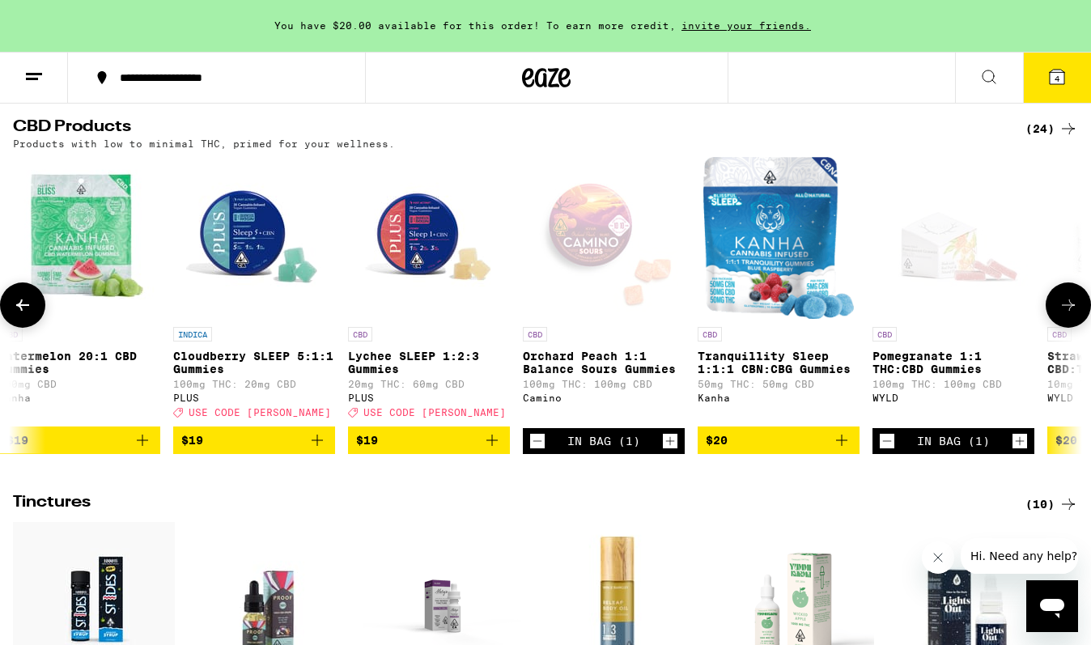
click at [1066, 315] on icon at bounding box center [1067, 304] width 19 height 19
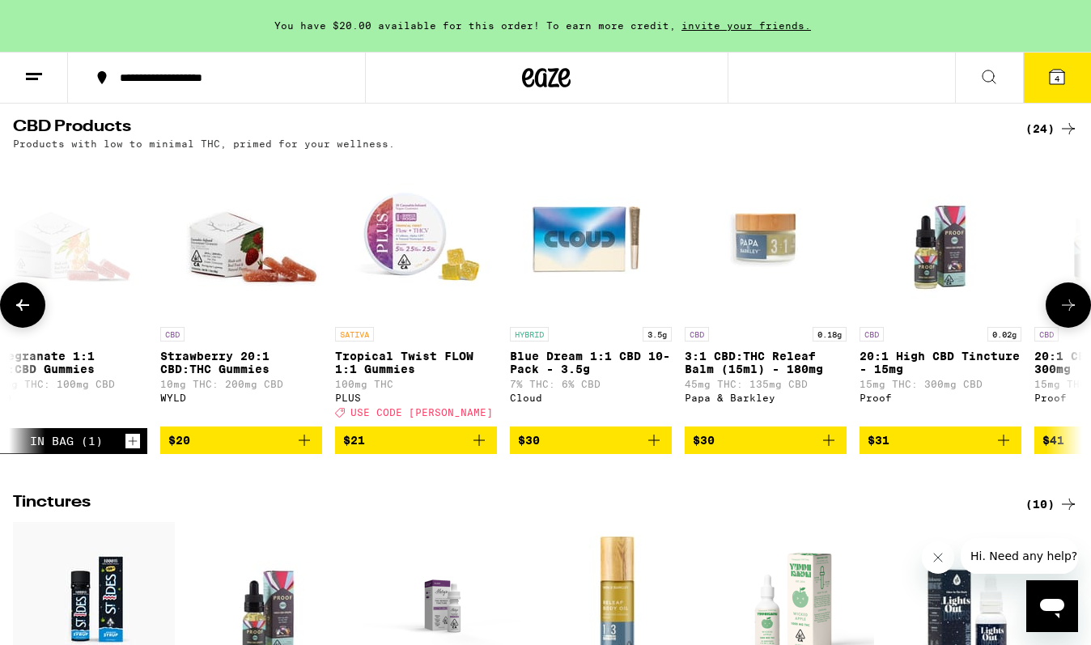
scroll to position [0, 1777]
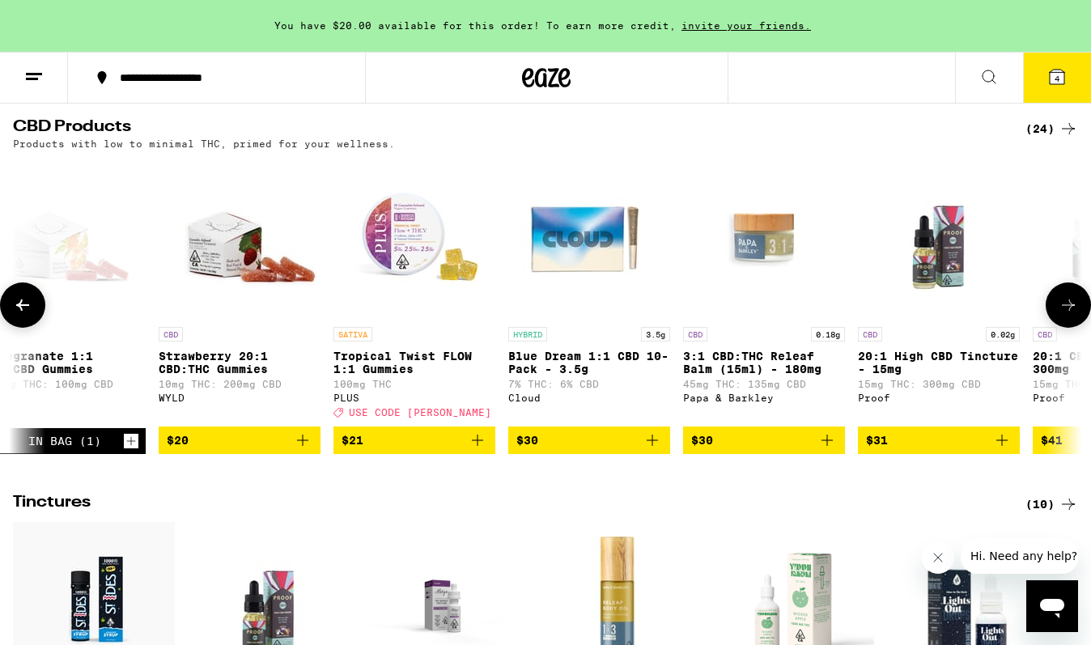
click at [432, 299] on img "Open page for Tropical Twist FLOW 1:1 Gummies from PLUS" at bounding box center [414, 238] width 162 height 162
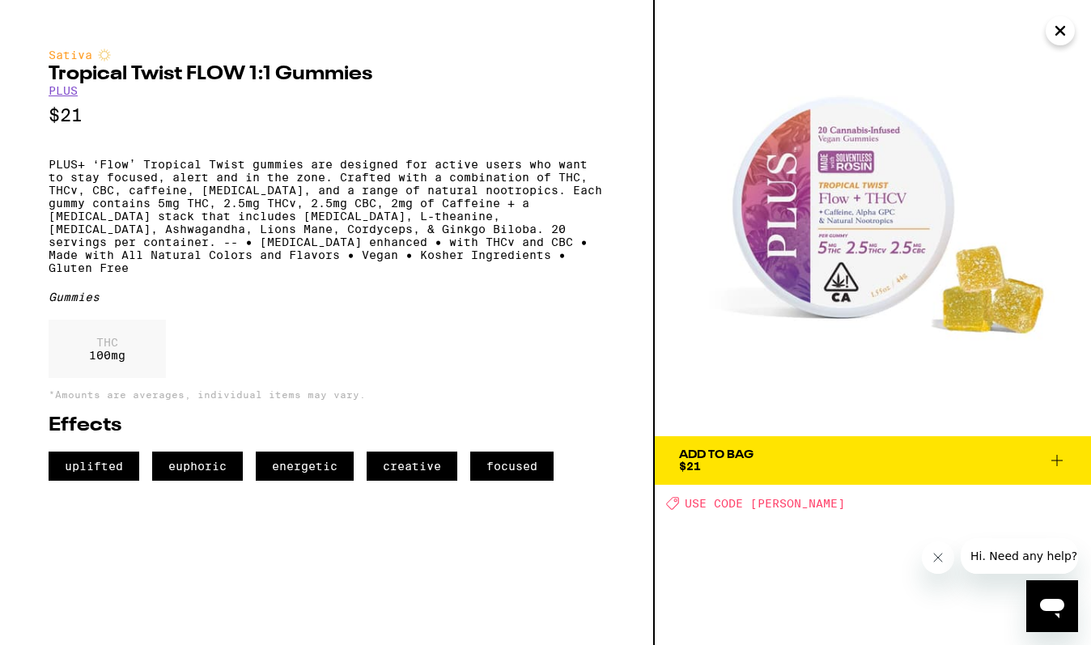
click at [1065, 31] on icon "Close" at bounding box center [1059, 31] width 19 height 24
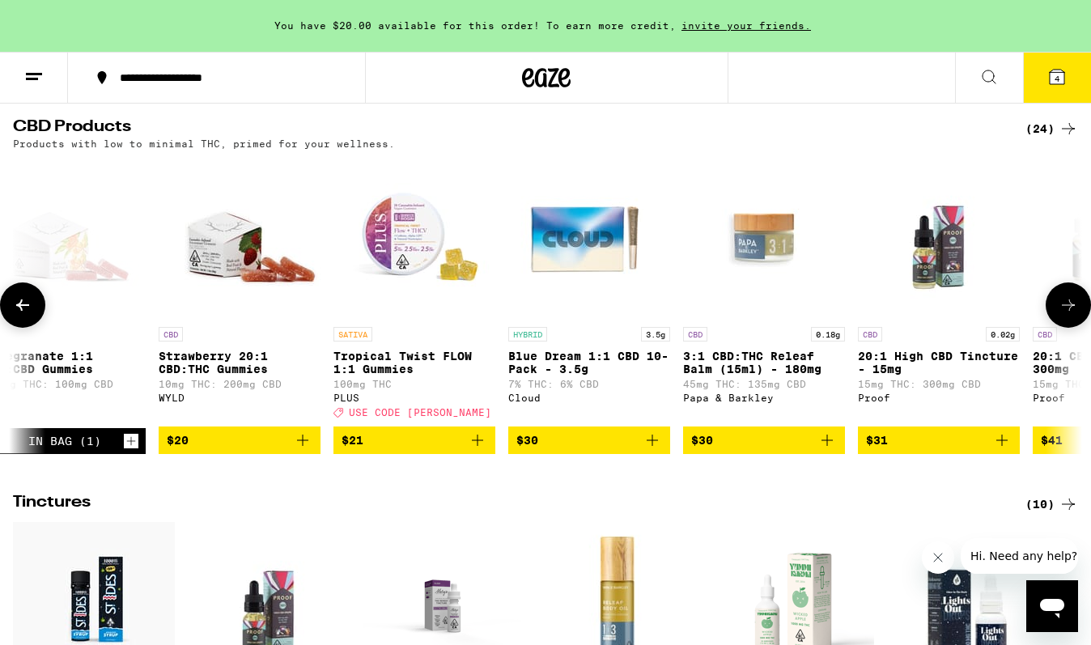
click at [1074, 315] on icon at bounding box center [1067, 304] width 19 height 19
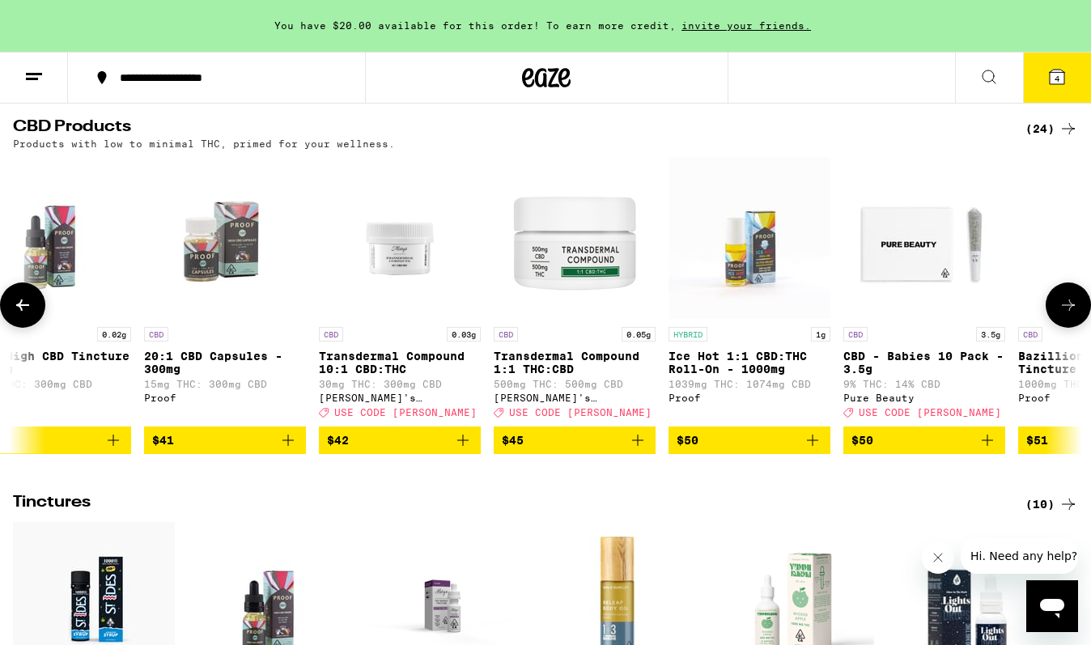
click at [1074, 315] on icon at bounding box center [1067, 304] width 19 height 19
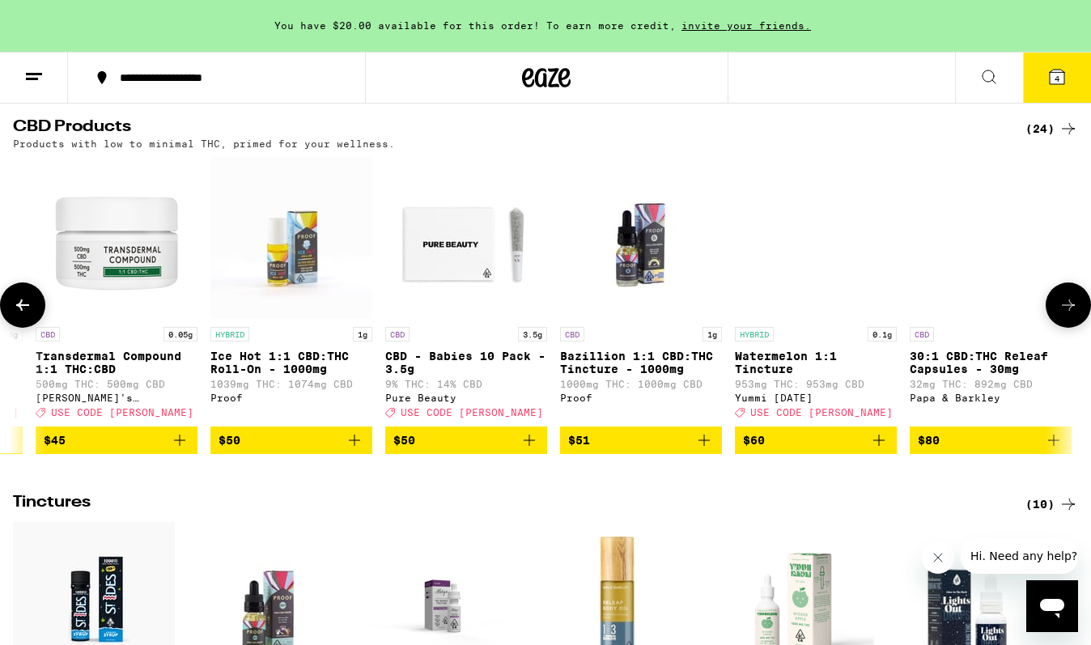
scroll to position [0, 3129]
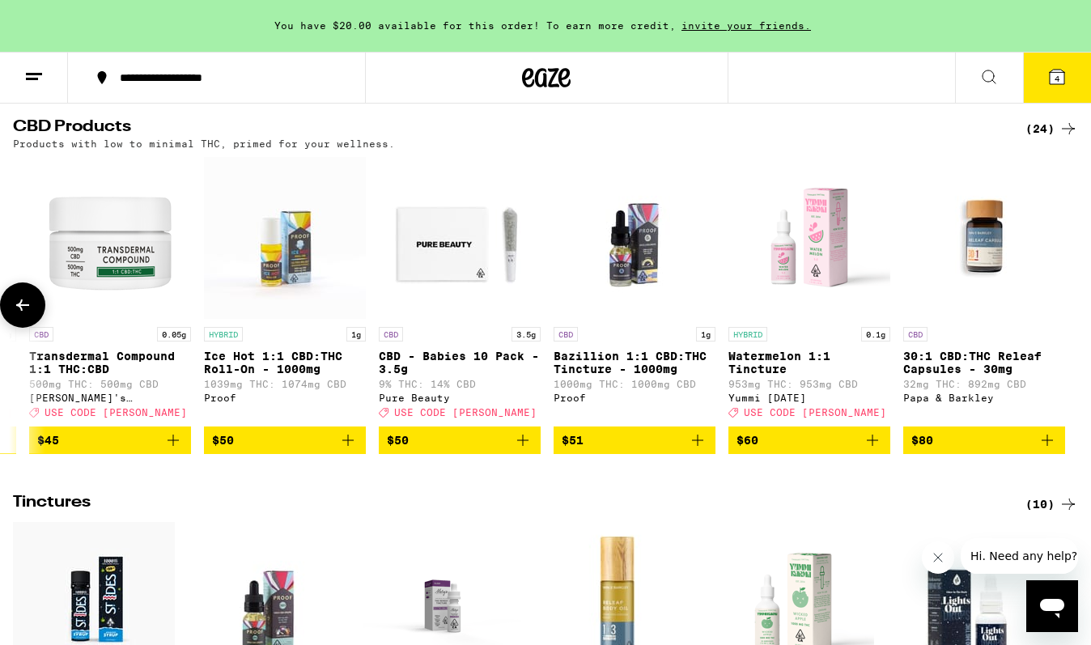
click at [28, 311] on icon at bounding box center [22, 304] width 13 height 11
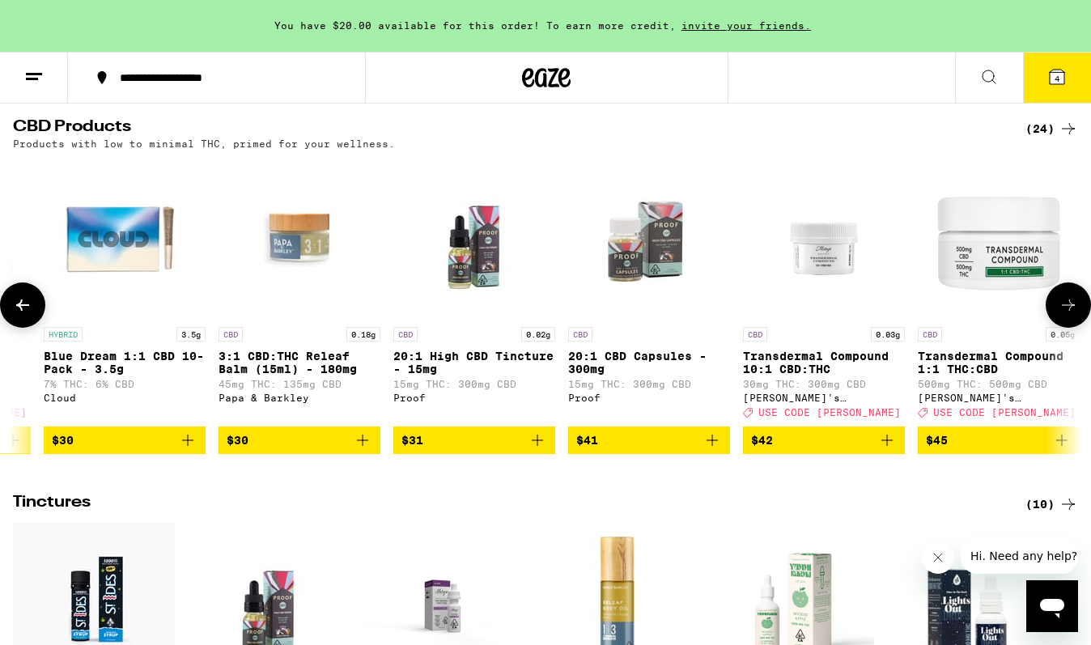
click at [28, 311] on icon at bounding box center [22, 304] width 13 height 11
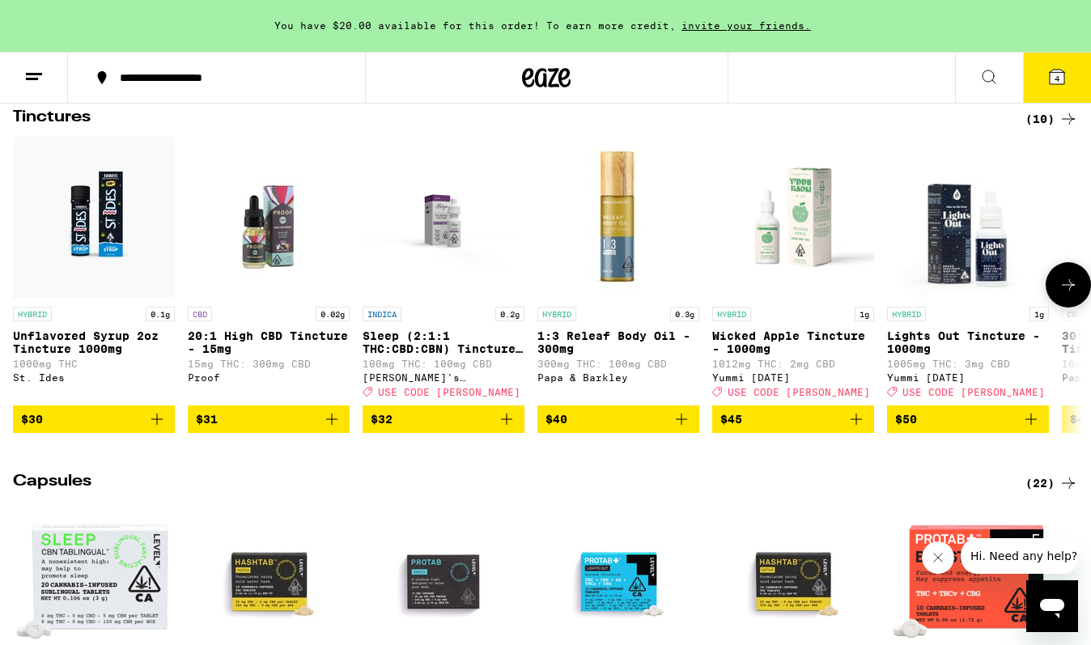
scroll to position [875, 0]
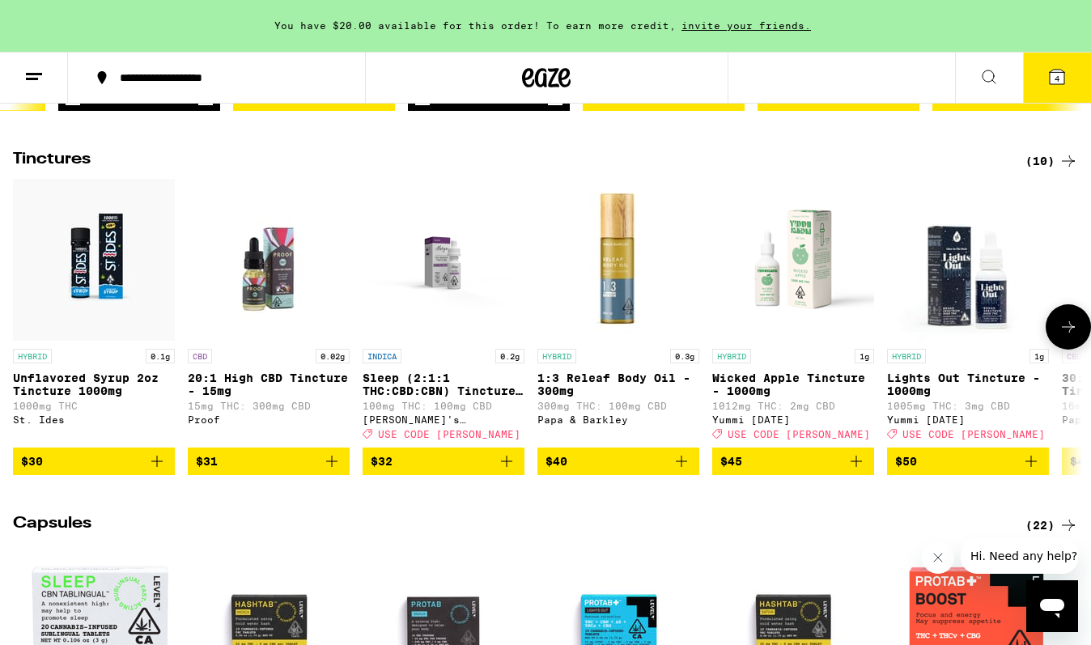
click at [1066, 337] on icon at bounding box center [1067, 326] width 19 height 19
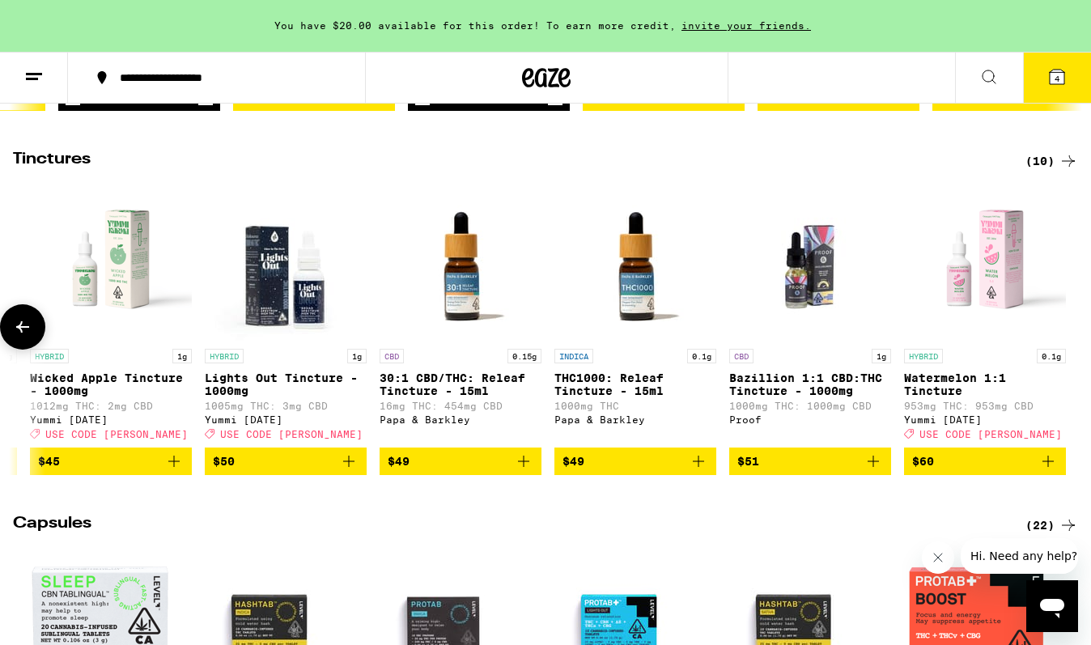
scroll to position [0, 683]
click at [1066, 349] on div at bounding box center [1067, 326] width 45 height 45
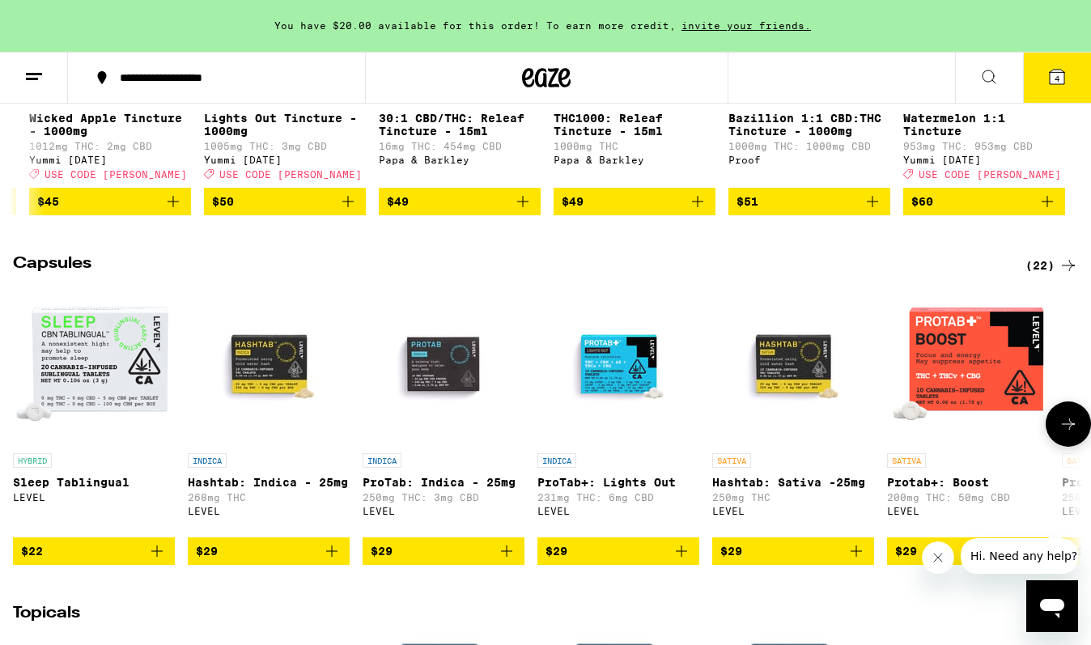
scroll to position [844, 0]
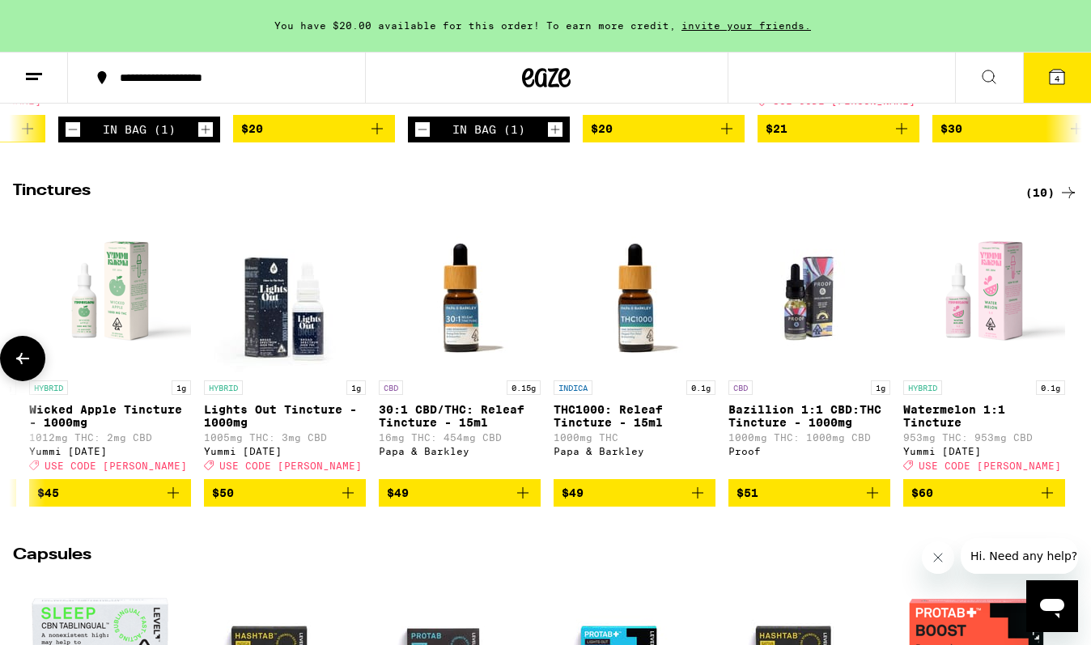
click at [1012, 342] on img "Open page for Watermelon 1:1 Tincture from Yummi Karma" at bounding box center [984, 291] width 162 height 162
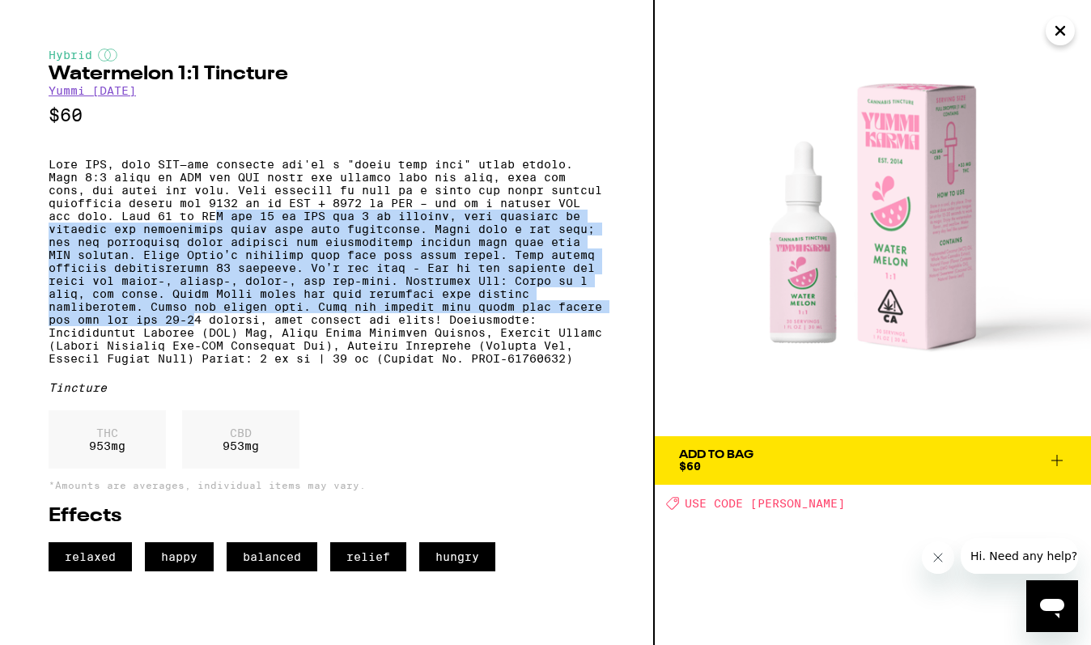
drag, startPoint x: 277, startPoint y: 317, endPoint x: 307, endPoint y: 227, distance: 94.7
click at [307, 227] on p at bounding box center [327, 261] width 556 height 207
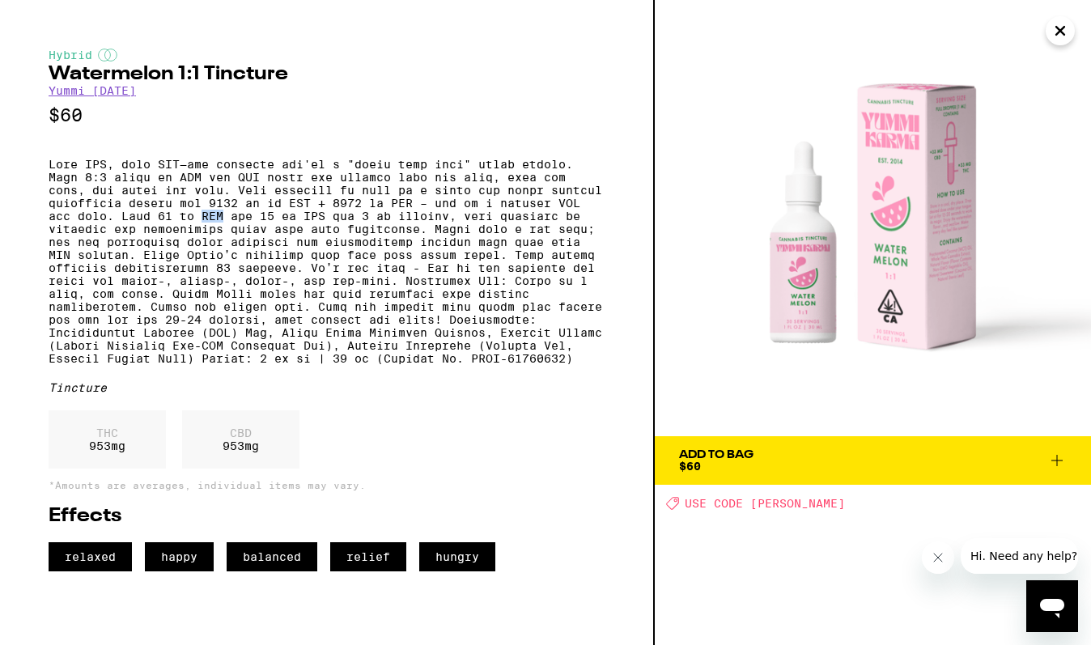
click at [307, 227] on p at bounding box center [327, 261] width 556 height 207
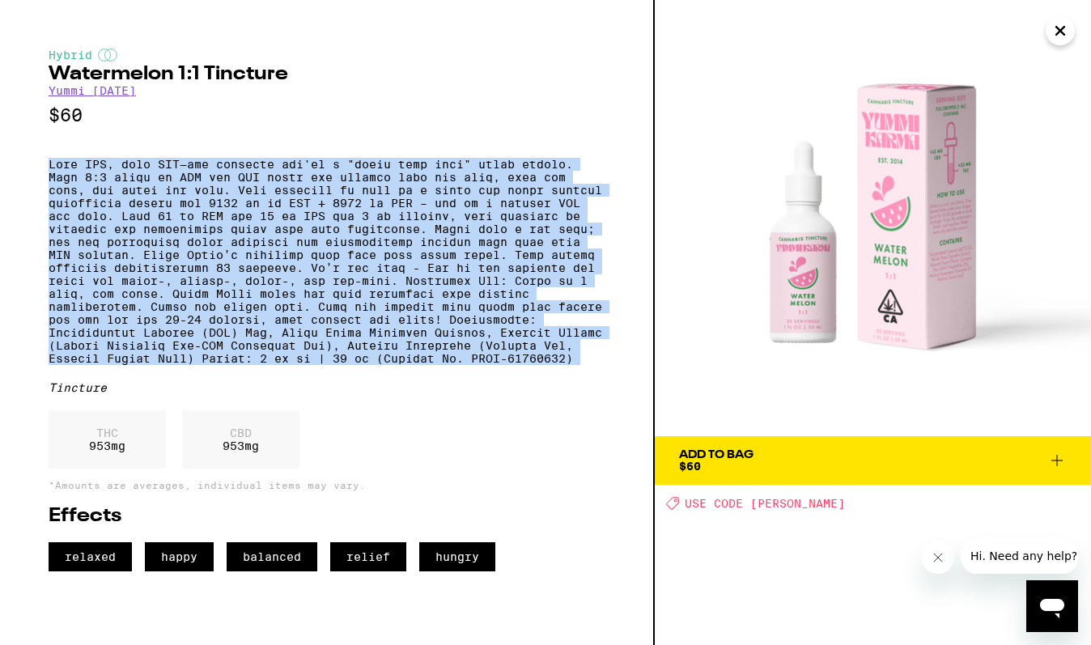
drag, startPoint x: 307, startPoint y: 227, endPoint x: 316, endPoint y: 180, distance: 48.6
click at [316, 180] on p at bounding box center [327, 261] width 556 height 207
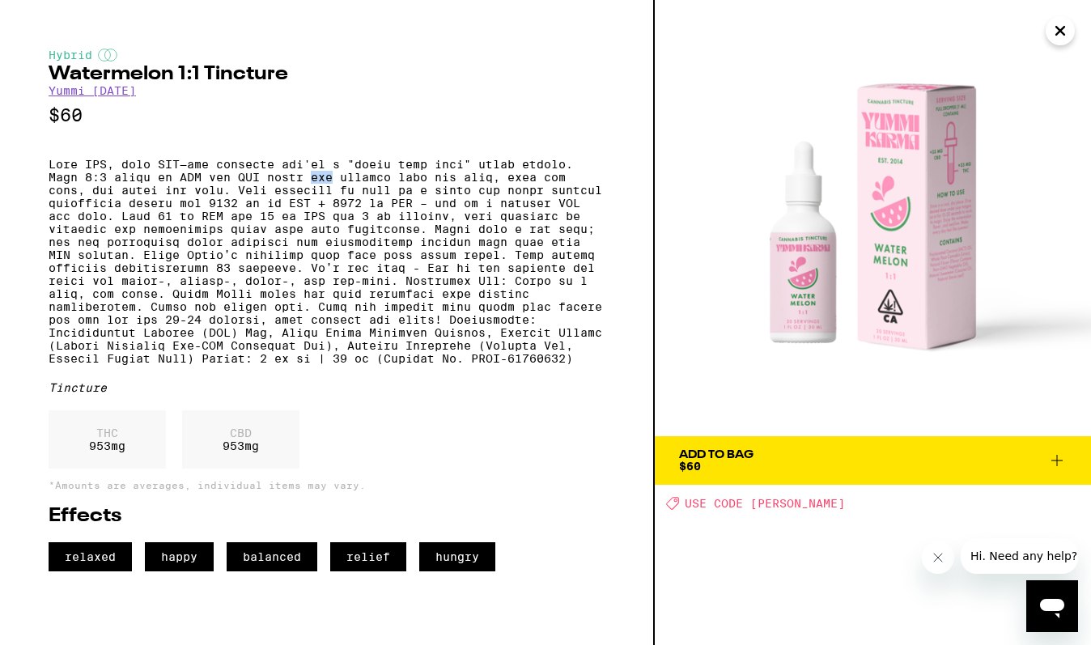
click at [316, 180] on p at bounding box center [327, 261] width 556 height 207
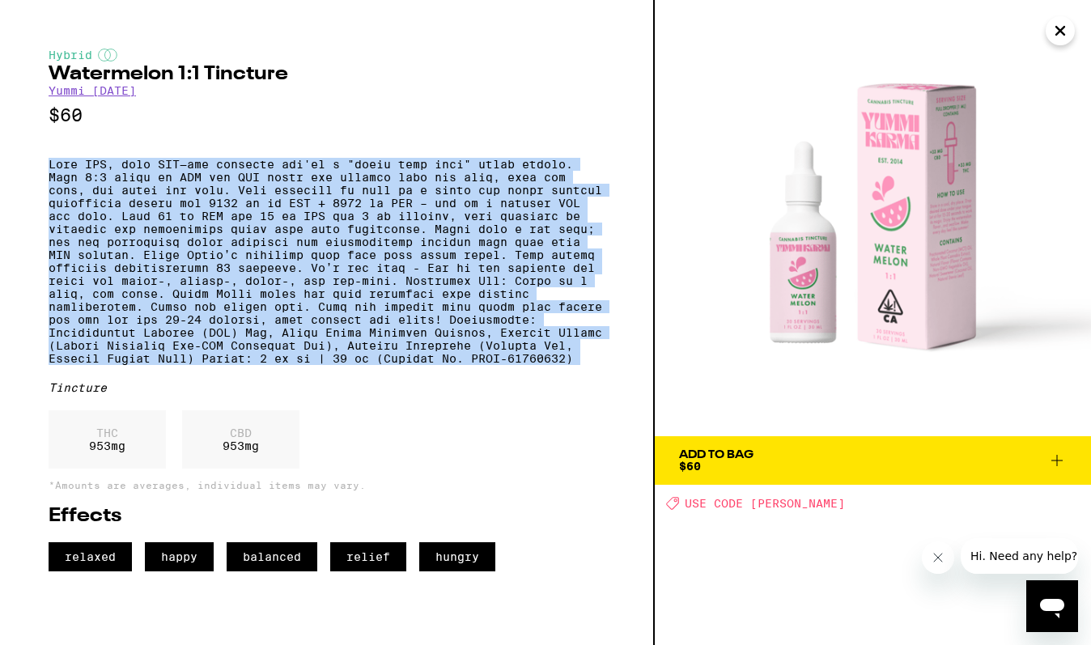
drag, startPoint x: 316, startPoint y: 180, endPoint x: 311, endPoint y: 289, distance: 109.4
click at [311, 289] on p at bounding box center [327, 261] width 556 height 207
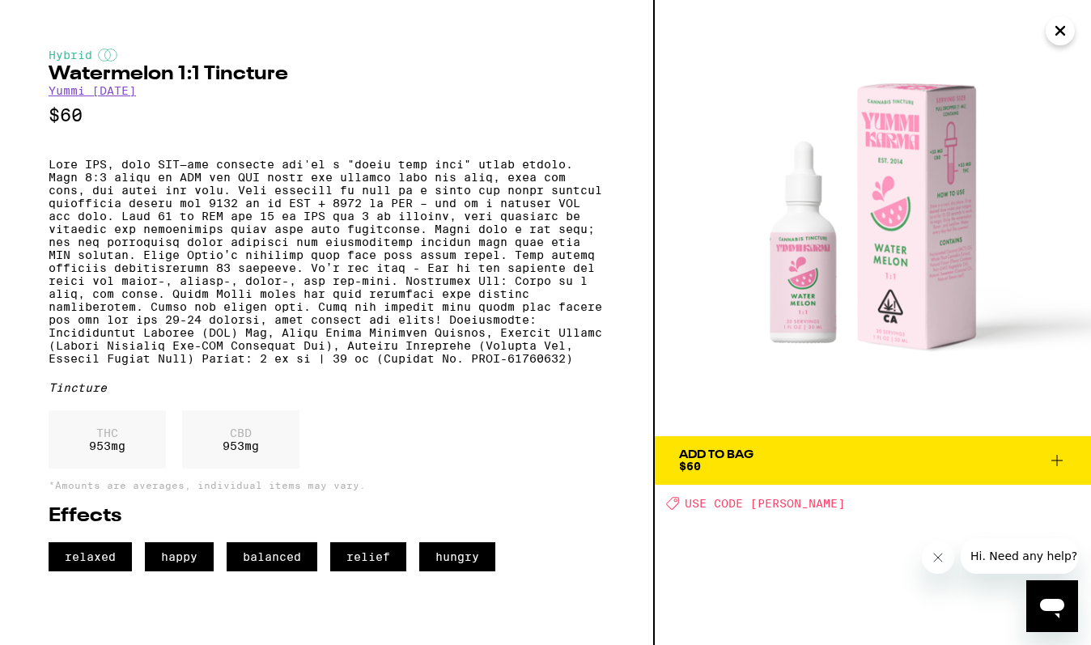
click at [15, 2] on div "Hybrid Watermelon 1:1 Tincture Yummi Karma $60 Tincture THC 953 mg CBD 953 mg *…" at bounding box center [327, 322] width 654 height 645
